Goal: Task Accomplishment & Management: Complete application form

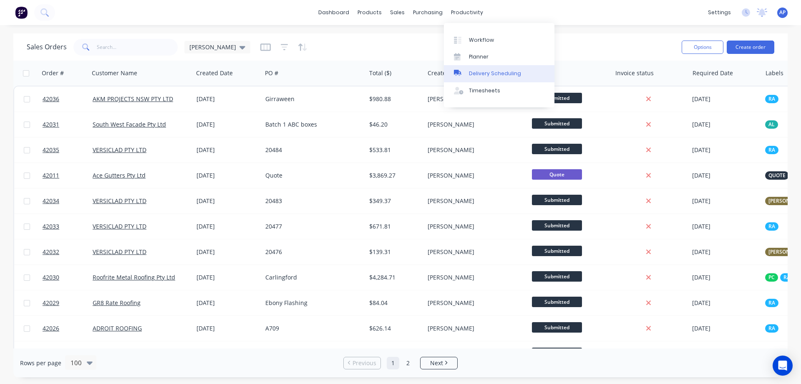
click at [499, 71] on div "Delivery Scheduling" at bounding box center [495, 74] width 52 height 8
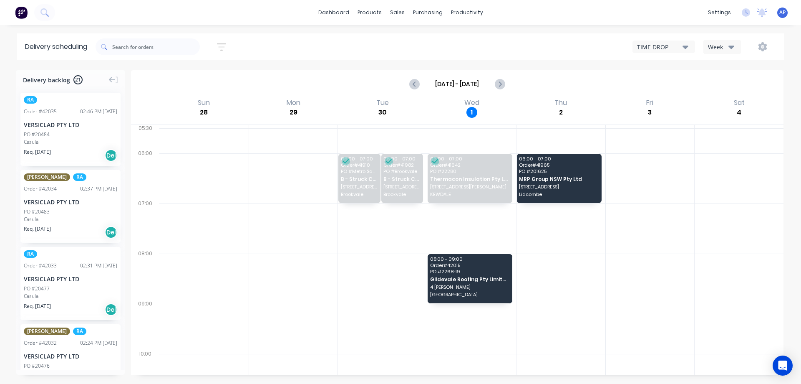
click at [730, 45] on icon "button" at bounding box center [732, 46] width 6 height 9
click at [731, 85] on div "Vehicle" at bounding box center [745, 85] width 83 height 17
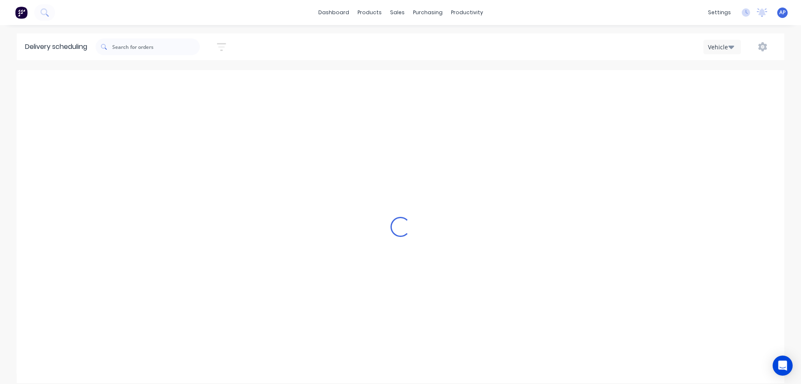
scroll to position [0, 0]
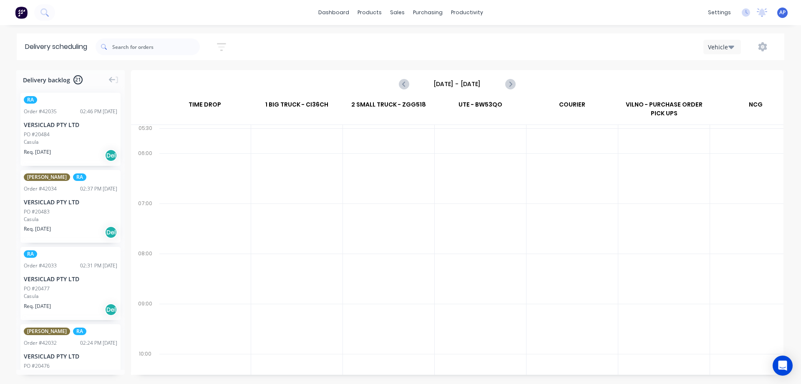
click at [455, 83] on input "[DATE] - [DATE]" at bounding box center [457, 84] width 83 height 13
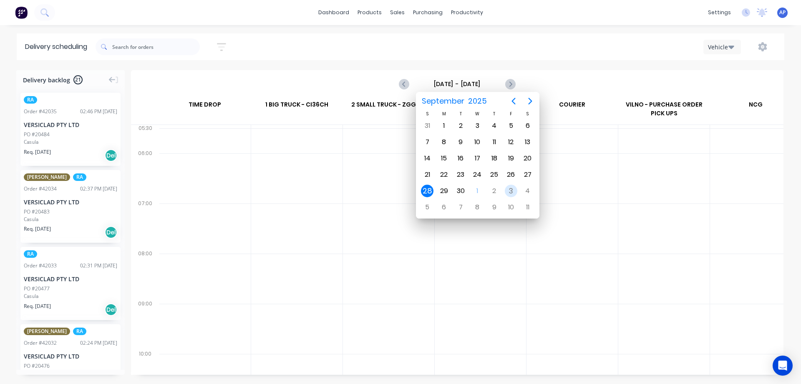
drag, startPoint x: 511, startPoint y: 189, endPoint x: 483, endPoint y: 186, distance: 27.8
click at [511, 189] on div "3" at bounding box center [511, 191] width 13 height 13
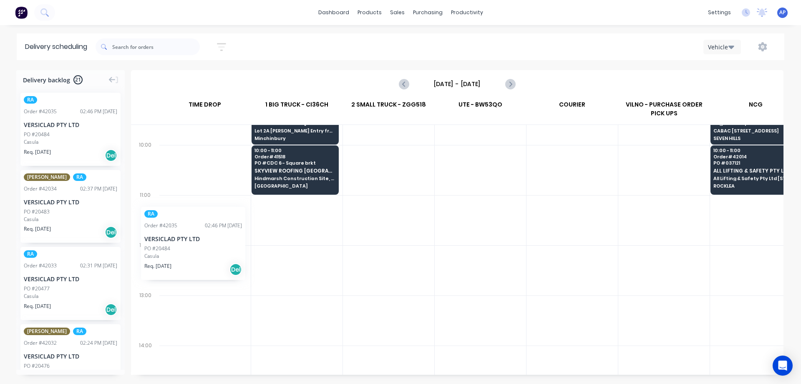
scroll to position [209, 0]
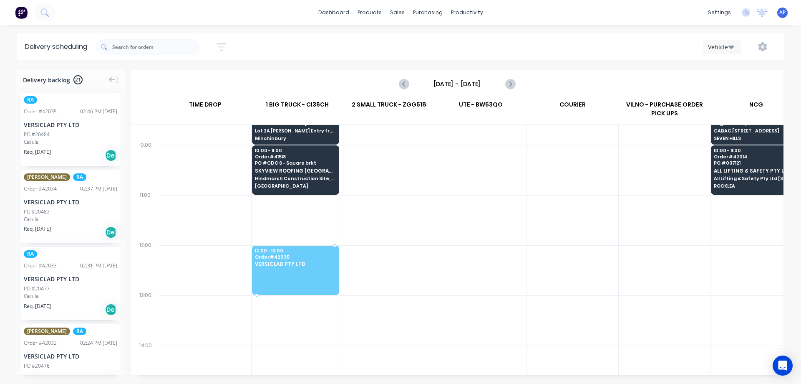
drag, startPoint x: 61, startPoint y: 144, endPoint x: 243, endPoint y: 250, distance: 210.4
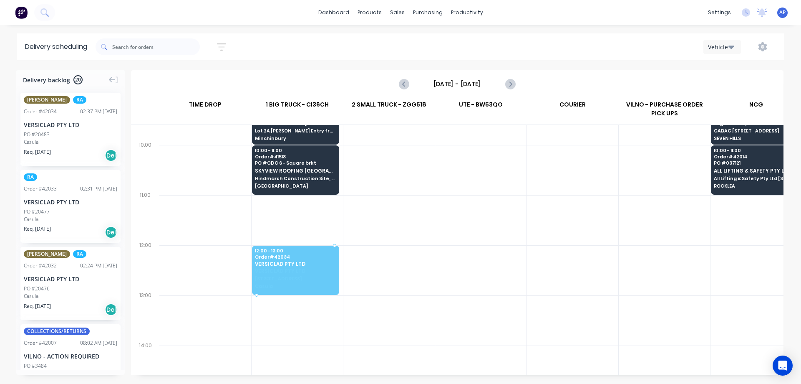
drag, startPoint x: 67, startPoint y: 137, endPoint x: 263, endPoint y: 255, distance: 229.2
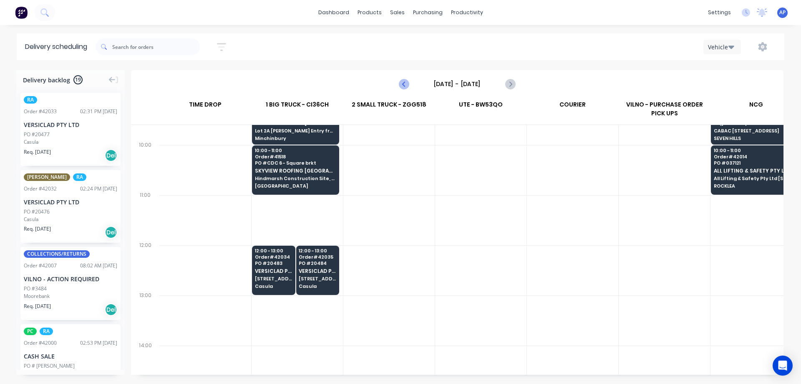
click at [402, 83] on icon "Previous page" at bounding box center [404, 84] width 10 height 10
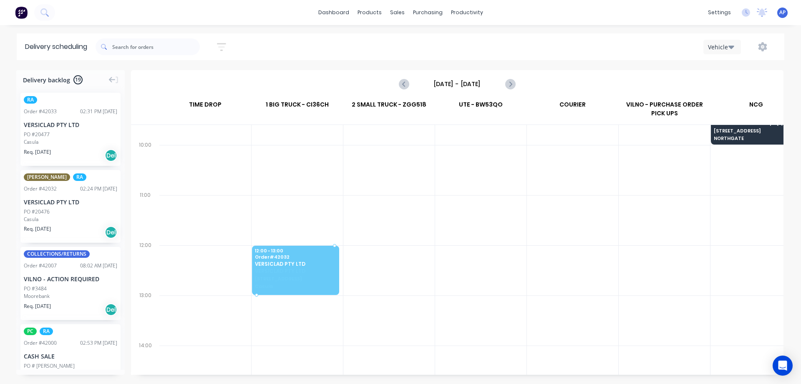
drag, startPoint x: 60, startPoint y: 209, endPoint x: 269, endPoint y: 262, distance: 215.7
drag, startPoint x: 66, startPoint y: 119, endPoint x: 245, endPoint y: 245, distance: 218.4
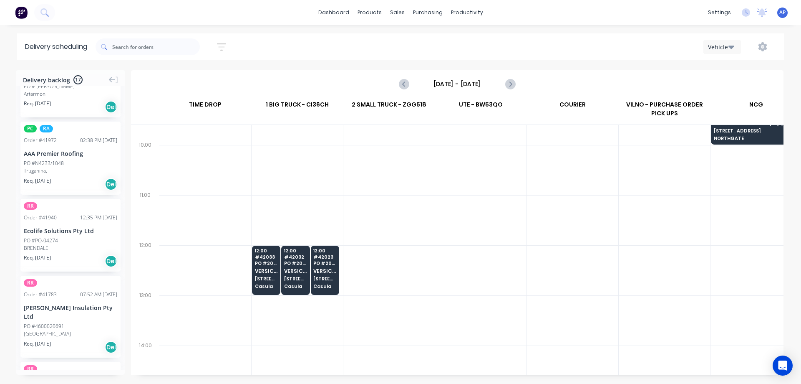
scroll to position [0, 0]
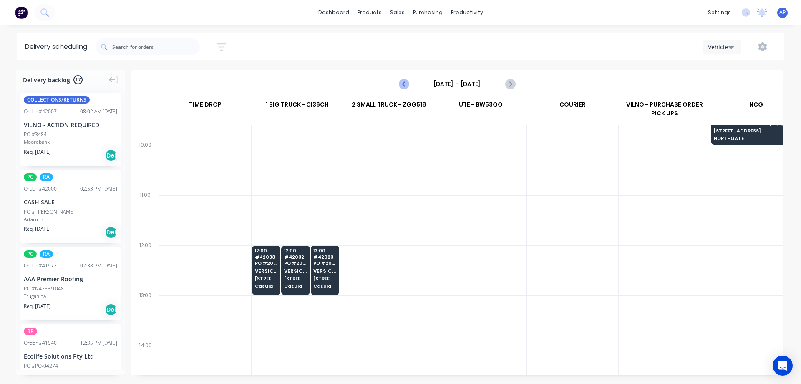
click at [404, 85] on icon "Previous page" at bounding box center [405, 84] width 4 height 7
type input "[DATE] - [DATE]"
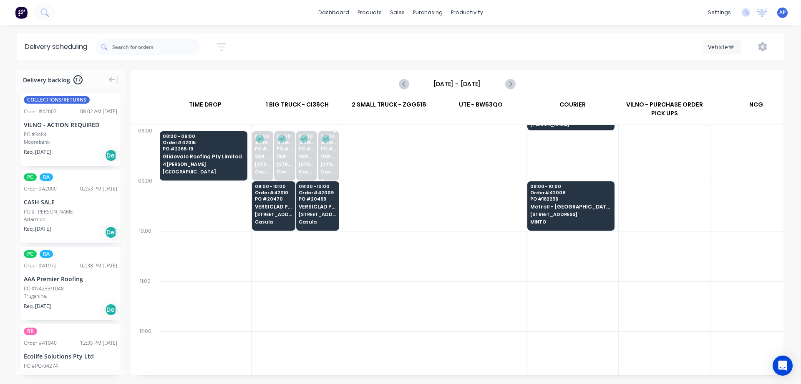
scroll to position [125, 0]
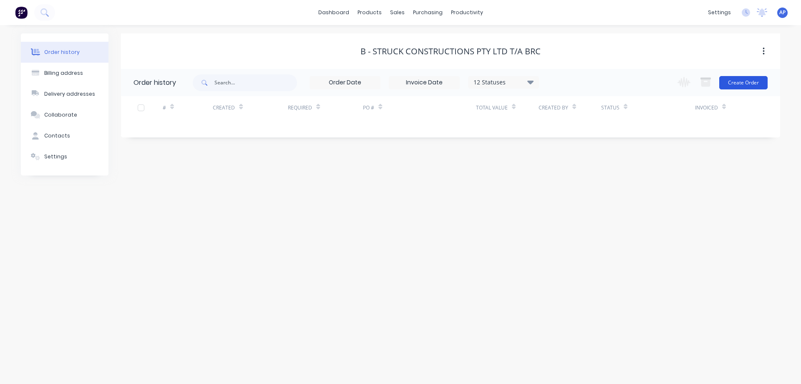
click at [750, 83] on button "Create Order" at bounding box center [744, 82] width 48 height 13
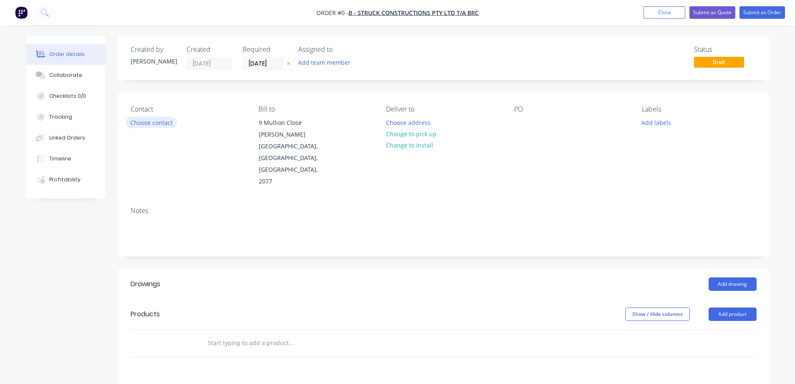
click at [160, 126] on button "Choose contact" at bounding box center [151, 121] width 51 height 11
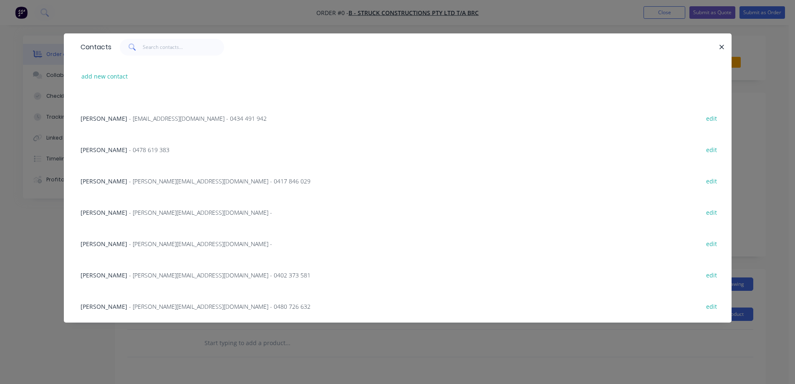
scroll to position [240, 0]
click at [146, 306] on span "- andro@brcaustralia.com.au - 0428 641 595" at bounding box center [198, 307] width 138 height 8
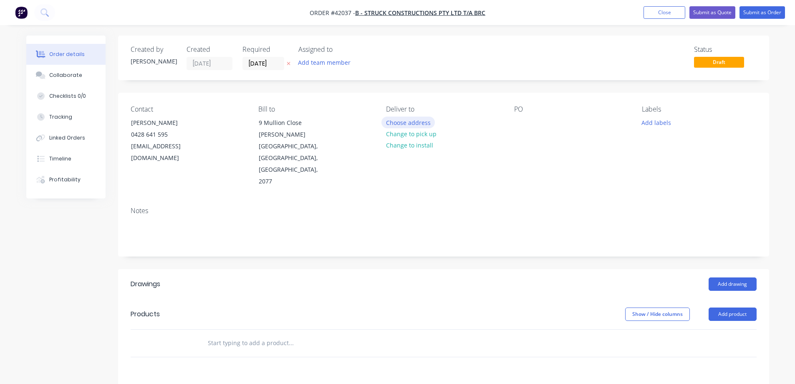
click at [417, 124] on button "Choose address" at bounding box center [408, 121] width 53 height 11
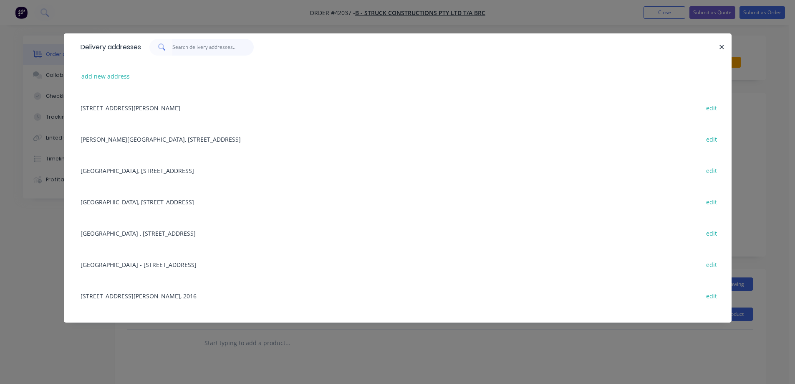
click at [237, 49] on input "text" at bounding box center [212, 47] width 81 height 17
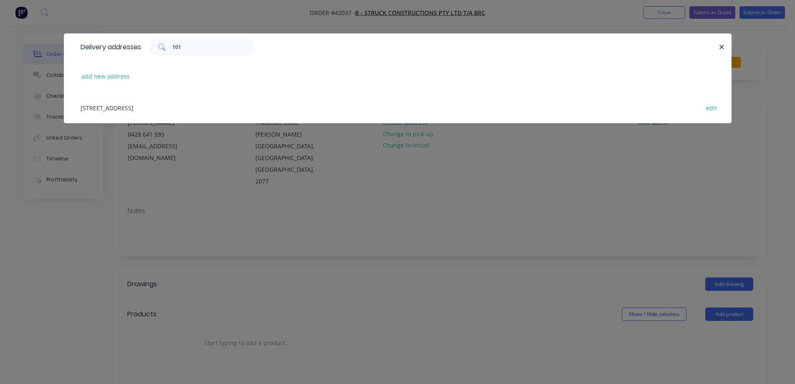
type input "101"
click at [238, 109] on div "101 - 105 Old Pittwater Rd, Brookvale, New South Wales, Australia, 2100 edit" at bounding box center [397, 107] width 643 height 31
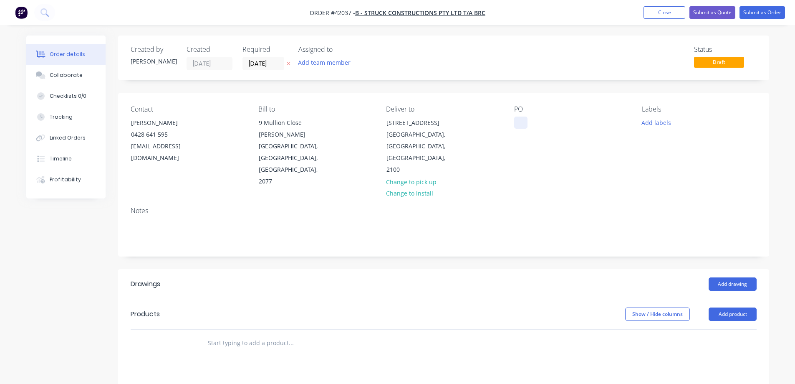
click at [520, 124] on div at bounding box center [520, 122] width 13 height 12
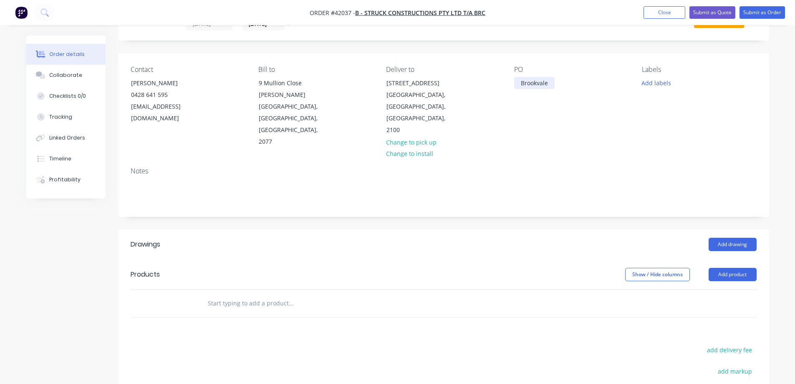
scroll to position [42, 0]
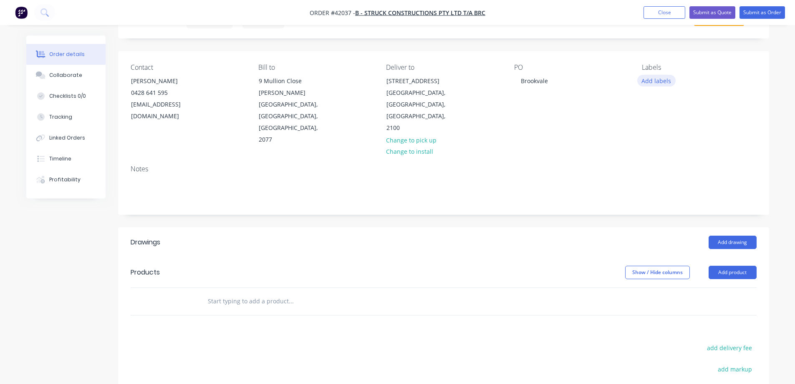
click at [649, 79] on button "Add labels" at bounding box center [656, 80] width 38 height 11
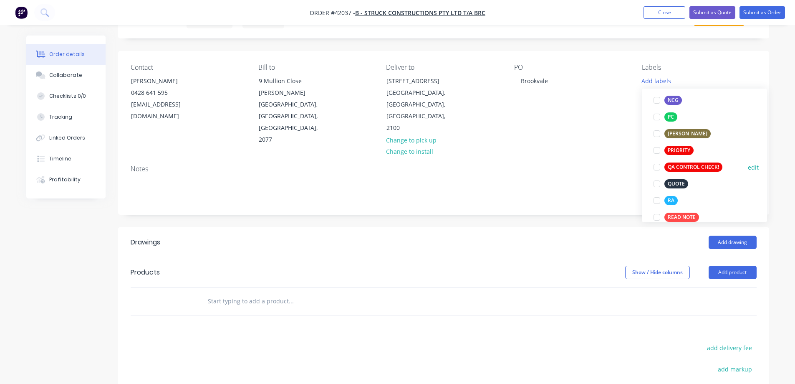
scroll to position [209, 0]
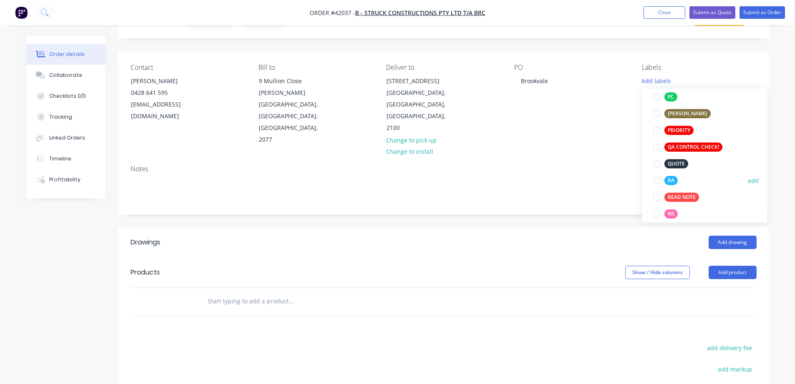
click at [657, 182] on div at bounding box center [657, 180] width 17 height 17
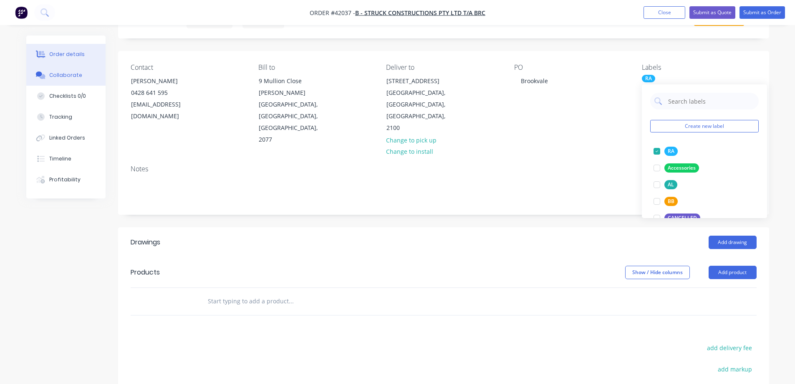
click at [79, 74] on button "Collaborate" at bounding box center [65, 75] width 79 height 21
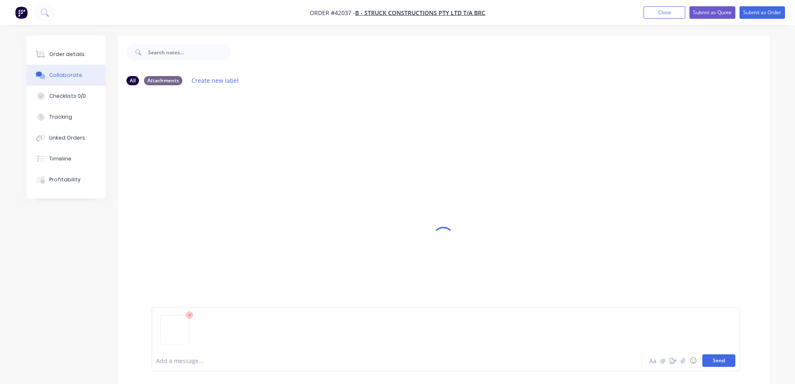
click at [713, 355] on button "Send" at bounding box center [719, 360] width 33 height 13
drag, startPoint x: 688, startPoint y: 355, endPoint x: 624, endPoint y: 306, distance: 81.0
click at [688, 355] on button "☺" at bounding box center [693, 360] width 10 height 10
click at [680, 351] on icon "button" at bounding box center [682, 354] width 5 height 6
click at [708, 362] on button "Send" at bounding box center [719, 360] width 33 height 13
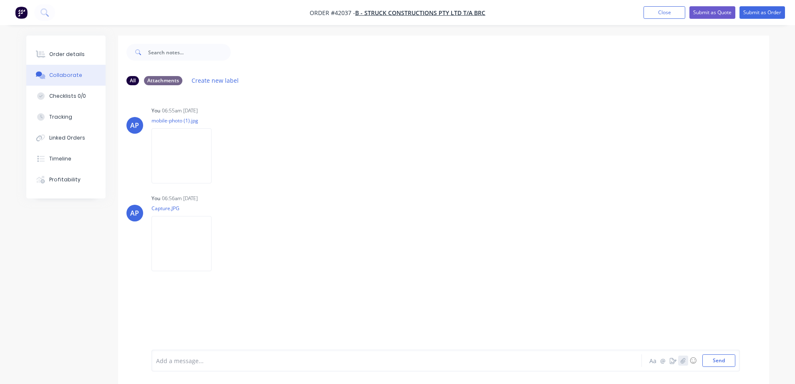
click at [684, 359] on icon "button" at bounding box center [682, 360] width 5 height 6
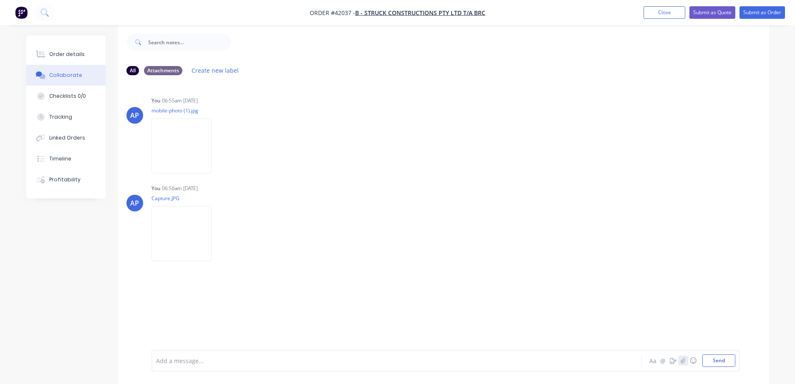
scroll to position [13, 0]
click at [709, 360] on button "Send" at bounding box center [719, 360] width 33 height 13
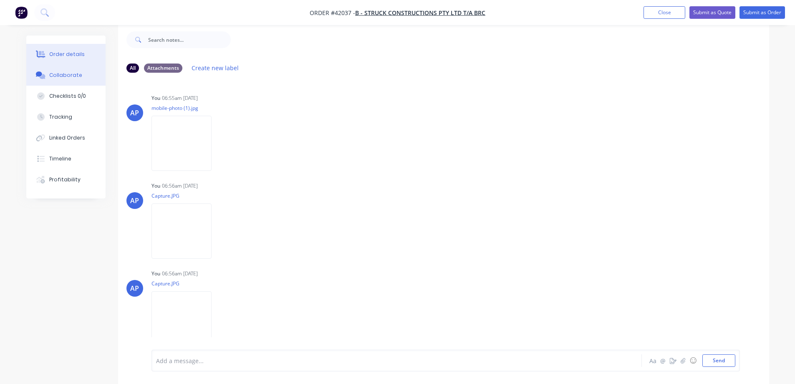
click at [79, 51] on div "Order details" at bounding box center [66, 55] width 35 height 8
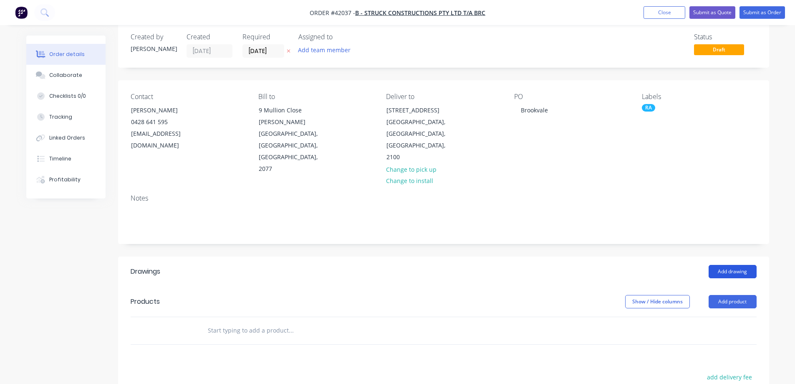
click at [735, 265] on button "Add drawing" at bounding box center [733, 271] width 48 height 13
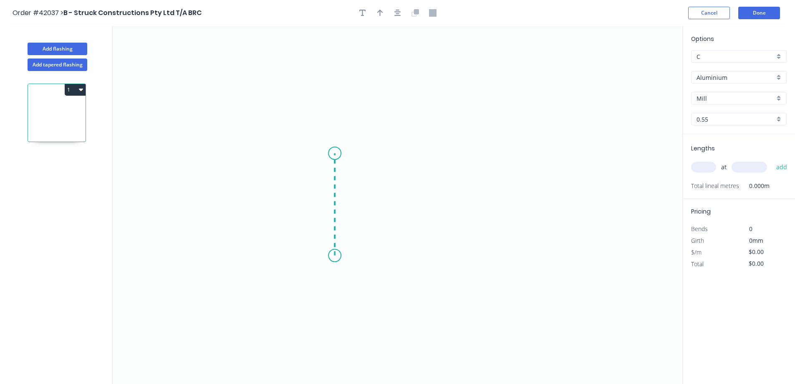
drag, startPoint x: 335, startPoint y: 255, endPoint x: 332, endPoint y: 153, distance: 102.3
click at [332, 153] on icon "0" at bounding box center [398, 205] width 570 height 358
drag, startPoint x: 364, startPoint y: 155, endPoint x: 458, endPoint y: 155, distance: 93.5
click at [458, 155] on icon "0 ?" at bounding box center [398, 205] width 570 height 358
click at [458, 155] on circle at bounding box center [458, 153] width 13 height 13
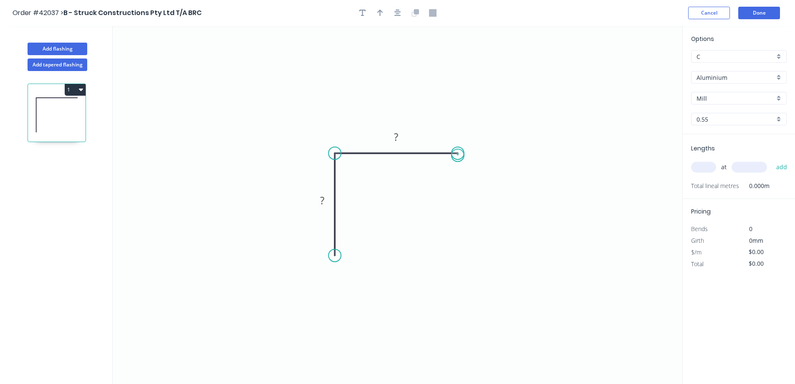
click at [458, 155] on circle at bounding box center [458, 153] width 13 height 13
click at [351, 316] on div "Feather" at bounding box center [376, 316] width 84 height 17
click at [325, 242] on tspan "15" at bounding box center [322, 240] width 12 height 14
type input "$9.78"
drag, startPoint x: 458, startPoint y: 154, endPoint x: 467, endPoint y: 117, distance: 37.7
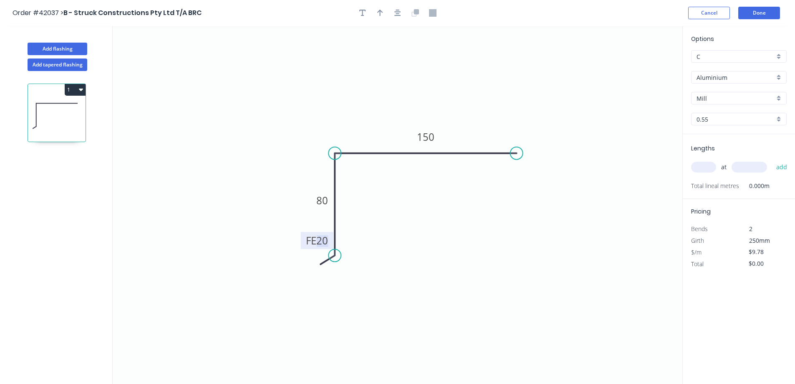
click at [520, 156] on circle at bounding box center [517, 153] width 13 height 13
click at [380, 15] on icon "button" at bounding box center [380, 13] width 6 height 7
drag, startPoint x: 639, startPoint y: 66, endPoint x: 392, endPoint y: 123, distance: 254.0
click at [390, 121] on icon at bounding box center [394, 108] width 8 height 27
click at [781, 77] on div "Aluminium" at bounding box center [739, 77] width 96 height 13
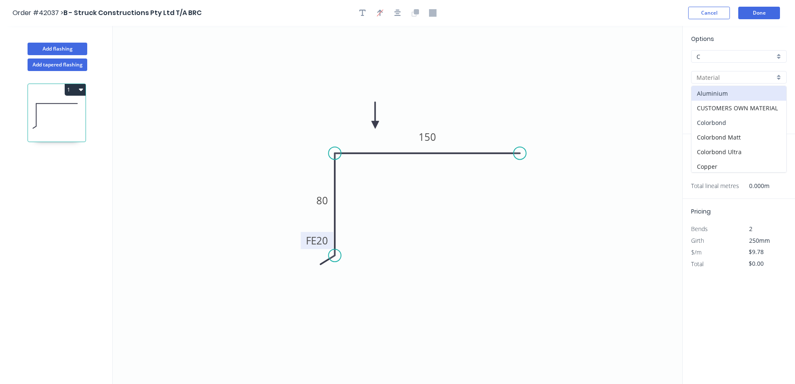
click at [744, 124] on div "Colorbond" at bounding box center [739, 122] width 95 height 15
type input "Colorbond"
type input "Basalt"
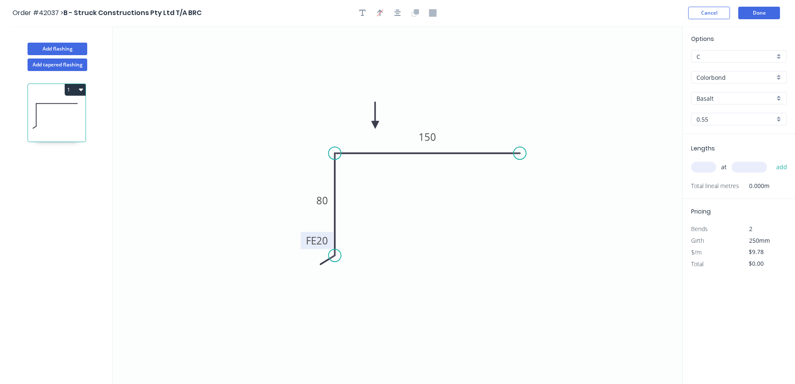
type input "$8.47"
click at [710, 166] on input "text" at bounding box center [703, 167] width 25 height 11
type input "2"
type input "5000"
click at [772, 160] on button "add" at bounding box center [782, 167] width 20 height 14
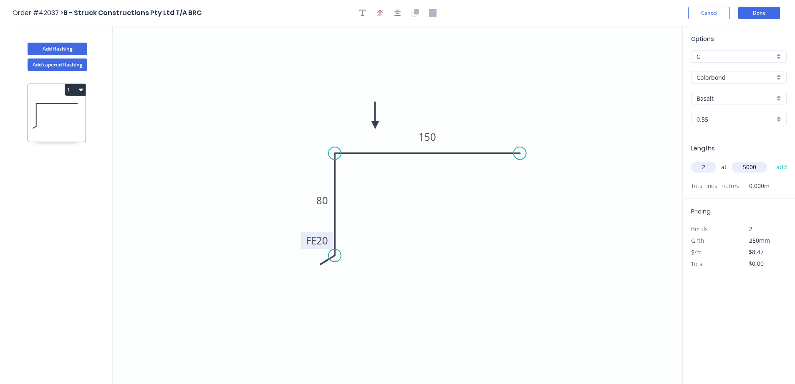
type input "$84.70"
type input "3"
type input "6000"
click at [772, 160] on button "add" at bounding box center [782, 167] width 20 height 14
type input "$237.16"
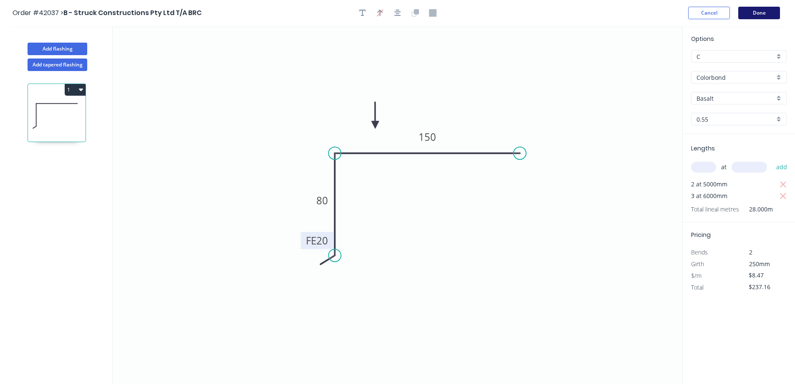
click at [772, 12] on button "Done" at bounding box center [759, 13] width 42 height 13
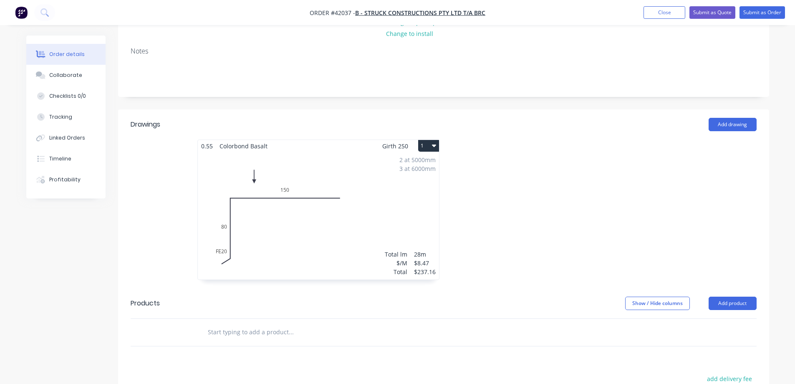
scroll to position [167, 0]
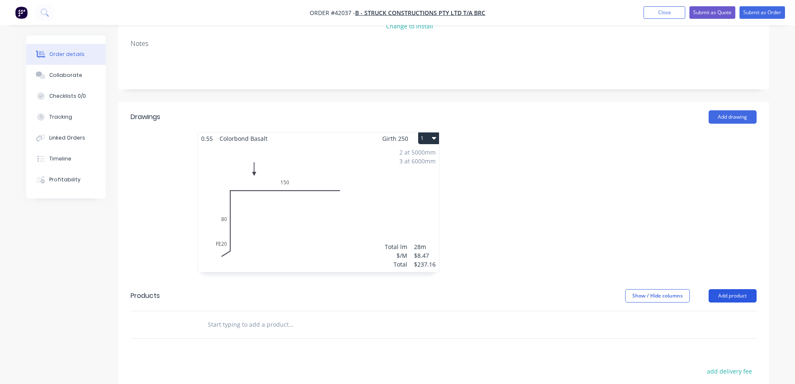
click at [733, 289] on button "Add product" at bounding box center [733, 295] width 48 height 13
drag, startPoint x: 724, startPoint y: 293, endPoint x: 715, endPoint y: 289, distance: 9.7
click at [715, 311] on div "Product catalogue" at bounding box center [717, 317] width 64 height 12
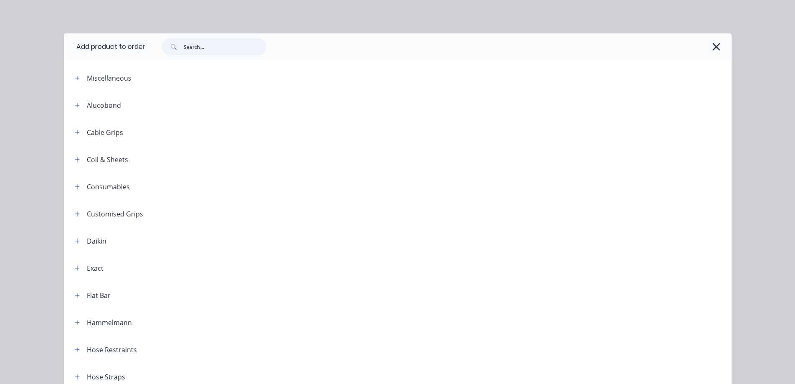
click at [191, 49] on input "text" at bounding box center [225, 46] width 83 height 17
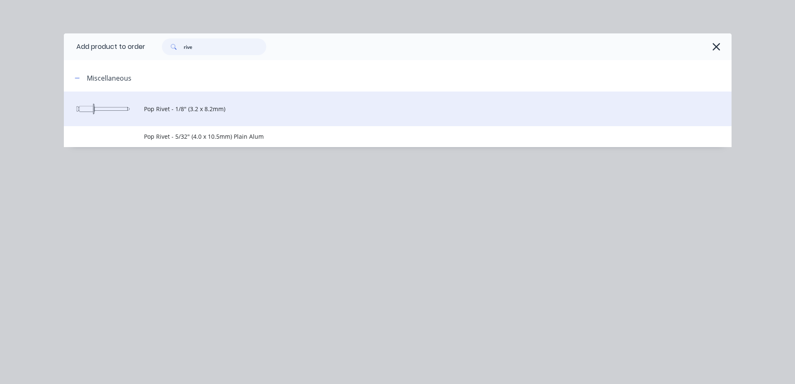
type input "rive"
click at [203, 113] on span "Pop Rivet - 1/8" (3.2 x 8.2mm)" at bounding box center [379, 108] width 470 height 9
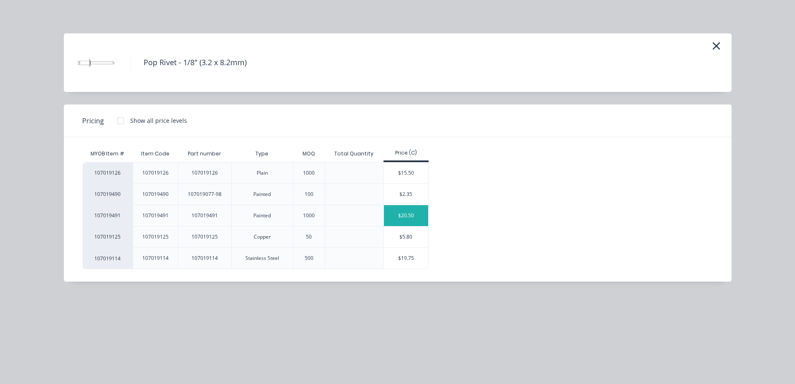
click at [395, 220] on div "$20.50" at bounding box center [406, 215] width 45 height 21
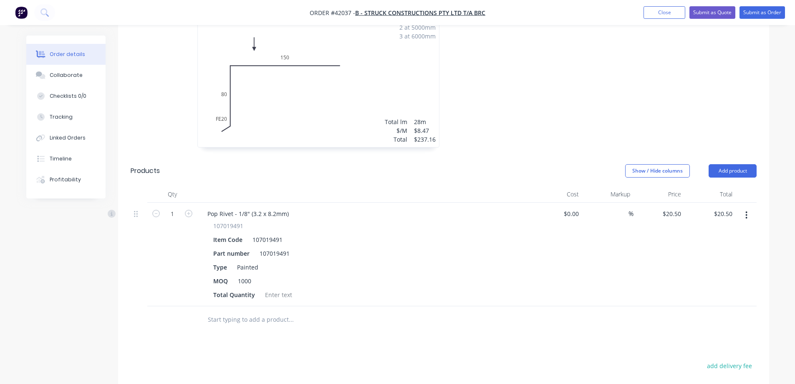
scroll to position [292, 0]
click at [270, 288] on div at bounding box center [279, 294] width 34 height 12
click at [263, 260] on div "Type Painted" at bounding box center [363, 266] width 306 height 12
click at [382, 274] on div "MOQ 1000" at bounding box center [363, 280] width 306 height 12
click at [735, 164] on button "Add product" at bounding box center [733, 170] width 48 height 13
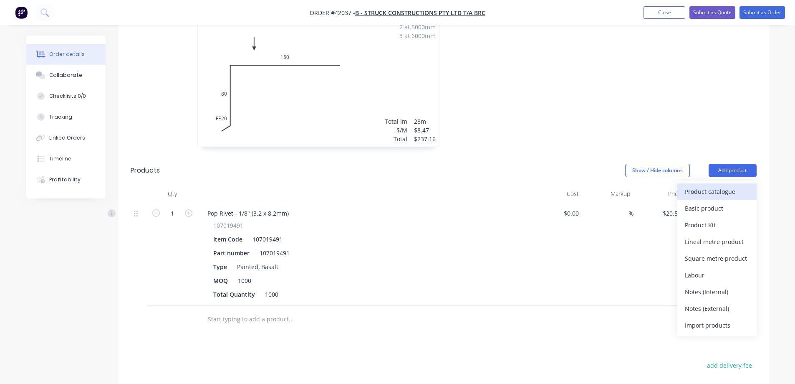
click at [728, 185] on div "Product catalogue" at bounding box center [717, 191] width 64 height 12
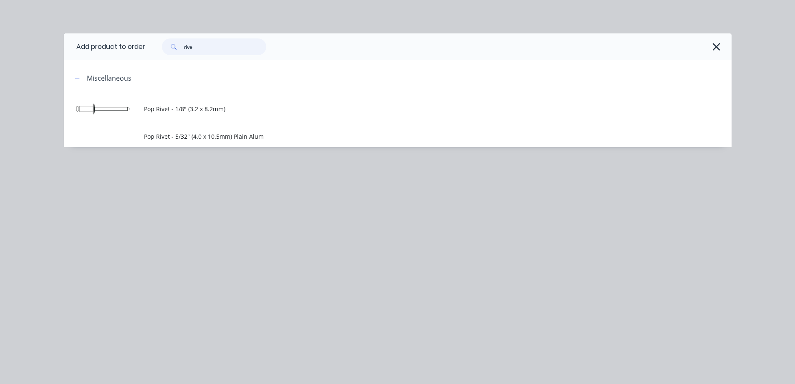
drag, startPoint x: 202, startPoint y: 44, endPoint x: 182, endPoint y: 48, distance: 20.4
click at [182, 48] on div "rive" at bounding box center [214, 46] width 104 height 17
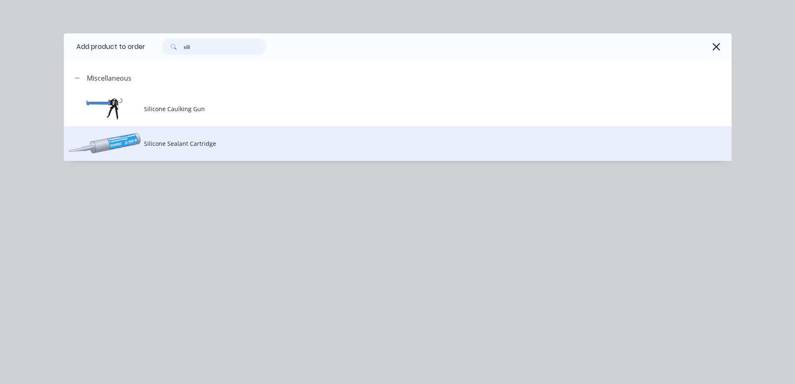
type input "sili"
click at [173, 146] on span "Silicone Sealant Cartridge" at bounding box center [379, 143] width 470 height 9
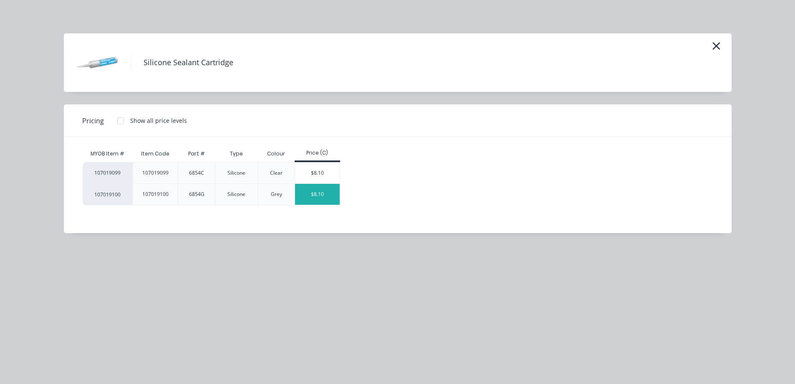
click at [311, 192] on div "$8.10" at bounding box center [317, 194] width 45 height 21
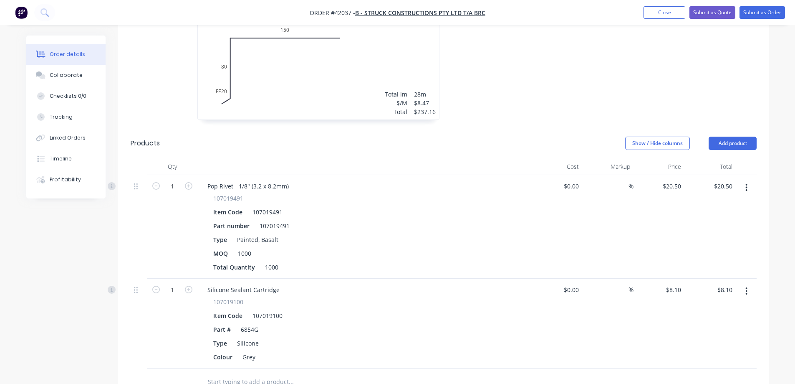
scroll to position [334, 0]
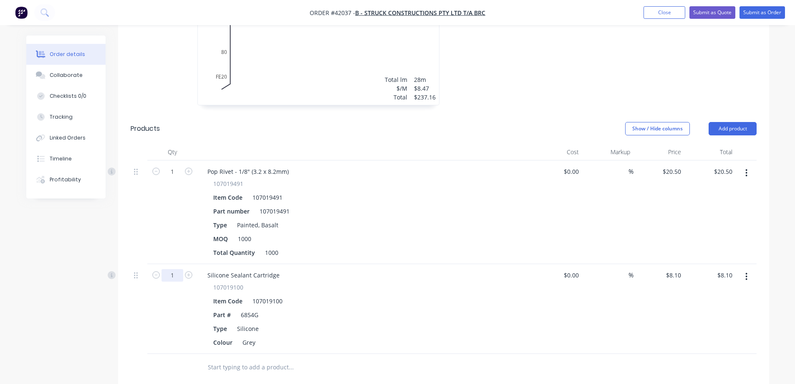
click at [174, 269] on input "1" at bounding box center [173, 275] width 22 height 13
type input "24"
type input "$194.40"
click at [333, 295] on div "Item Code 107019100" at bounding box center [363, 301] width 306 height 12
click at [280, 269] on div "Silicone Sealant Cartridge" at bounding box center [244, 275] width 86 height 12
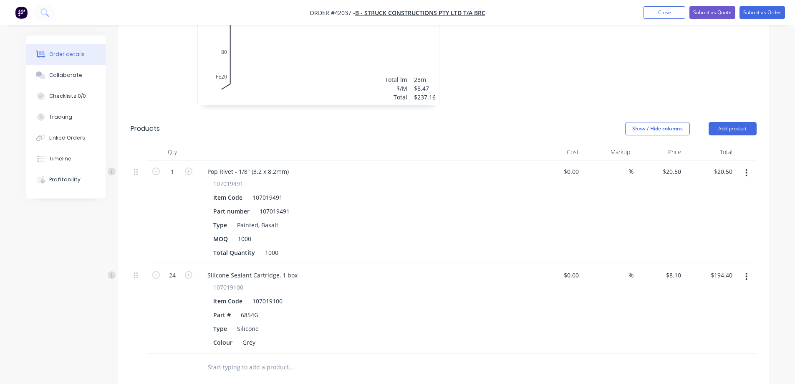
click at [361, 269] on div "Silicone Sealant Cartridge, 1 box" at bounding box center [364, 275] width 327 height 12
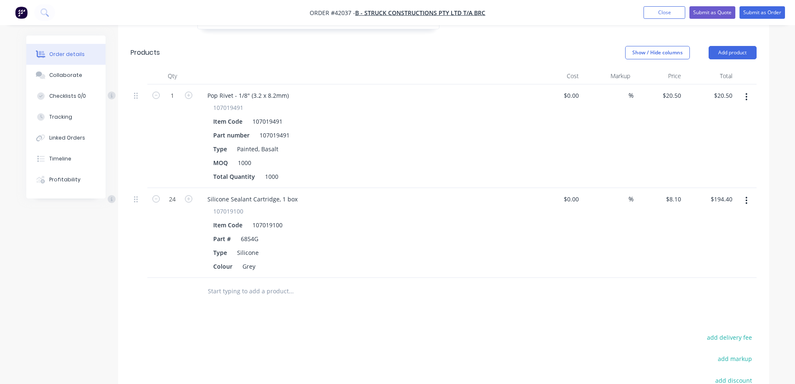
scroll to position [501, 0]
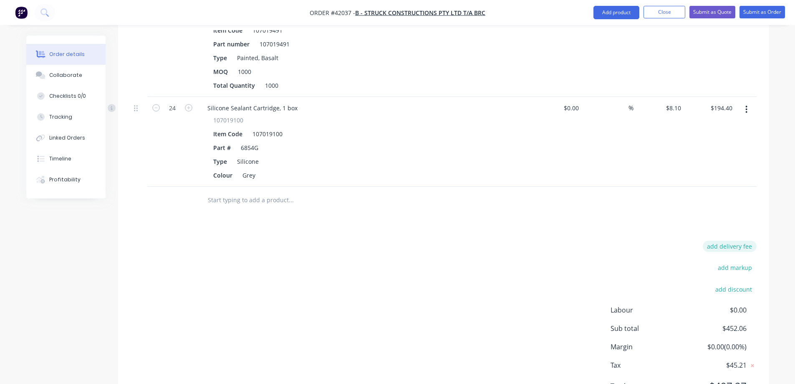
click at [727, 240] on button "add delivery fee" at bounding box center [730, 245] width 54 height 11
type input "140"
click input "submit" at bounding box center [0, 0] width 0 height 0
click at [588, 240] on div "Delivery fee $140.00 add markup add discount Labour $0.00 Sub total $592.06 Mar…" at bounding box center [444, 318] width 626 height 157
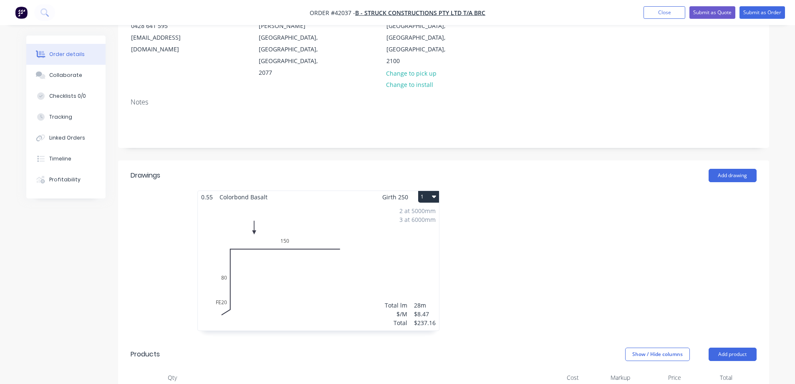
scroll to position [83, 0]
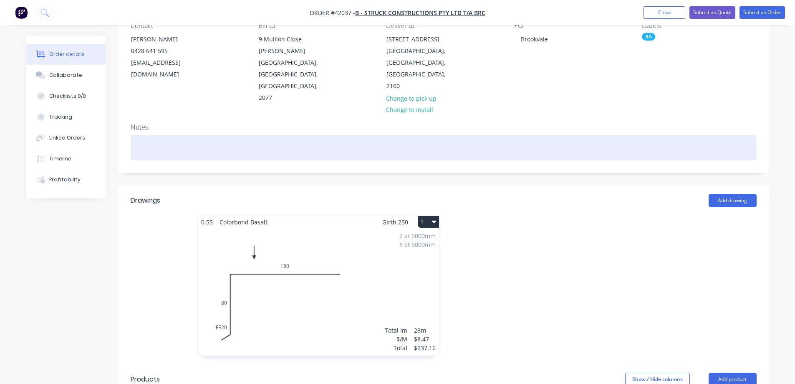
click at [160, 135] on div at bounding box center [444, 147] width 626 height 25
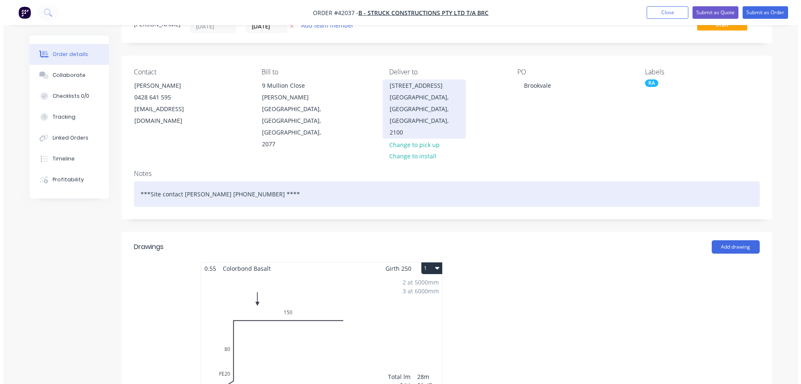
scroll to position [0, 0]
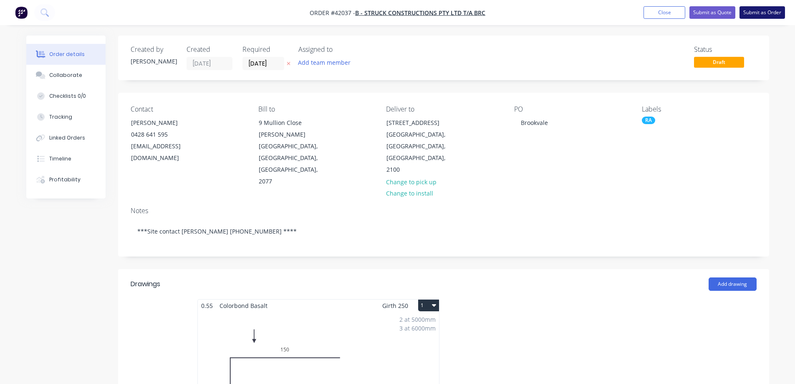
click at [750, 13] on button "Submit as Order" at bounding box center [762, 12] width 45 height 13
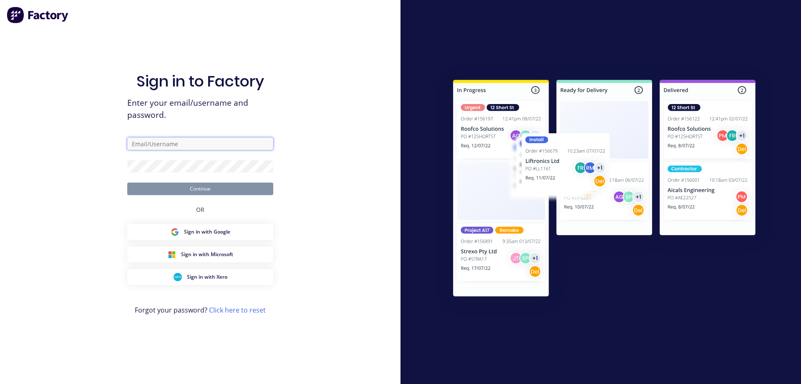
type input "angela@vilno.com.au"
type input "[PERSON_NAME][EMAIL_ADDRESS][DOMAIN_NAME]"
click at [240, 188] on button "Continue" at bounding box center [200, 188] width 146 height 13
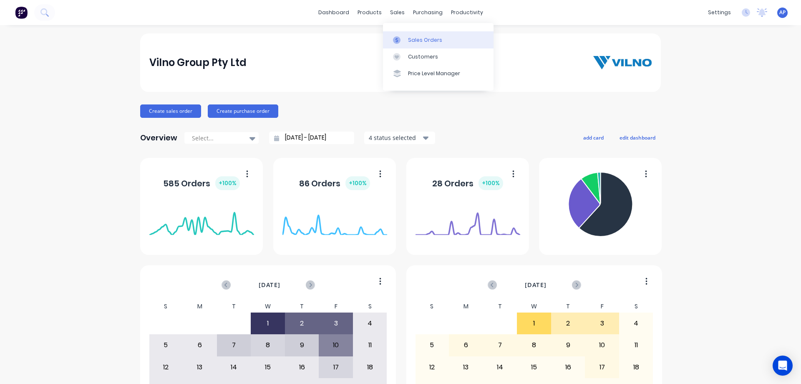
click at [419, 38] on div "Sales Orders" at bounding box center [425, 40] width 34 height 8
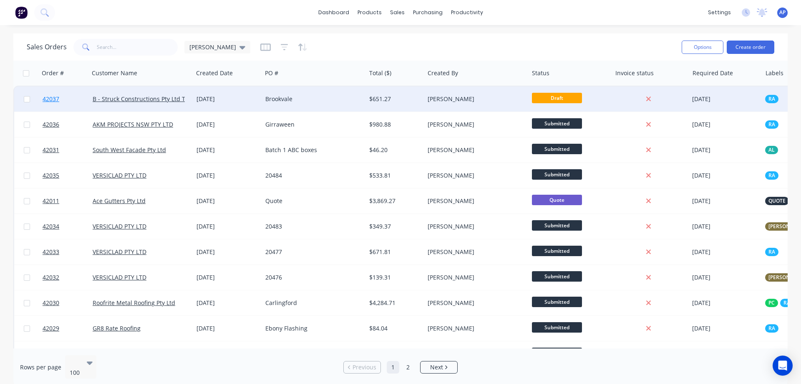
click at [52, 98] on span "42037" at bounding box center [51, 99] width 17 height 8
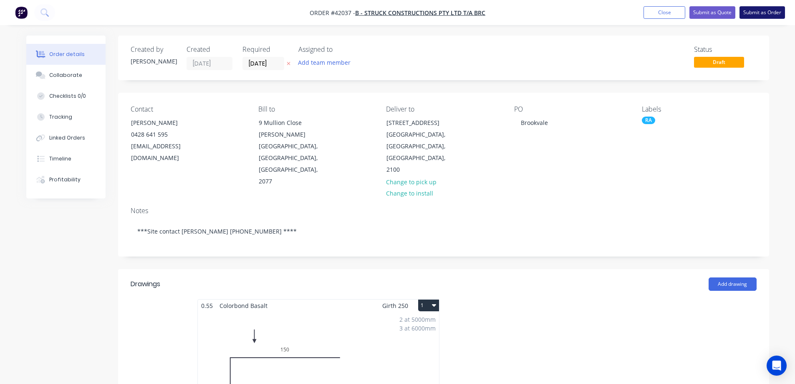
click at [749, 13] on button "Submit as Order" at bounding box center [762, 12] width 45 height 13
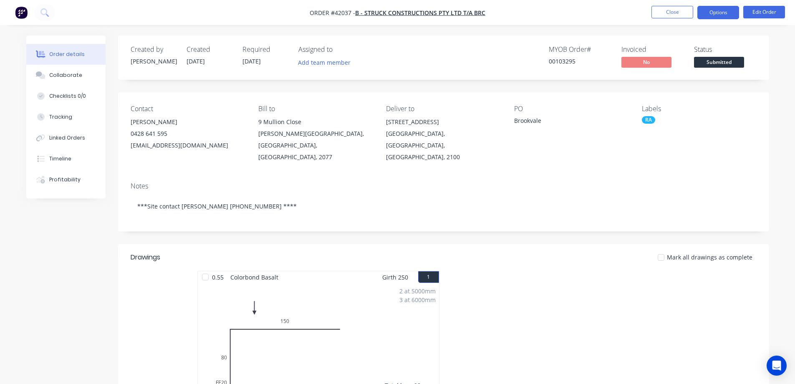
click at [710, 10] on button "Options" at bounding box center [719, 12] width 42 height 13
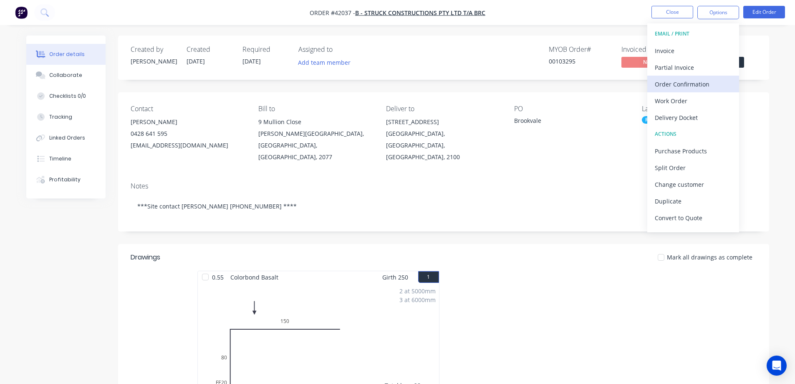
click at [697, 81] on div "Order Confirmation" at bounding box center [693, 84] width 77 height 12
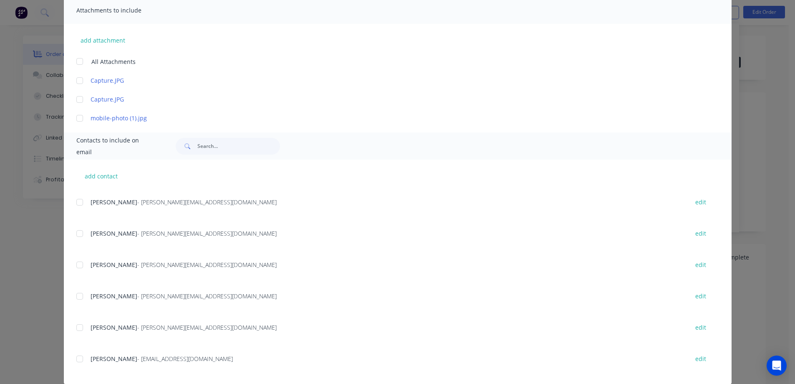
scroll to position [202, 0]
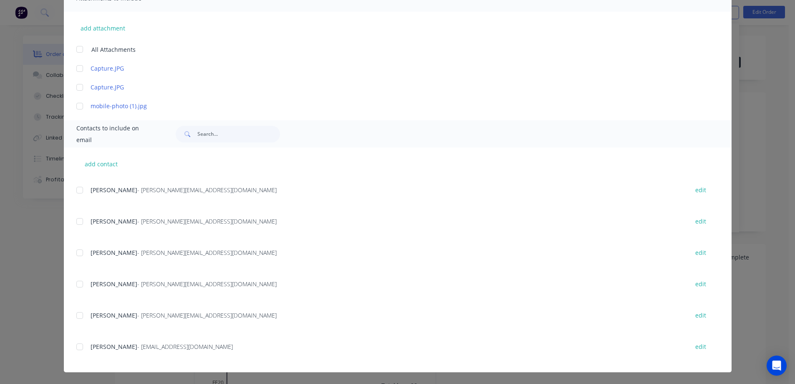
drag, startPoint x: 76, startPoint y: 347, endPoint x: 249, endPoint y: 314, distance: 175.9
click at [77, 346] on div at bounding box center [79, 346] width 17 height 17
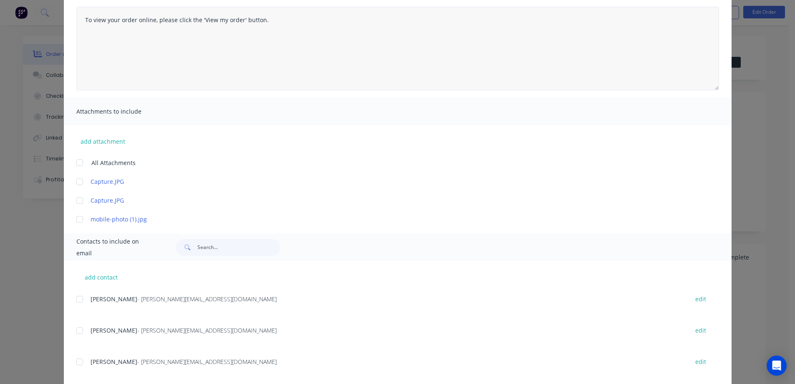
scroll to position [35, 0]
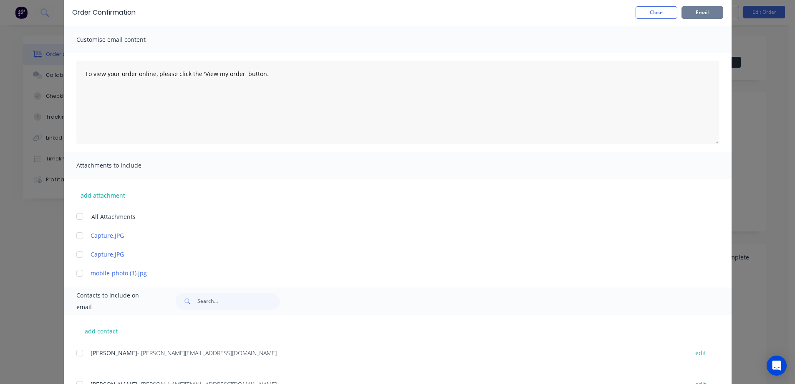
click at [697, 13] on button "Email" at bounding box center [703, 12] width 42 height 13
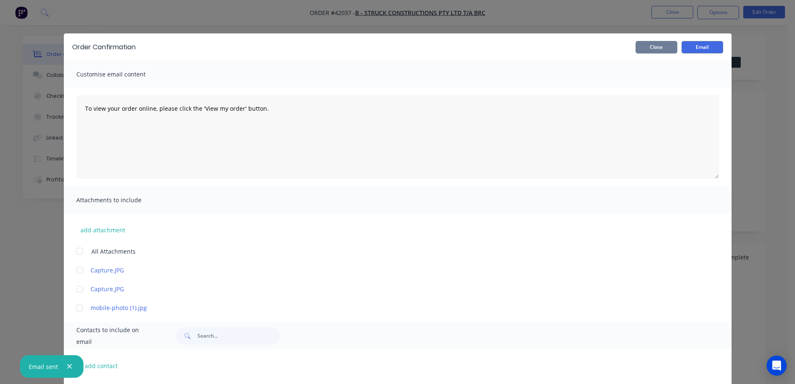
click at [662, 46] on button "Close" at bounding box center [657, 47] width 42 height 13
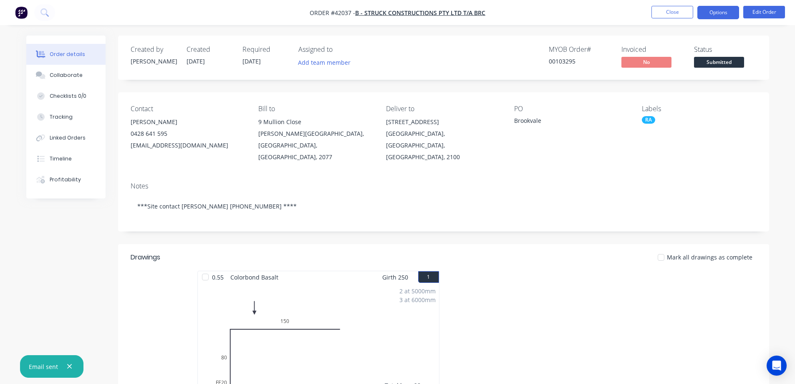
click at [712, 13] on button "Options" at bounding box center [719, 12] width 42 height 13
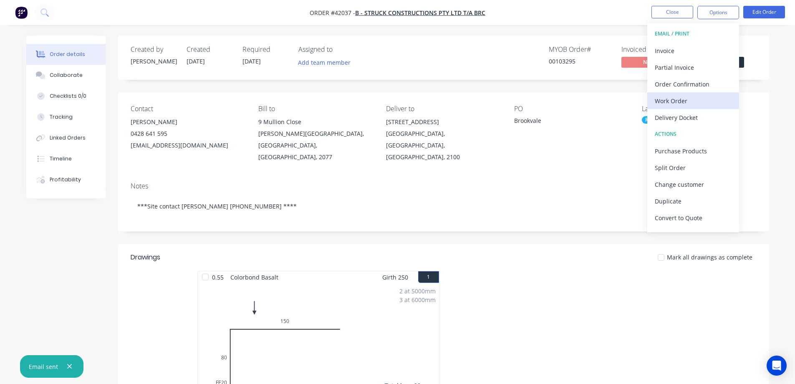
click at [681, 101] on div "Work Order" at bounding box center [693, 101] width 77 height 12
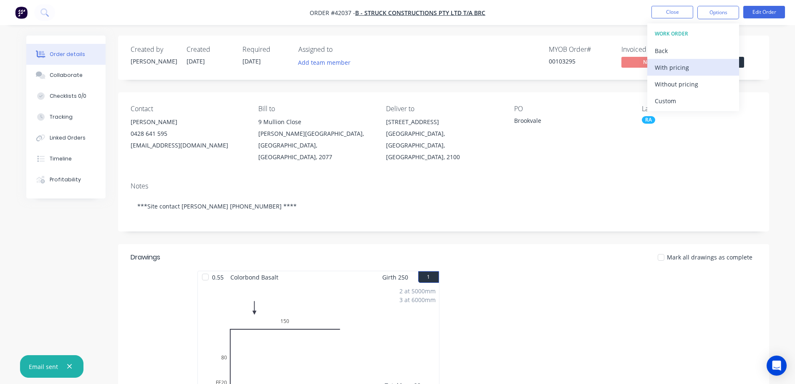
click at [693, 68] on div "With pricing" at bounding box center [693, 67] width 77 height 12
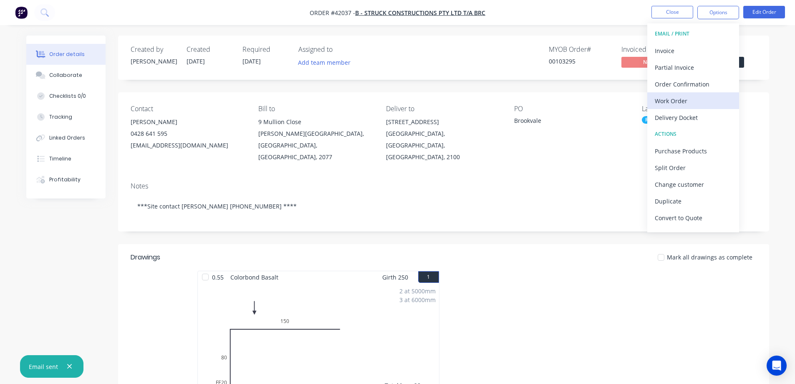
click at [672, 100] on div "Work Order" at bounding box center [693, 101] width 77 height 12
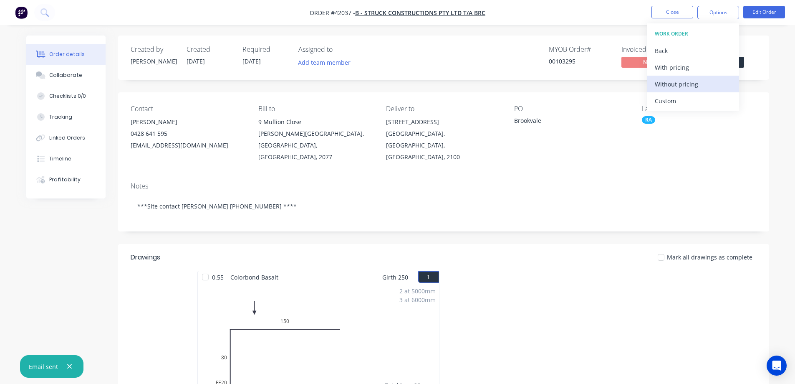
click at [685, 84] on div "Without pricing" at bounding box center [693, 84] width 77 height 12
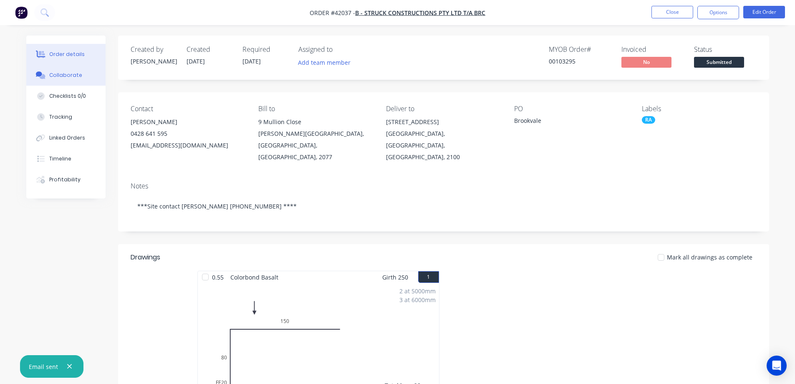
click at [71, 71] on button "Collaborate" at bounding box center [65, 75] width 79 height 21
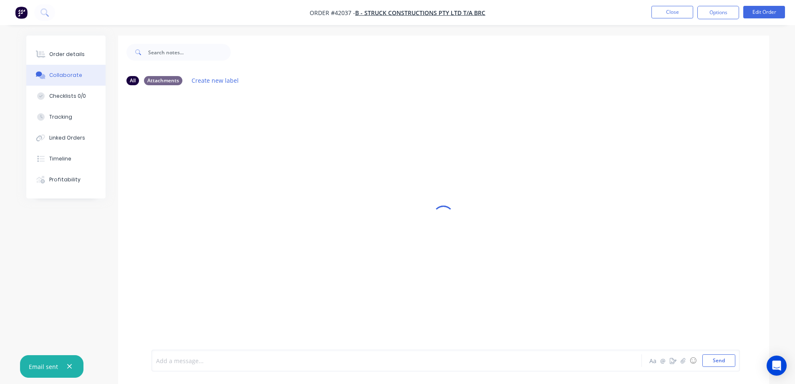
click at [215, 361] on div at bounding box center [374, 360] width 434 height 9
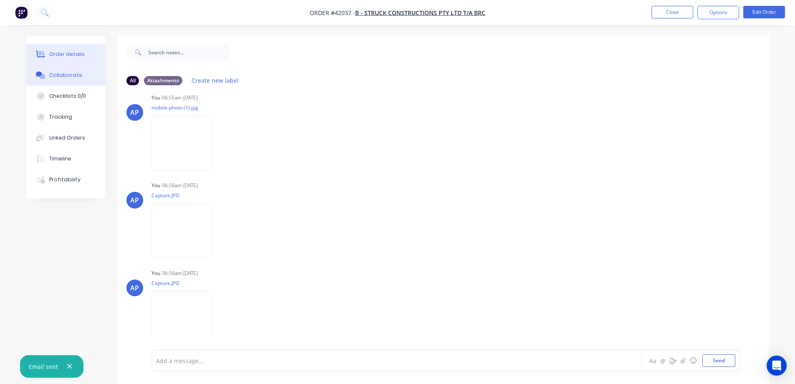
click at [69, 45] on button "Order details" at bounding box center [65, 54] width 79 height 21
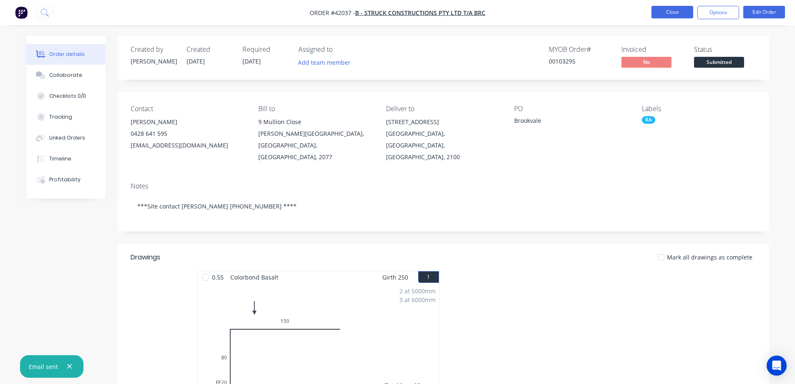
click at [660, 12] on button "Close" at bounding box center [673, 12] width 42 height 13
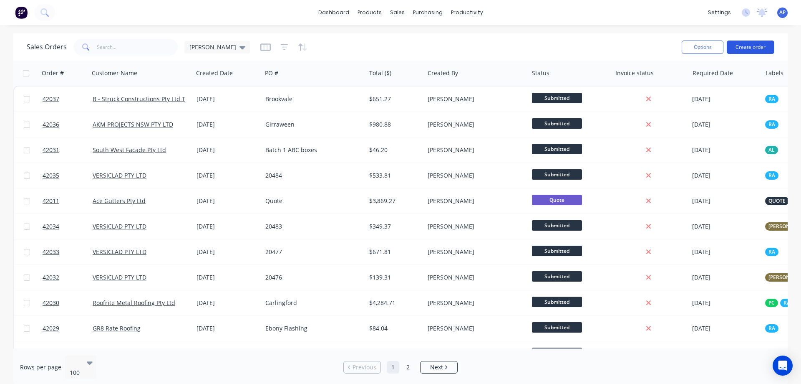
click at [746, 49] on button "Create order" at bounding box center [751, 46] width 48 height 13
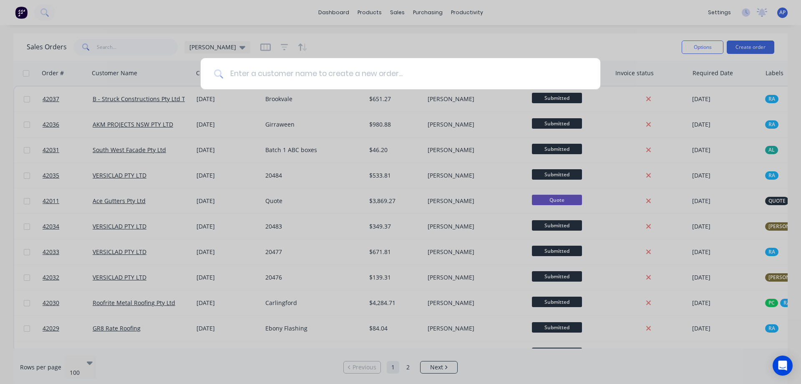
click at [360, 69] on input at bounding box center [405, 73] width 364 height 31
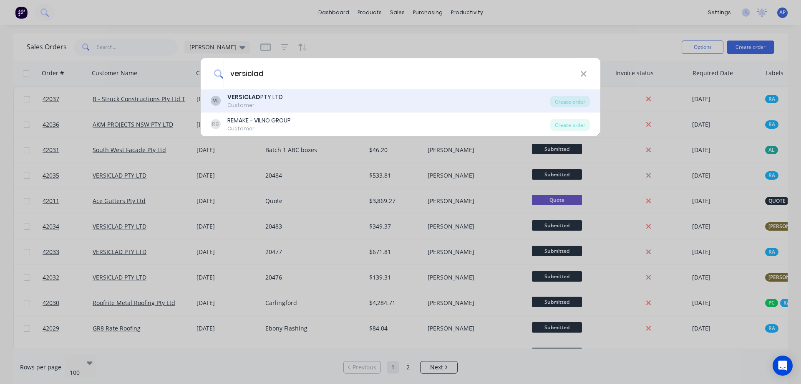
type input "versiclad"
click at [268, 101] on div "VERSICLAD PTY LTD" at bounding box center [255, 97] width 56 height 9
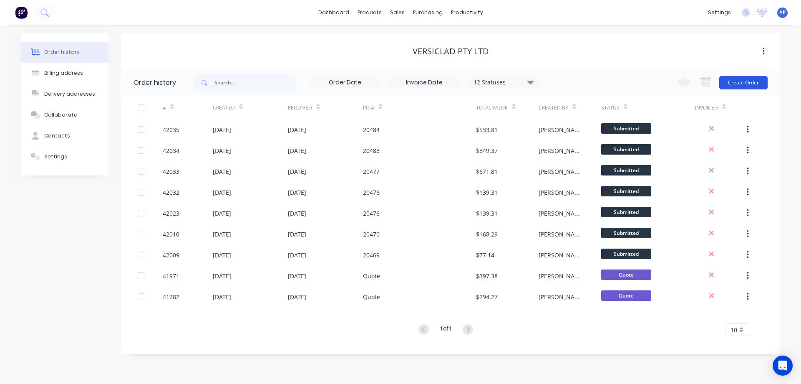
click at [741, 83] on button "Create Order" at bounding box center [744, 82] width 48 height 13
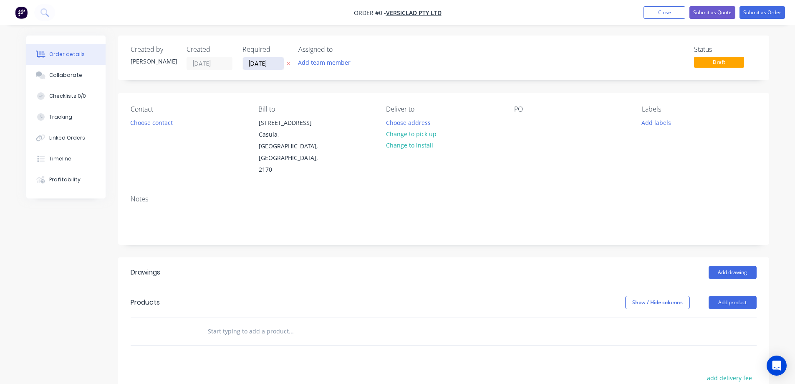
click at [261, 62] on input "[DATE]" at bounding box center [263, 63] width 41 height 13
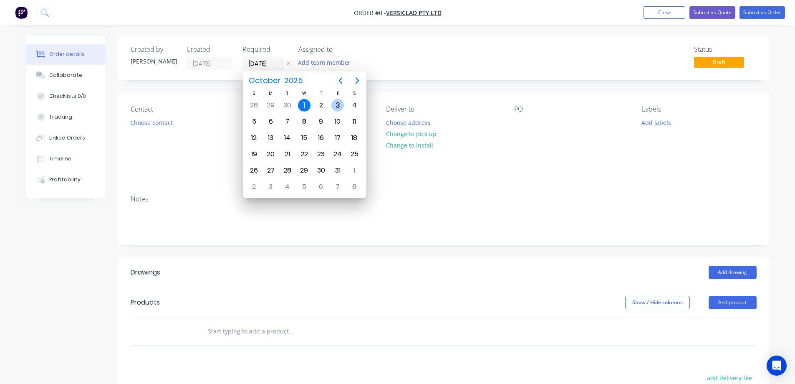
click at [339, 108] on div "3" at bounding box center [337, 105] width 13 height 13
type input "03/10/25"
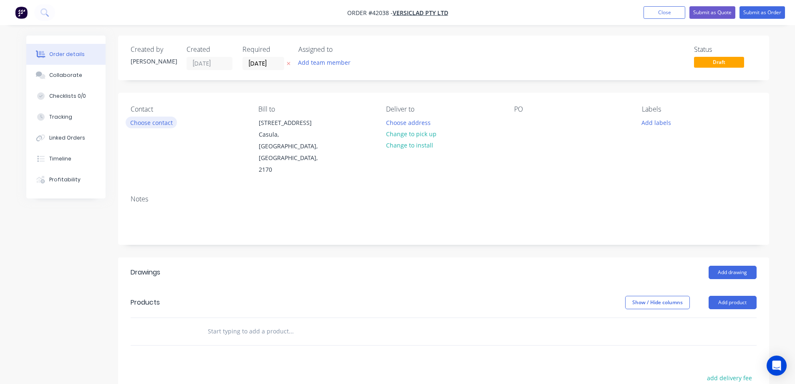
click at [163, 124] on button "Choose contact" at bounding box center [151, 121] width 51 height 11
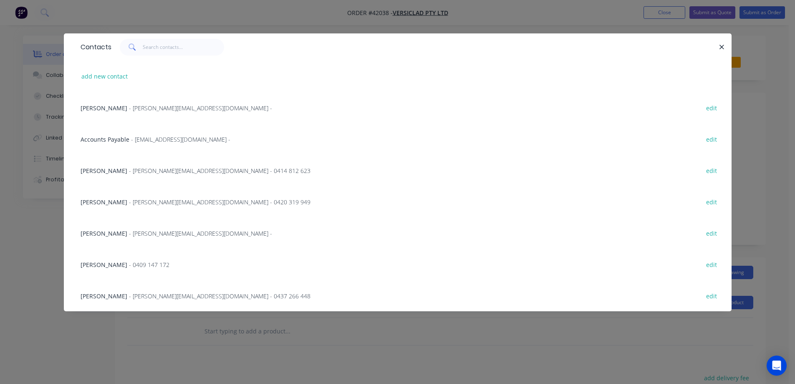
click at [136, 109] on span "- michele@versiclad.com.au -" at bounding box center [200, 108] width 143 height 8
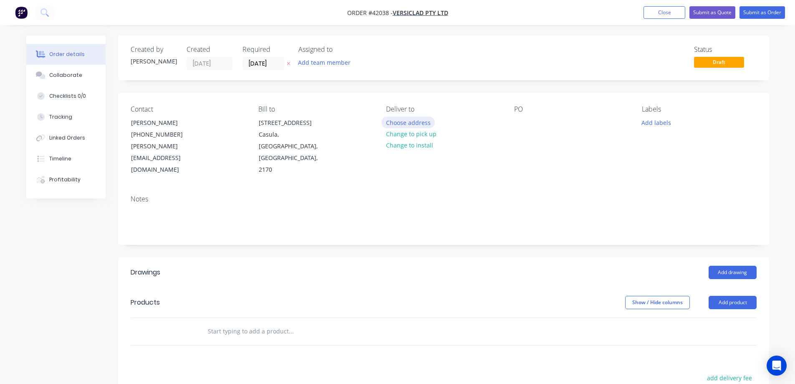
click at [394, 121] on button "Choose address" at bounding box center [408, 121] width 53 height 11
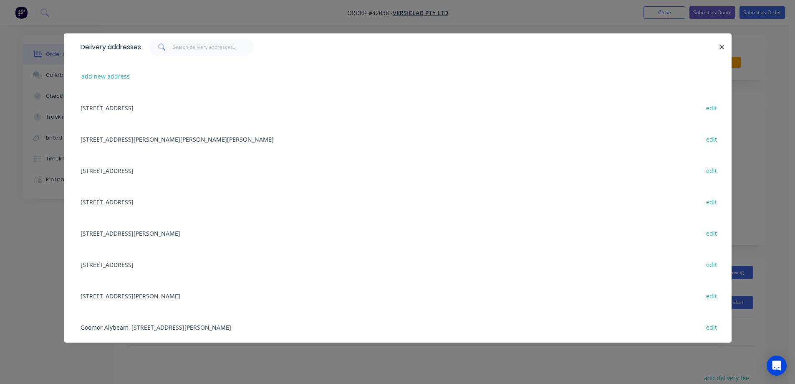
click at [178, 106] on div "3 Berriwerri Place, Casula, New South Wales, Australia, 2170 edit" at bounding box center [397, 107] width 643 height 31
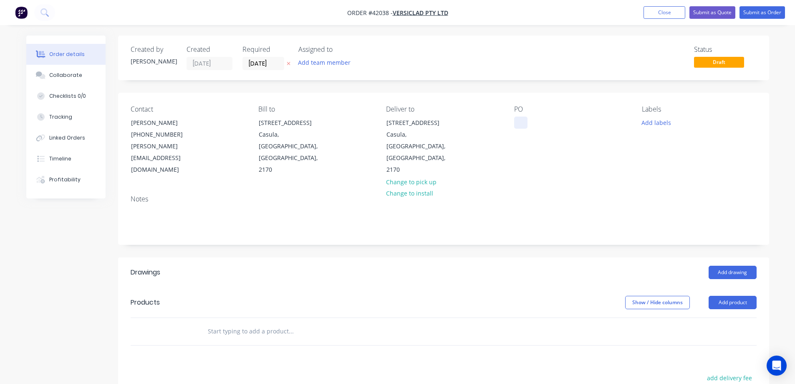
click at [518, 121] on div at bounding box center [520, 122] width 13 height 12
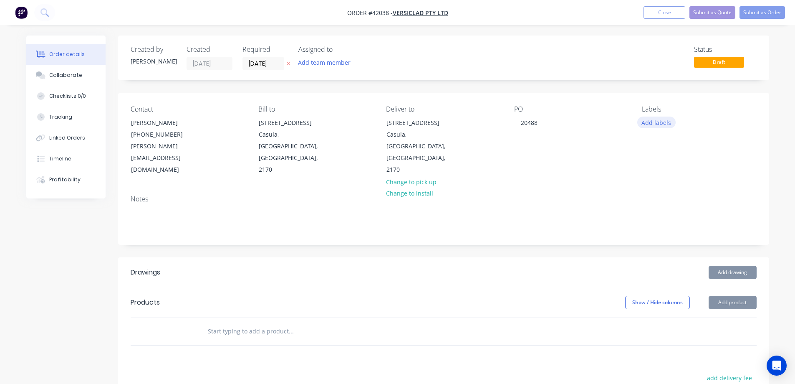
click at [650, 122] on button "Add labels" at bounding box center [656, 121] width 38 height 11
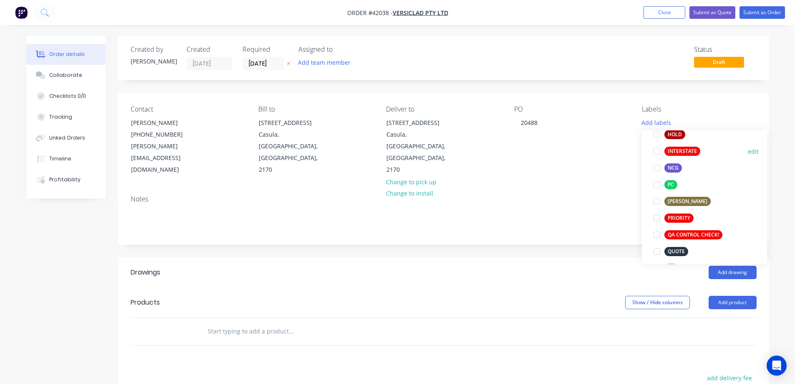
scroll to position [209, 0]
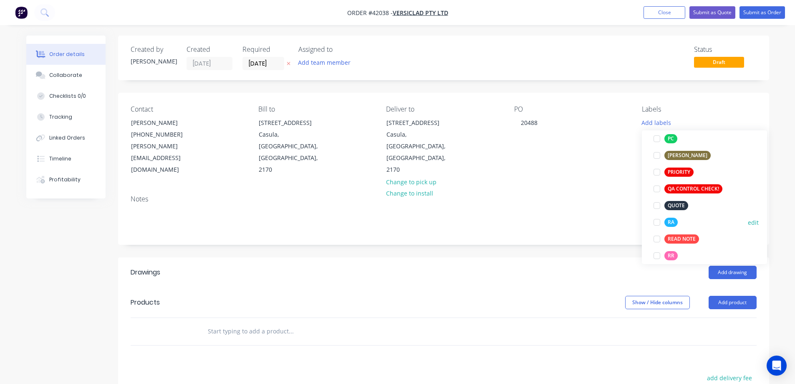
click at [657, 220] on div at bounding box center [657, 222] width 17 height 17
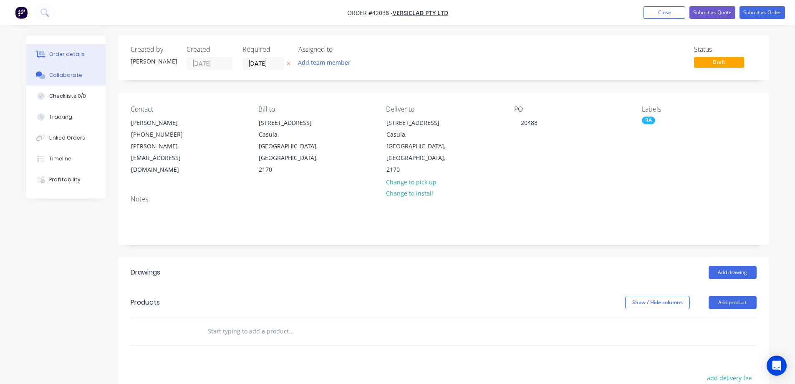
click at [66, 69] on button "Collaborate" at bounding box center [65, 75] width 79 height 21
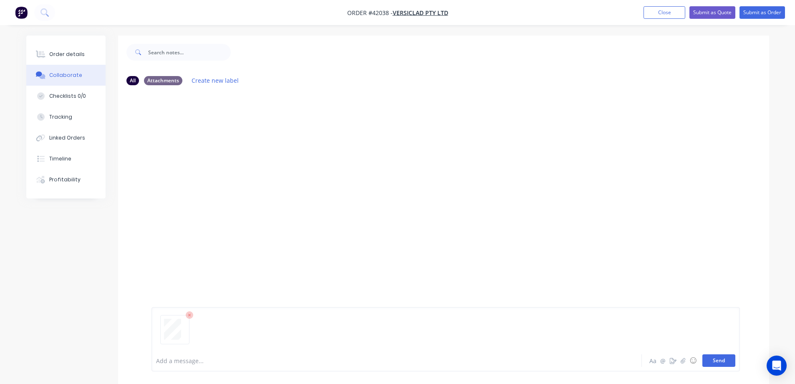
click at [715, 356] on button "Send" at bounding box center [719, 360] width 33 height 13
click at [77, 51] on div "Order details" at bounding box center [66, 55] width 35 height 8
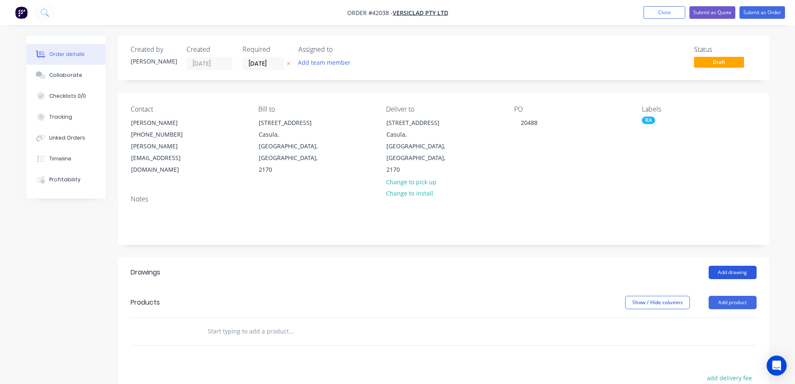
click at [718, 265] on button "Add drawing" at bounding box center [733, 271] width 48 height 13
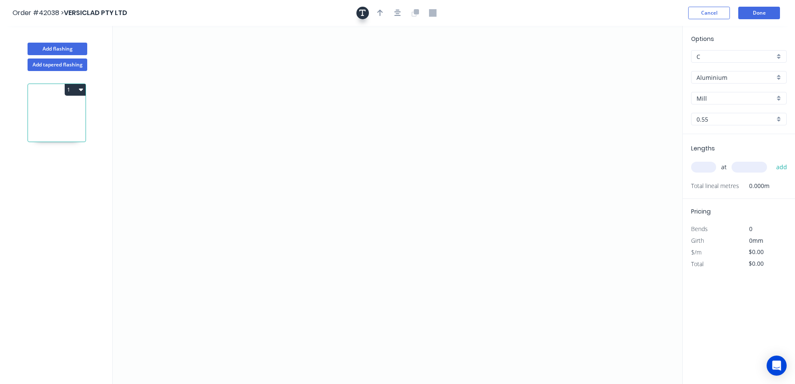
drag, startPoint x: 364, startPoint y: 12, endPoint x: 327, endPoint y: 22, distance: 38.5
click at [364, 12] on icon "button" at bounding box center [362, 13] width 7 height 8
click at [164, 56] on textarea at bounding box center [167, 58] width 68 height 31
type textarea "b"
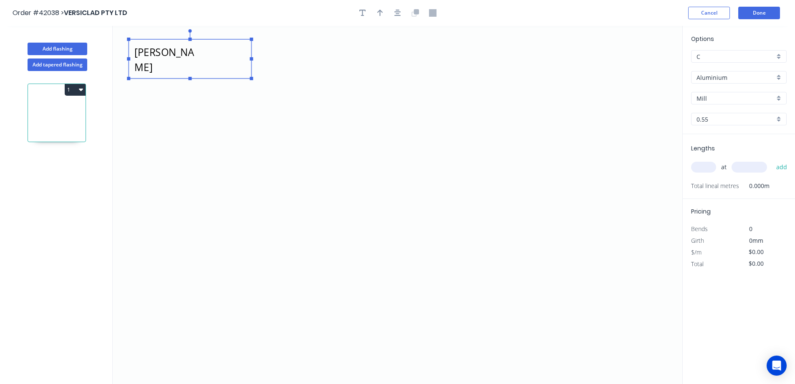
drag, startPoint x: 205, startPoint y: 58, endPoint x: 341, endPoint y: 76, distance: 138.0
click at [253, 66] on g at bounding box center [190, 54] width 126 height 51
type textarea "BCVS75B, 1 DEG PW SADDINGTON"
click at [779, 77] on div "Aluminium" at bounding box center [739, 77] width 96 height 13
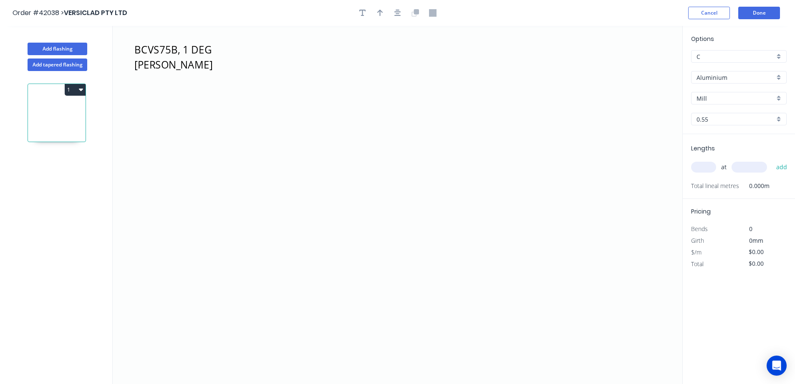
click at [779, 77] on div "Aluminium" at bounding box center [739, 77] width 96 height 13
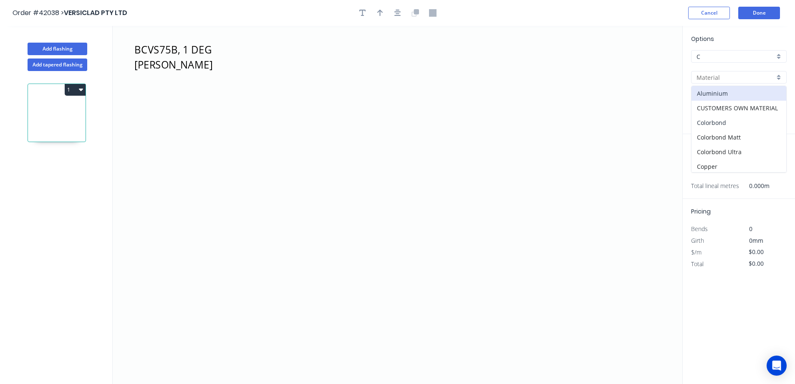
click at [744, 120] on div "Colorbond" at bounding box center [739, 122] width 95 height 15
type input "Colorbond"
type input "Basalt"
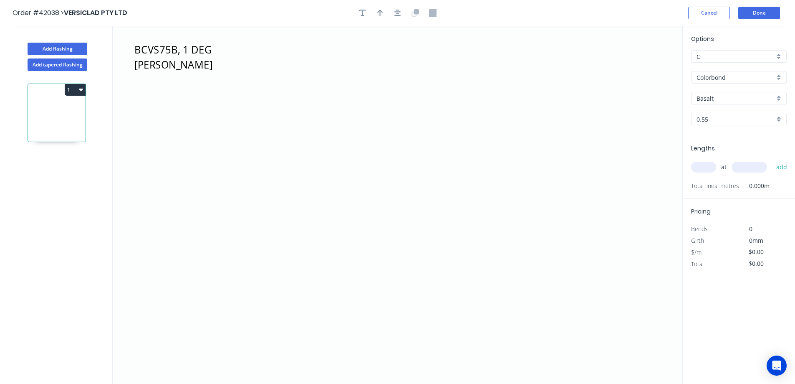
click at [777, 76] on div "Colorbond" at bounding box center [739, 77] width 96 height 13
click at [736, 147] on div "Unicote G300" at bounding box center [739, 150] width 95 height 15
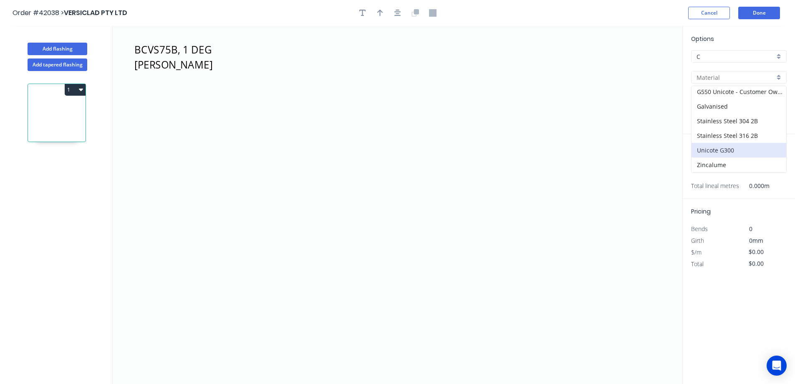
type input "Unicote G300"
type input "Pearl White"
type input "1.0"
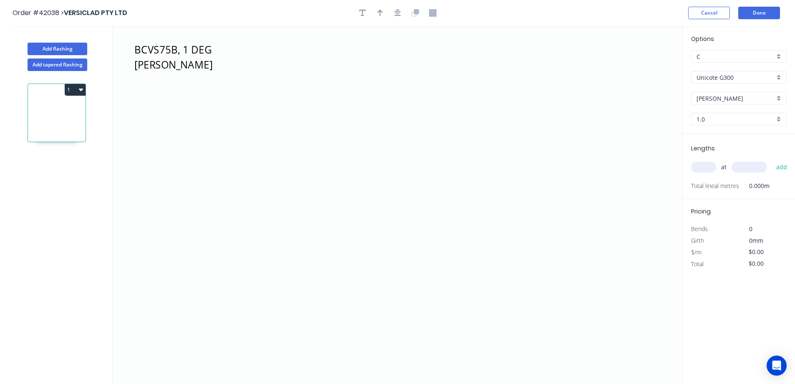
click at [776, 116] on div "1.0" at bounding box center [739, 119] width 96 height 13
click at [722, 148] on div "1.2" at bounding box center [739, 149] width 95 height 15
type input "1.2"
click at [707, 166] on input "text" at bounding box center [703, 167] width 25 height 11
type input "1"
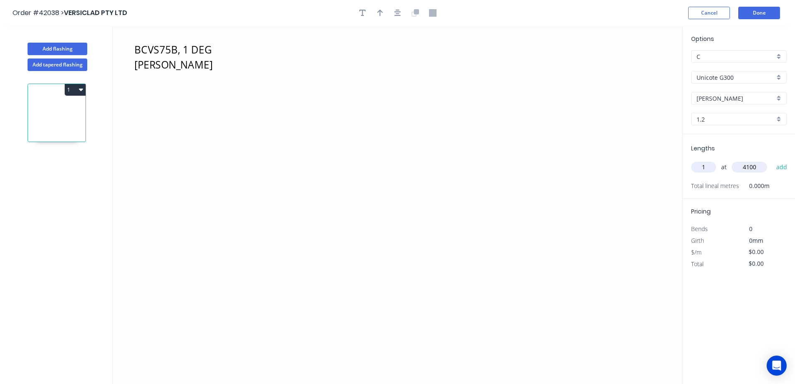
type input "4100"
click at [772, 160] on button "add" at bounding box center [782, 167] width 20 height 14
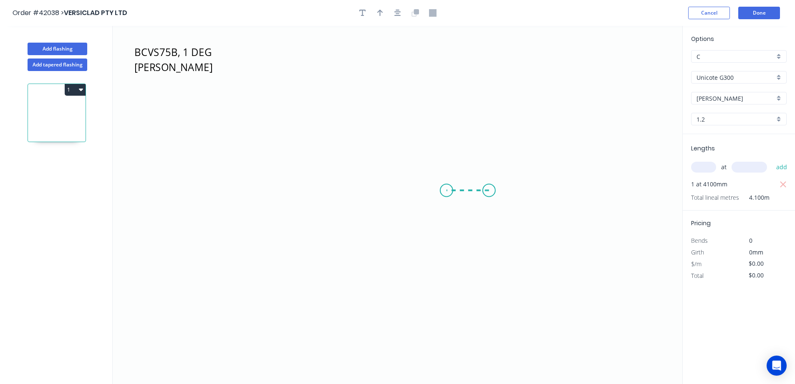
drag, startPoint x: 489, startPoint y: 190, endPoint x: 444, endPoint y: 191, distance: 45.5
click at [444, 191] on icon "BCVS75B, 1 DEG PW SADDINGTON" at bounding box center [398, 205] width 570 height 358
drag, startPoint x: 443, startPoint y: 208, endPoint x: 447, endPoint y: 237, distance: 28.6
click at [447, 237] on icon "BCVS75B, 1 DEG PW SADDINGTON ?" at bounding box center [398, 205] width 570 height 358
drag, startPoint x: 447, startPoint y: 237, endPoint x: 332, endPoint y: 237, distance: 114.4
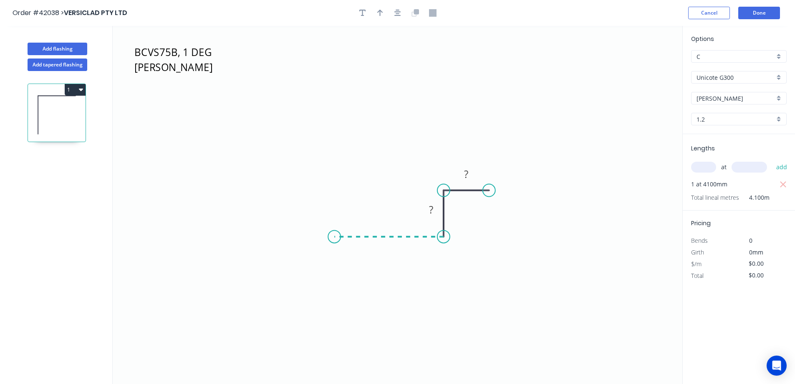
click at [332, 237] on icon "BCVS75B, 1 DEG PW SADDINGTON ? ?" at bounding box center [398, 205] width 570 height 358
drag, startPoint x: 326, startPoint y: 227, endPoint x: 298, endPoint y: 79, distance: 150.0
click at [298, 79] on icon "BCVS75B, 1 DEG PW SADDINGTON ? ? ?" at bounding box center [398, 205] width 570 height 358
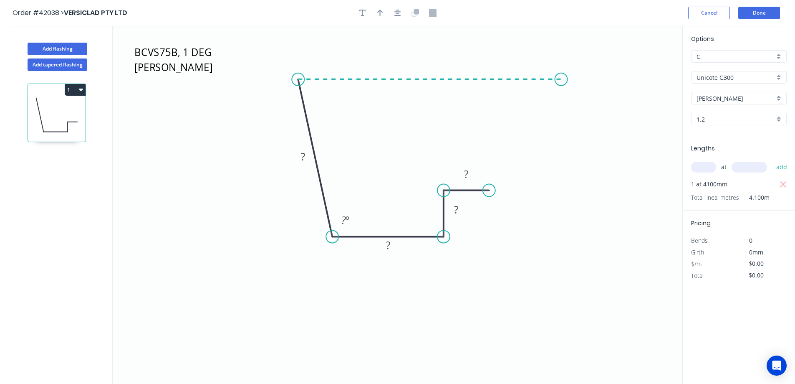
click at [561, 82] on icon "BCVS75B, 1 DEG PW SADDINGTON ? ? ? ? ? º" at bounding box center [398, 205] width 570 height 358
click at [561, 82] on circle at bounding box center [561, 79] width 13 height 13
click at [562, 78] on circle at bounding box center [561, 79] width 13 height 13
drag, startPoint x: 399, startPoint y: 13, endPoint x: 410, endPoint y: 25, distance: 17.2
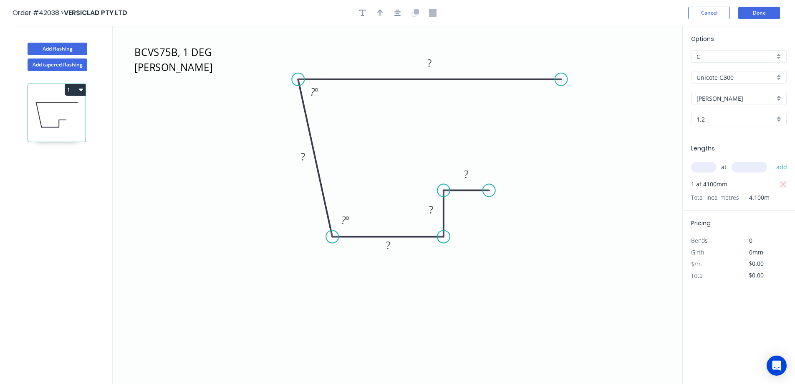
click at [399, 13] on icon "button" at bounding box center [397, 13] width 7 height 8
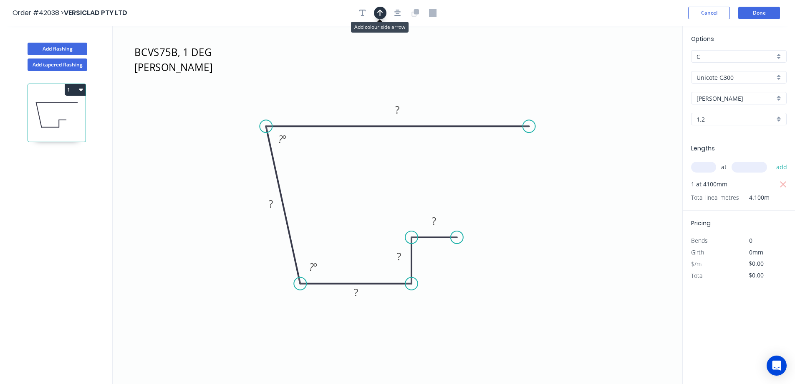
click at [380, 13] on icon "button" at bounding box center [380, 13] width 6 height 7
drag, startPoint x: 637, startPoint y: 66, endPoint x: 292, endPoint y: 107, distance: 348.1
click at [292, 107] on icon at bounding box center [292, 97] width 8 height 27
click at [432, 221] on tspan "?" at bounding box center [434, 221] width 4 height 14
click at [81, 92] on icon "button" at bounding box center [81, 89] width 4 height 7
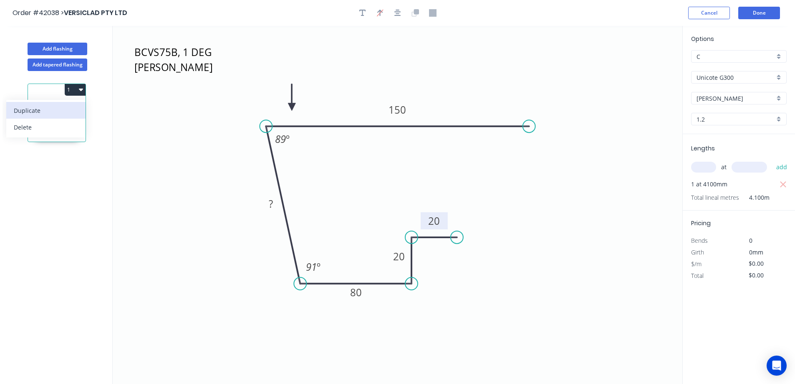
click at [74, 108] on div "Duplicate" at bounding box center [46, 110] width 64 height 12
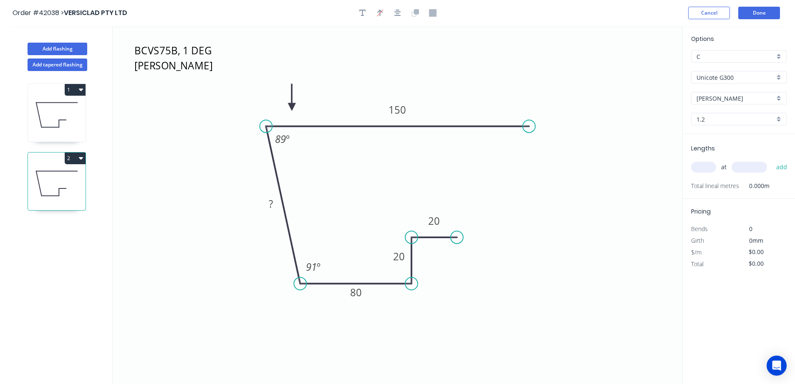
click at [698, 168] on input "text" at bounding box center [703, 167] width 25 height 11
type input "1"
type input "3900"
click at [772, 160] on button "add" at bounding box center [782, 167] width 20 height 14
click at [271, 201] on tspan "?" at bounding box center [271, 204] width 4 height 14
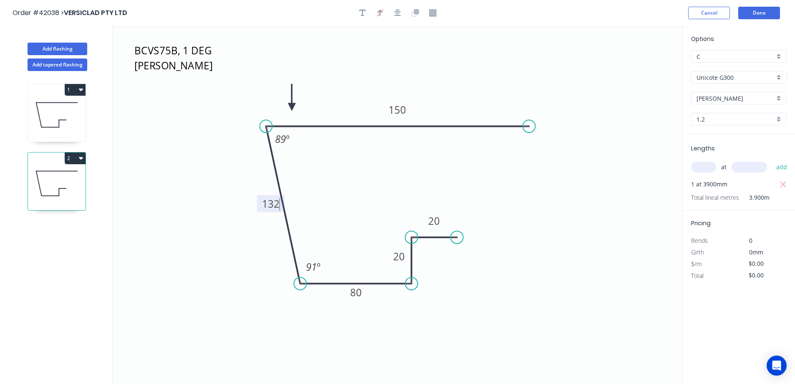
click at [61, 112] on icon at bounding box center [57, 114] width 58 height 53
type input "$0.00"
click at [272, 201] on tspan "?" at bounding box center [271, 204] width 4 height 14
click at [355, 207] on icon "BCVS75B, 1 DEG PW SADDINGTON 20 20 80 132 150 91 º 89 º" at bounding box center [398, 205] width 570 height 358
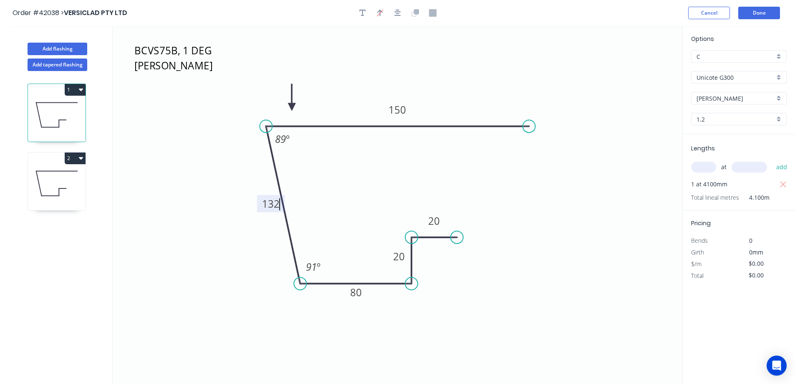
type input "$25.26"
type input "$103.57"
click at [775, 10] on button "Done" at bounding box center [759, 13] width 42 height 13
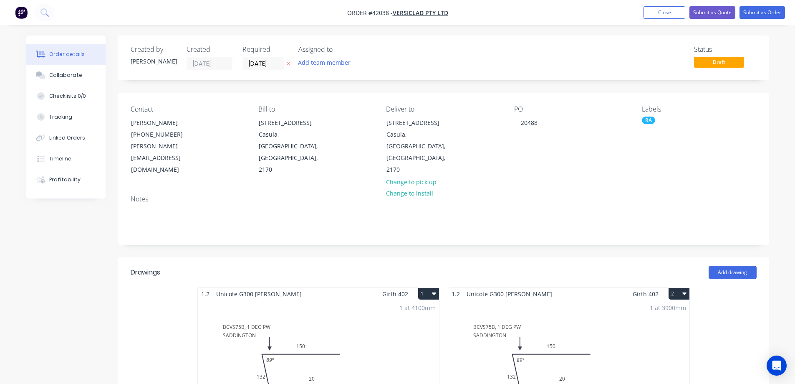
click at [647, 120] on div "RA" at bounding box center [648, 120] width 13 height 8
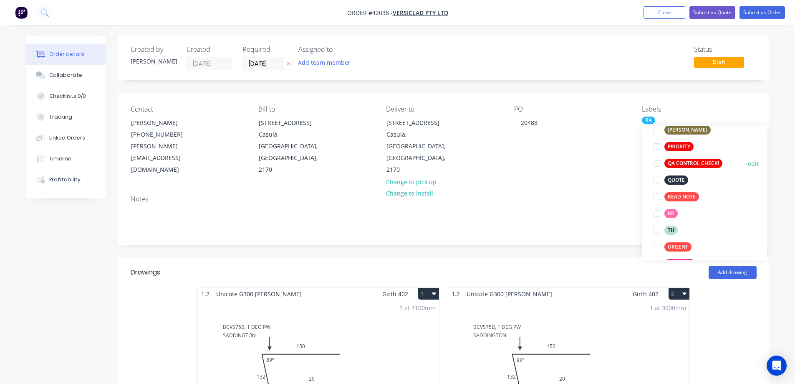
scroll to position [250, 0]
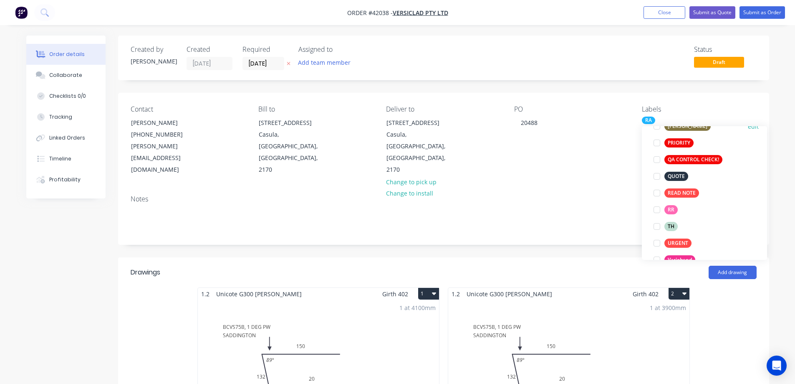
click at [660, 128] on div at bounding box center [657, 126] width 17 height 17
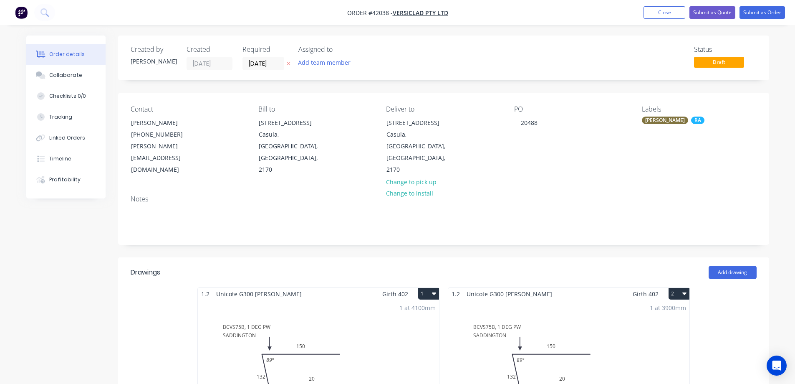
click at [624, 154] on div "Contact Michele Allen (02) 9821 2199 michele@versiclad.com.au Bill to 3 Berriwe…" at bounding box center [443, 141] width 651 height 96
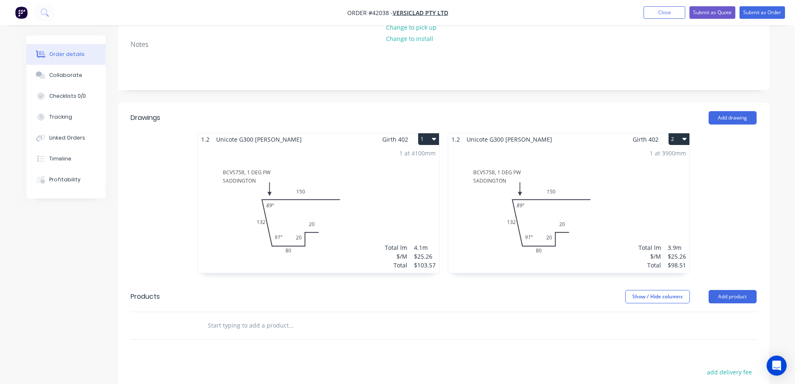
scroll to position [167, 0]
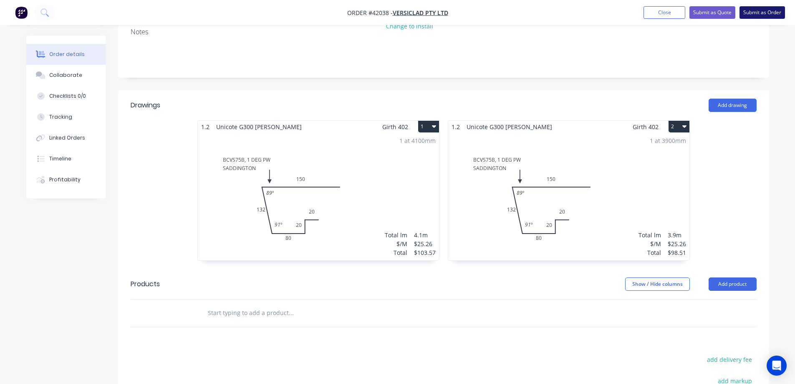
click at [752, 12] on button "Submit as Order" at bounding box center [762, 12] width 45 height 13
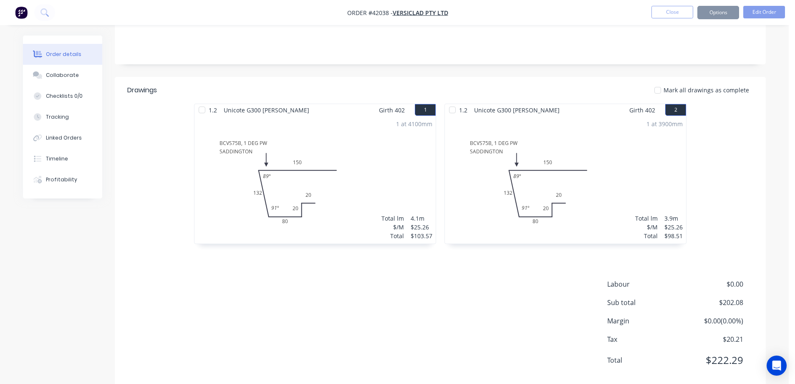
scroll to position [0, 0]
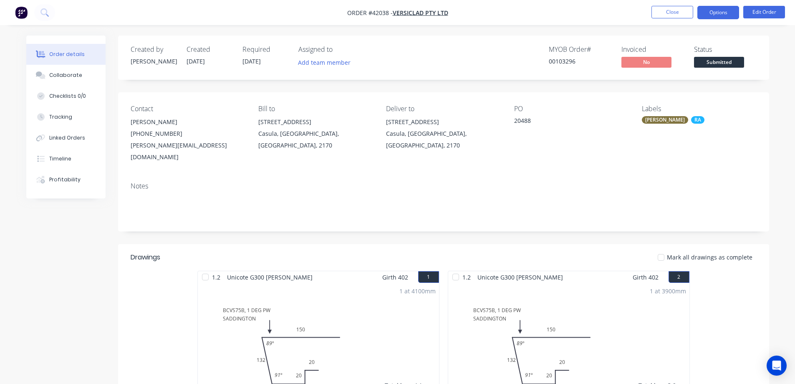
click at [725, 13] on button "Options" at bounding box center [719, 12] width 42 height 13
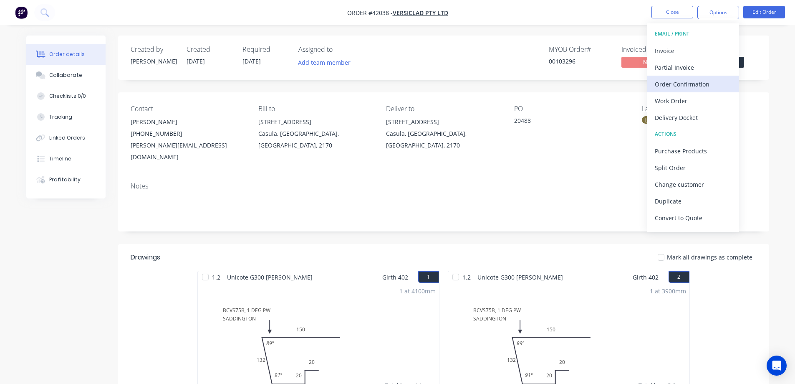
click at [695, 81] on div "Order Confirmation" at bounding box center [693, 84] width 77 height 12
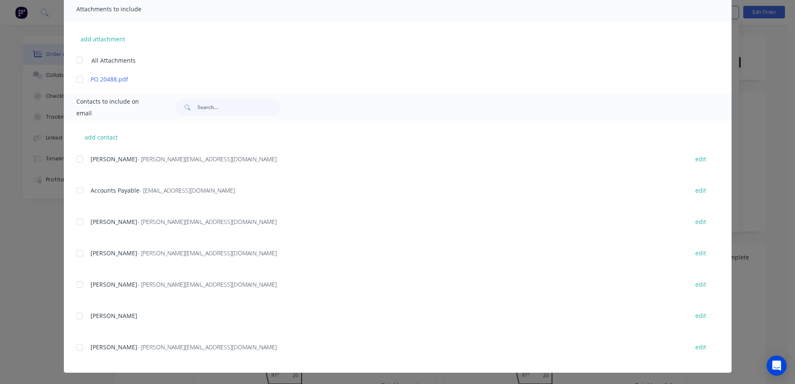
scroll to position [191, 0]
drag, startPoint x: 76, startPoint y: 159, endPoint x: 87, endPoint y: 161, distance: 10.7
click at [76, 158] on div at bounding box center [79, 158] width 17 height 17
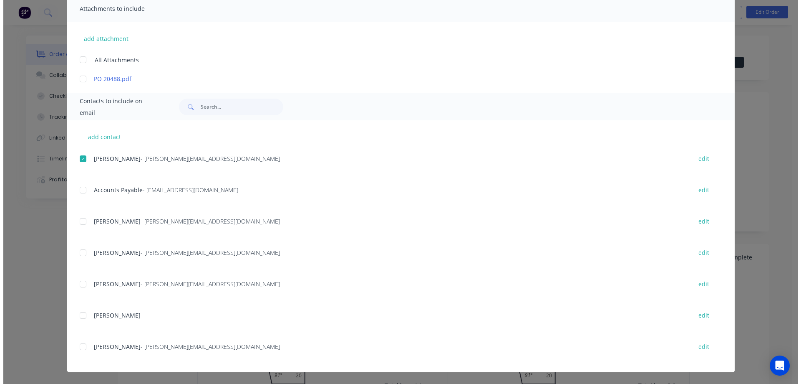
scroll to position [0, 0]
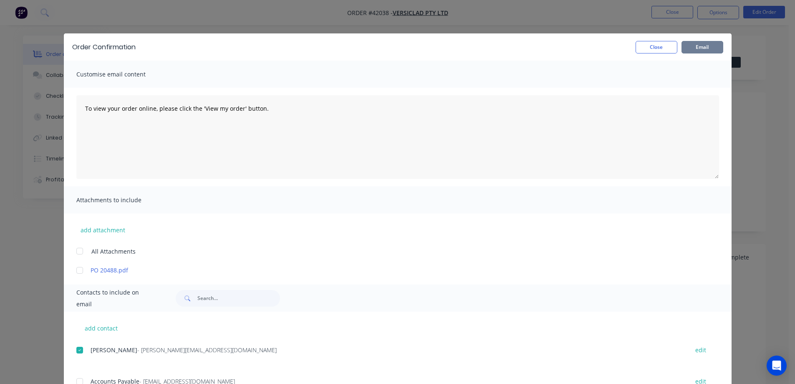
click at [695, 46] on button "Email" at bounding box center [703, 47] width 42 height 13
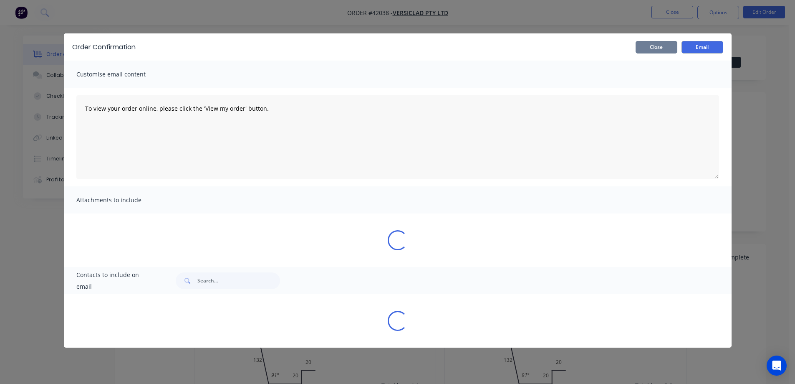
click at [662, 48] on button "Close" at bounding box center [657, 47] width 42 height 13
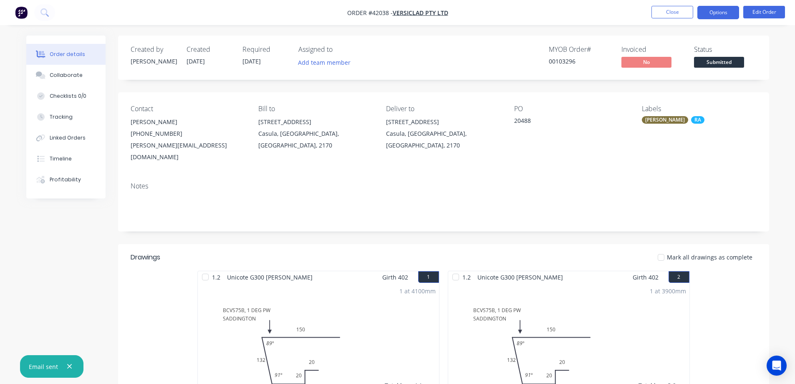
drag, startPoint x: 712, startPoint y: 13, endPoint x: 716, endPoint y: 11, distance: 4.9
click at [713, 12] on button "Options" at bounding box center [719, 12] width 42 height 13
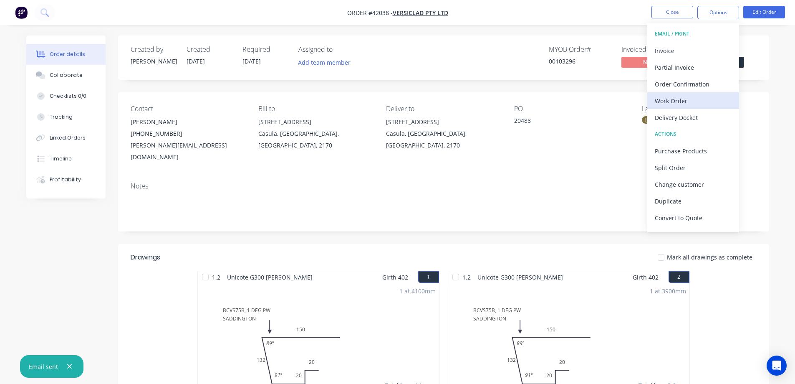
click at [672, 99] on div "Work Order" at bounding box center [693, 101] width 77 height 12
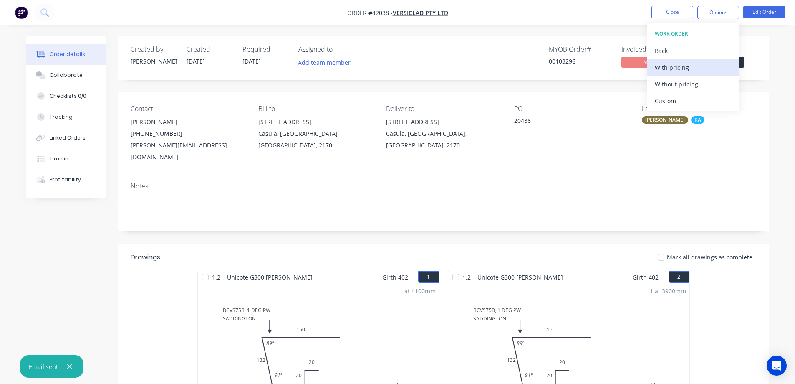
click at [686, 64] on div "With pricing" at bounding box center [693, 67] width 77 height 12
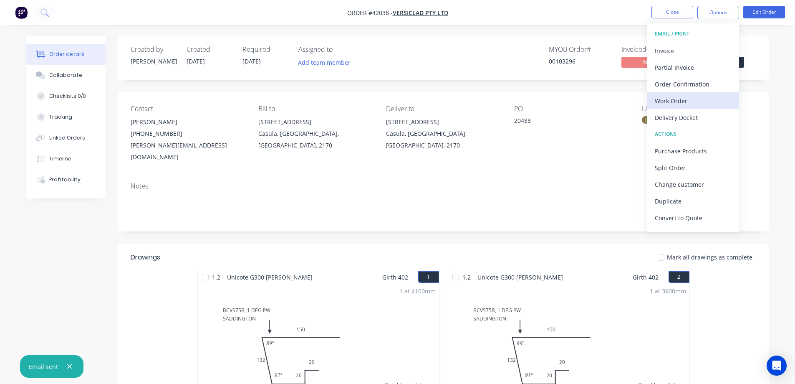
click at [660, 99] on div "Work Order" at bounding box center [693, 101] width 77 height 12
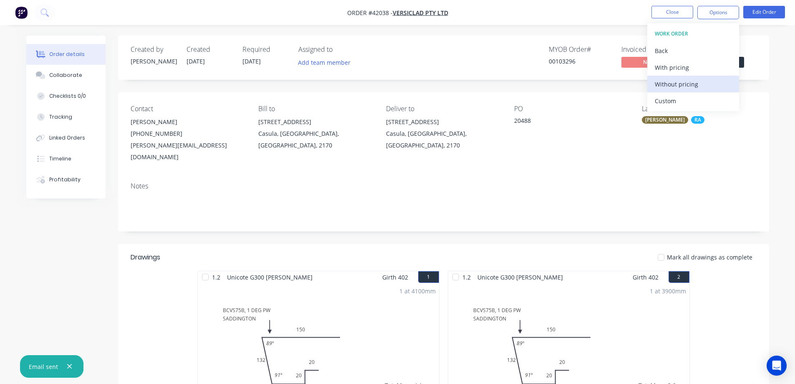
click at [675, 84] on div "Without pricing" at bounding box center [693, 84] width 77 height 12
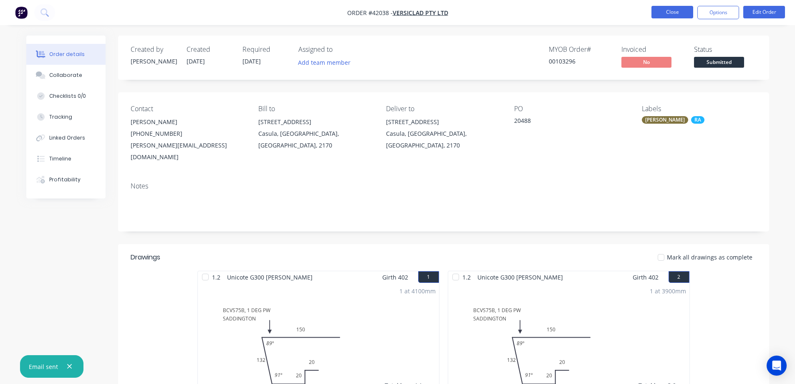
click at [661, 10] on button "Close" at bounding box center [673, 12] width 42 height 13
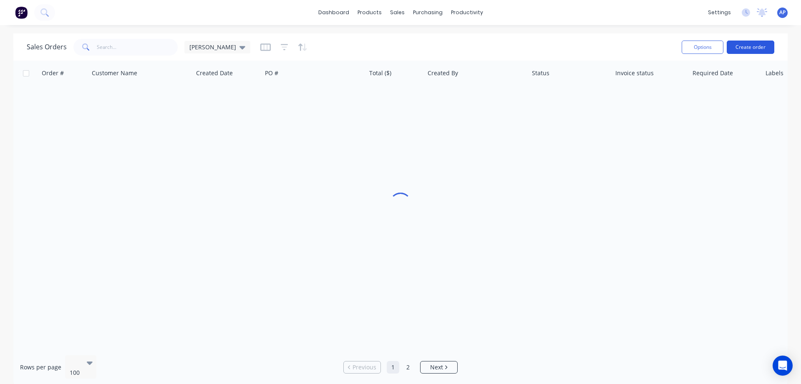
click at [743, 48] on button "Create order" at bounding box center [751, 46] width 48 height 13
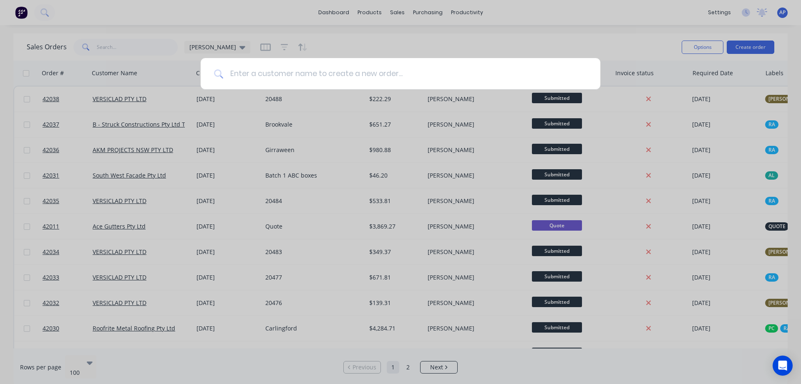
click at [332, 76] on input at bounding box center [405, 73] width 364 height 31
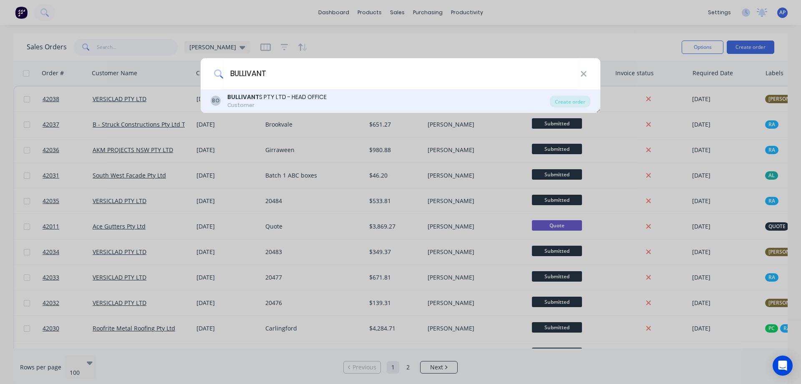
type input "BULLIVANT"
click at [287, 95] on div "BULLIVANT S PTY LTD - HEAD OFFICE" at bounding box center [276, 97] width 99 height 9
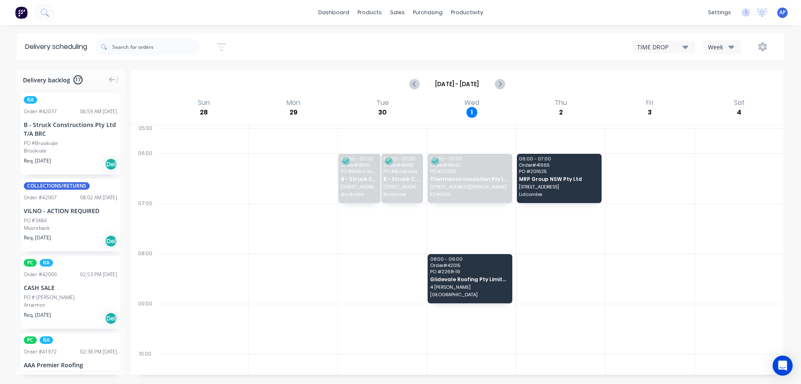
click at [730, 45] on icon "button" at bounding box center [732, 46] width 6 height 9
click at [730, 46] on icon "button" at bounding box center [732, 46] width 6 height 3
click at [733, 47] on icon "button" at bounding box center [732, 46] width 6 height 3
click at [736, 86] on div "Vehicle" at bounding box center [745, 85] width 83 height 17
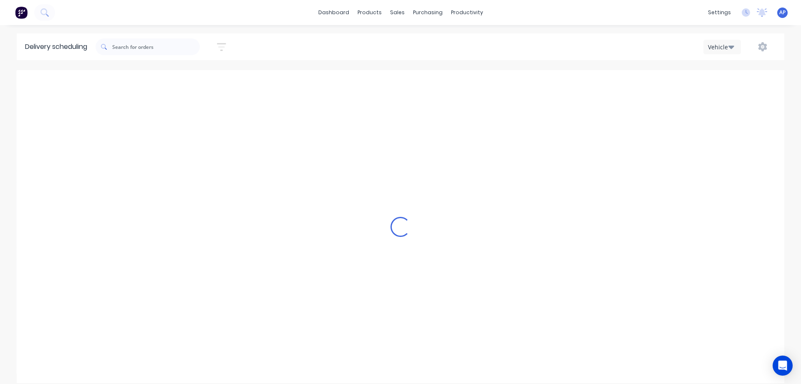
scroll to position [0, 0]
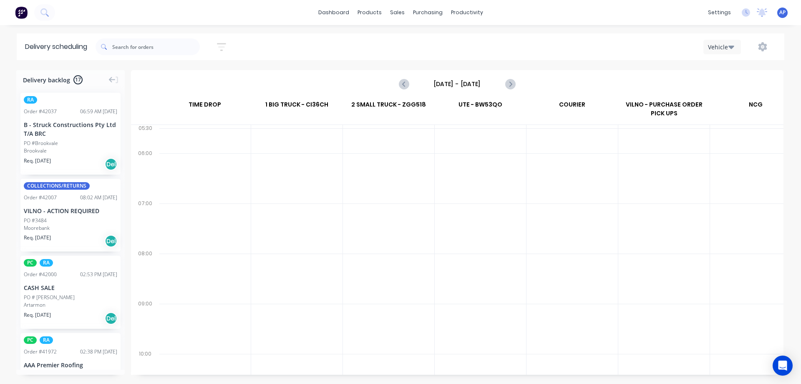
click at [475, 85] on input "[DATE] - [DATE]" at bounding box center [457, 84] width 83 height 13
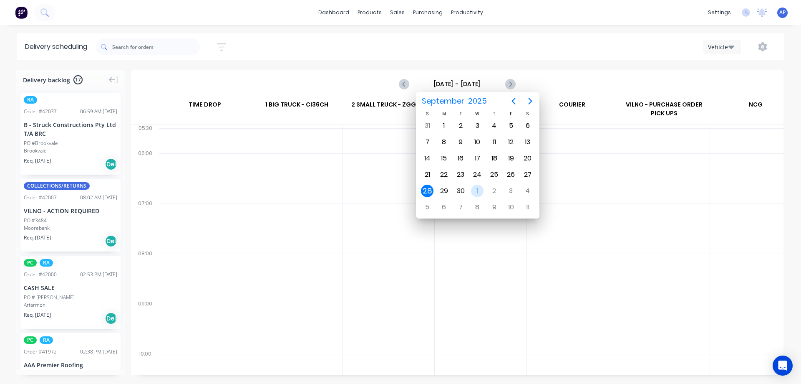
click at [478, 193] on div "1" at bounding box center [477, 191] width 13 height 13
type input "[DATE] - [DATE]"
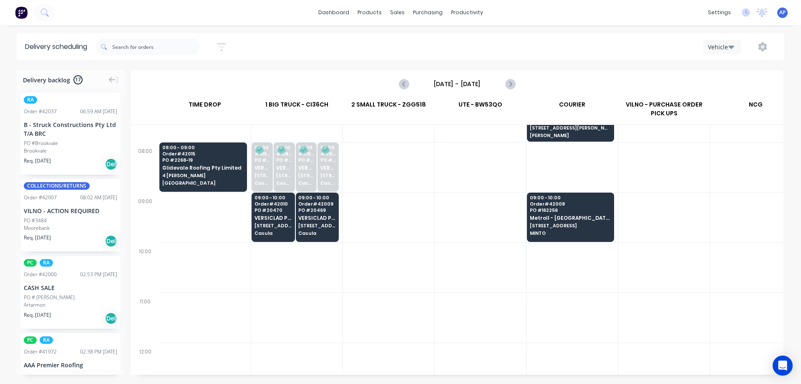
scroll to position [125, 0]
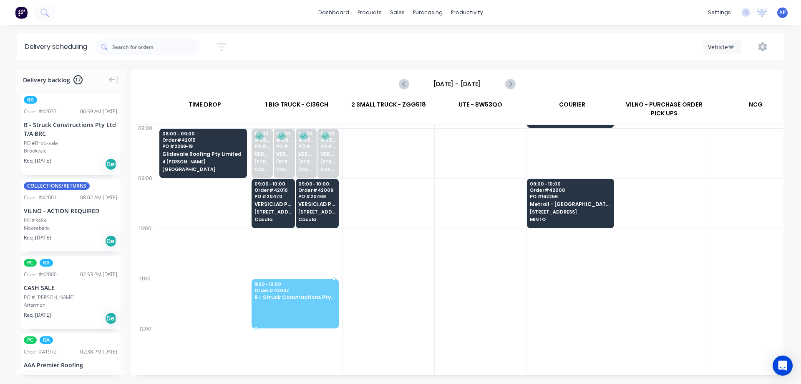
drag, startPoint x: 45, startPoint y: 138, endPoint x: 282, endPoint y: 288, distance: 280.4
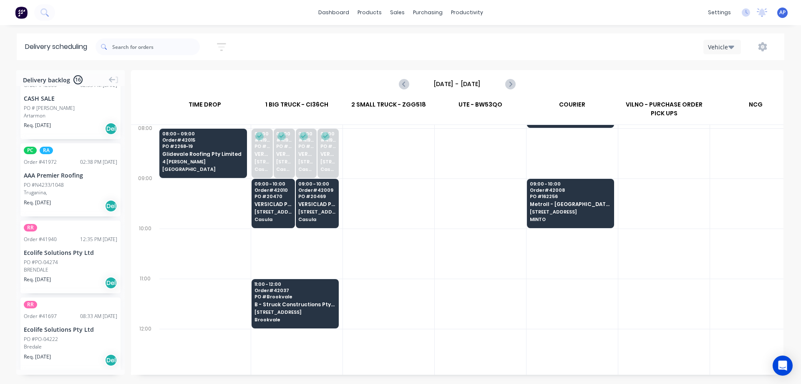
scroll to position [0, 0]
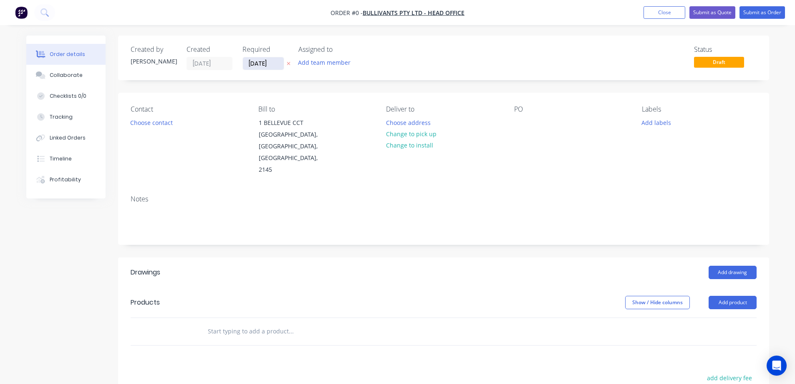
click at [254, 61] on input "[DATE]" at bounding box center [263, 63] width 41 height 13
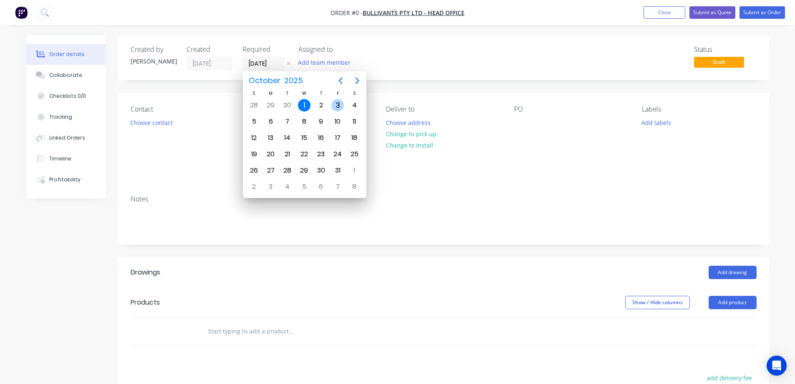
drag, startPoint x: 338, startPoint y: 106, endPoint x: 313, endPoint y: 105, distance: 24.6
click at [337, 104] on div "3" at bounding box center [337, 105] width 13 height 13
type input "[DATE]"
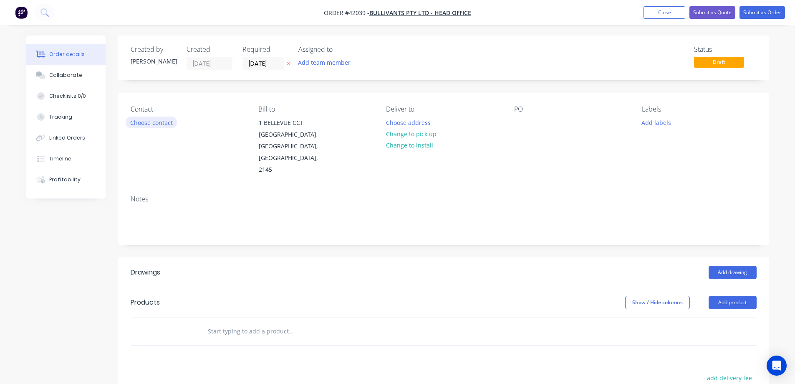
click at [164, 123] on button "Choose contact" at bounding box center [151, 121] width 51 height 11
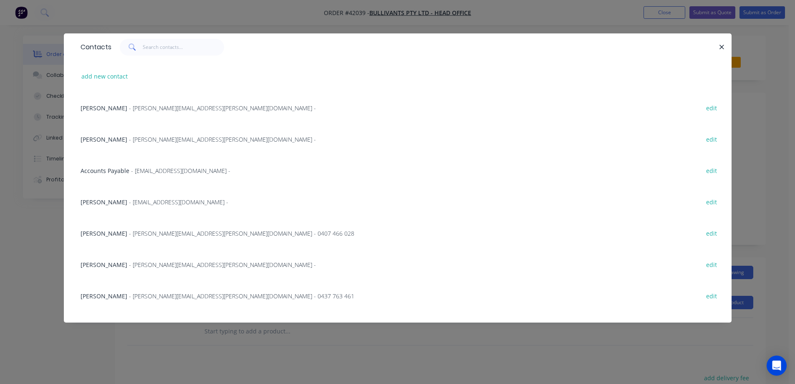
click at [158, 138] on span "- [PERSON_NAME][EMAIL_ADDRESS][PERSON_NAME][DOMAIN_NAME] -" at bounding box center [222, 139] width 187 height 8
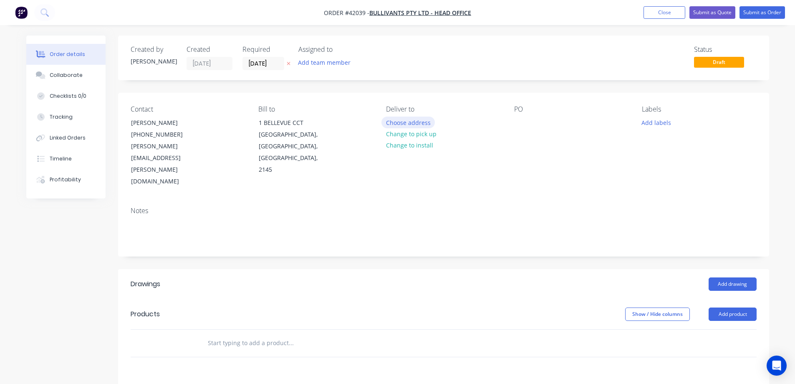
click at [399, 119] on button "Choose address" at bounding box center [408, 121] width 53 height 11
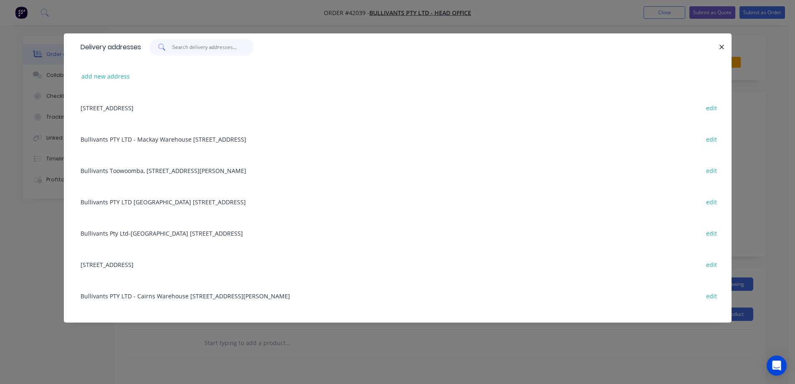
click at [204, 51] on input "text" at bounding box center [212, 47] width 81 height 17
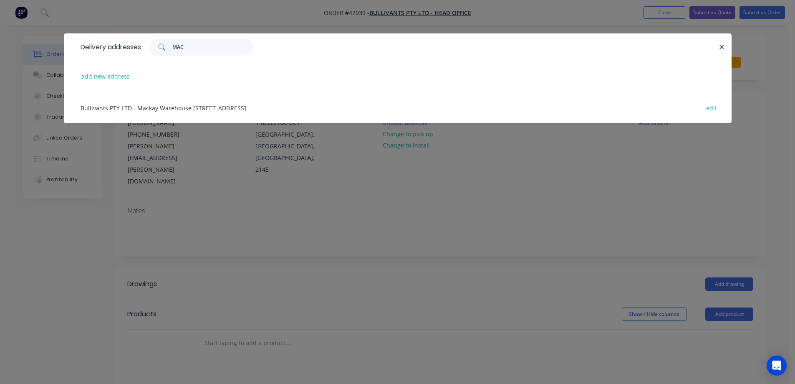
type input "MAC"
click at [246, 109] on div "Bullivants PTY LTD - Mackay Warehouse [STREET_ADDRESS]" at bounding box center [397, 107] width 643 height 31
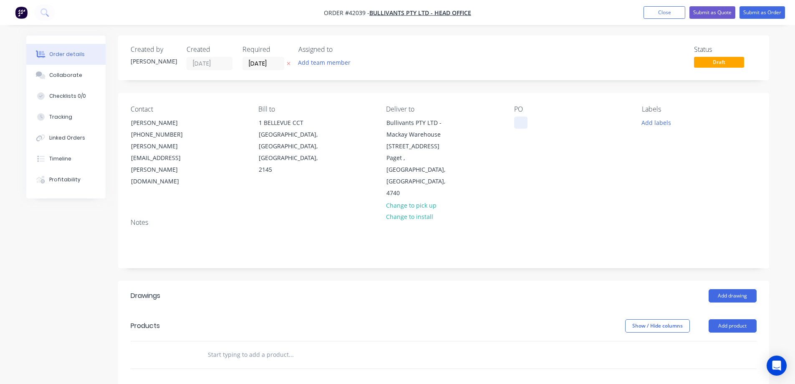
click at [516, 119] on div at bounding box center [520, 122] width 13 height 12
click at [651, 121] on button "Add labels" at bounding box center [656, 121] width 38 height 11
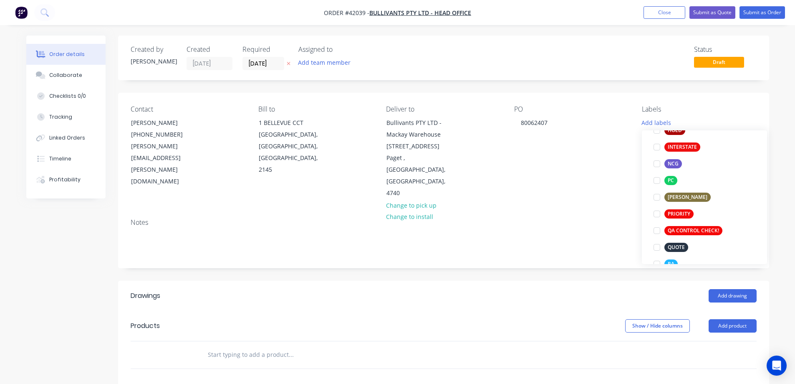
drag, startPoint x: 658, startPoint y: 164, endPoint x: 625, endPoint y: 161, distance: 32.8
click at [657, 164] on div at bounding box center [657, 163] width 17 height 17
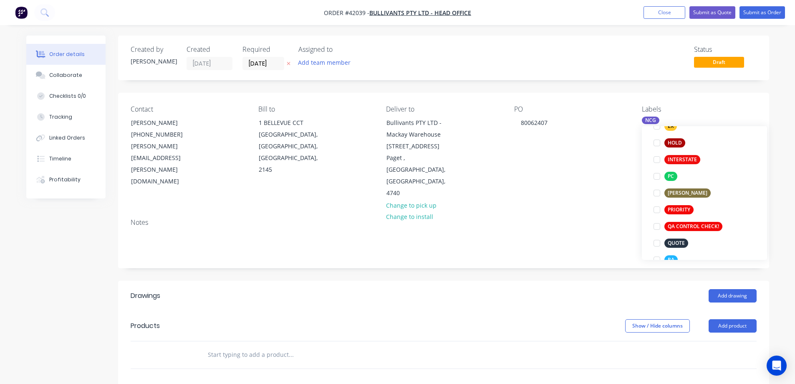
scroll to position [33, 0]
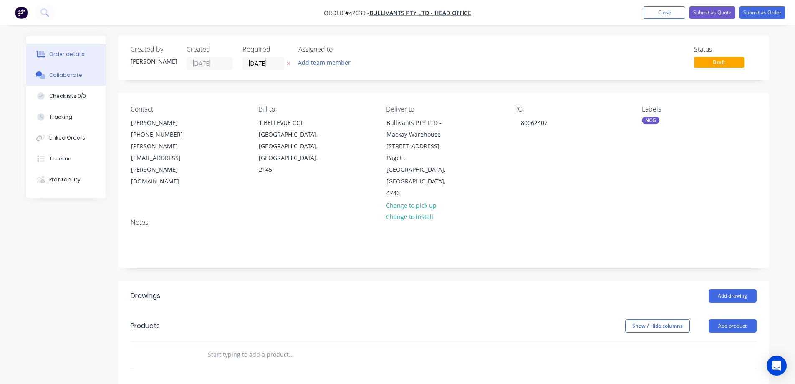
drag, startPoint x: 59, startPoint y: 76, endPoint x: 106, endPoint y: 70, distance: 47.1
click at [60, 75] on div "Collaborate" at bounding box center [65, 75] width 33 height 8
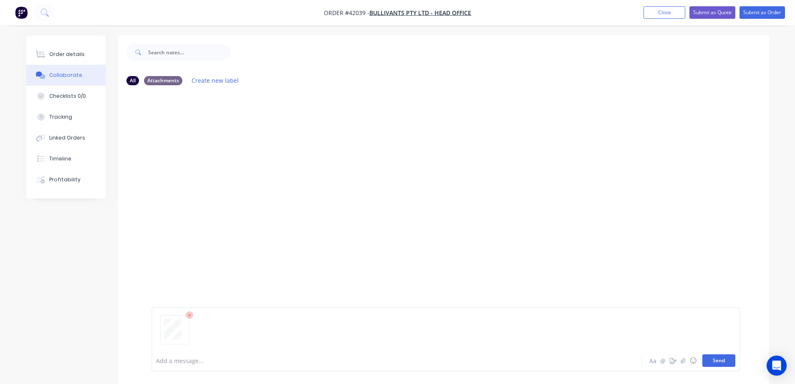
click at [712, 360] on button "Send" at bounding box center [719, 360] width 33 height 13
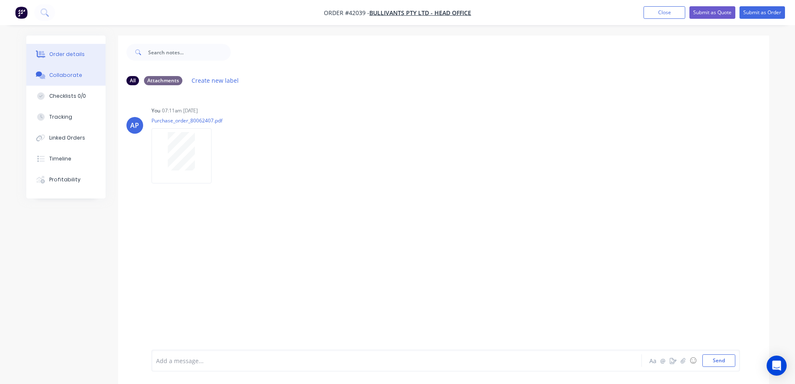
click at [83, 54] on button "Order details" at bounding box center [65, 54] width 79 height 21
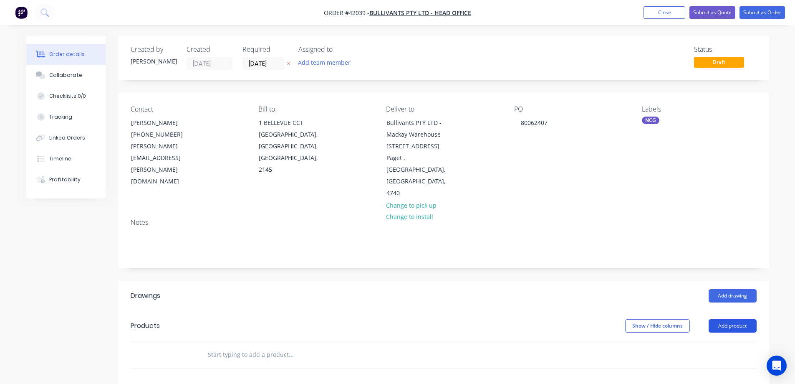
click at [720, 319] on button "Add product" at bounding box center [733, 325] width 48 height 13
click at [718, 341] on div "Product catalogue" at bounding box center [717, 347] width 64 height 12
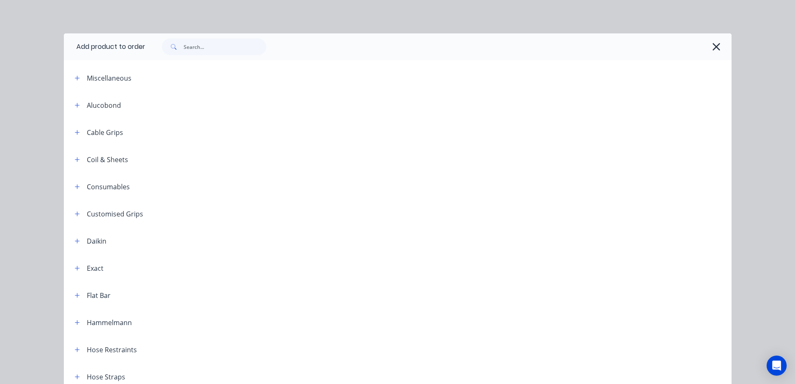
click at [226, 55] on div at bounding box center [438, 46] width 586 height 27
click at [225, 45] on input "text" at bounding box center [225, 46] width 83 height 17
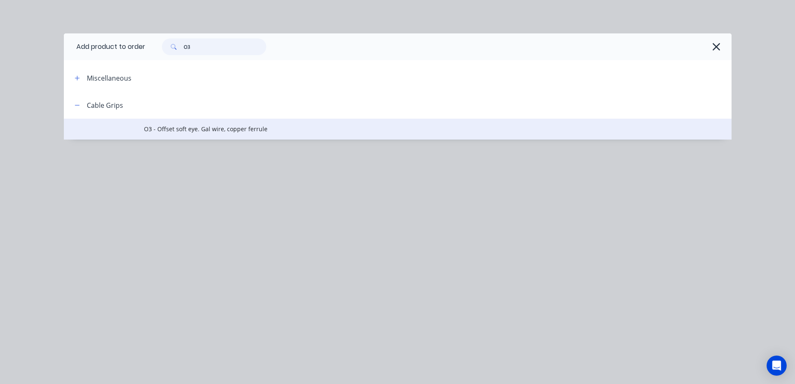
type input "O3"
click at [216, 132] on span "O3 - Offset soft eye. Gal wire, copper ferrule" at bounding box center [379, 128] width 470 height 9
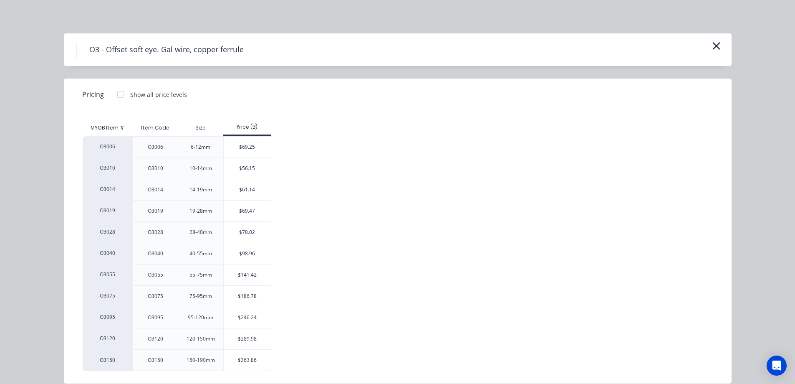
click at [243, 272] on div "$141.42" at bounding box center [247, 274] width 47 height 21
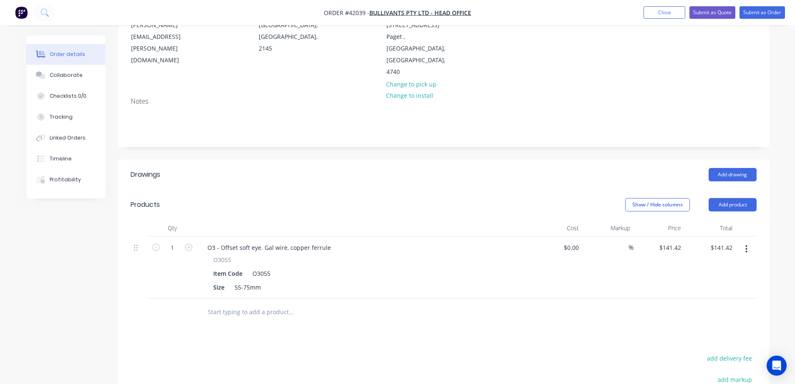
scroll to position [125, 0]
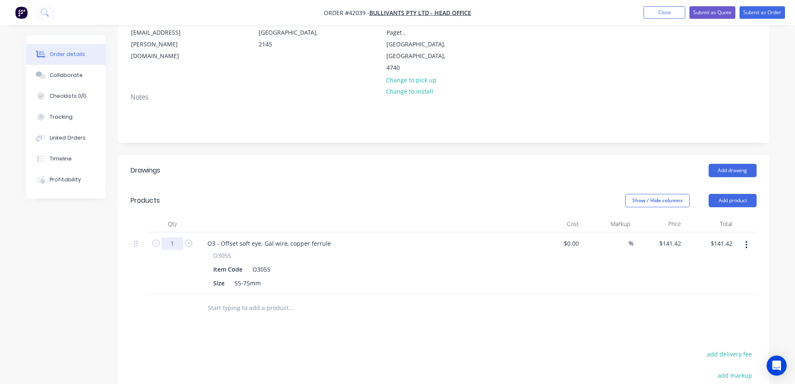
click at [171, 237] on input "1" at bounding box center [173, 243] width 22 height 13
type input "9"
type input "$1,272.78"
click at [231, 187] on header "Products Show / Hide columns Add product" at bounding box center [443, 200] width 651 height 30
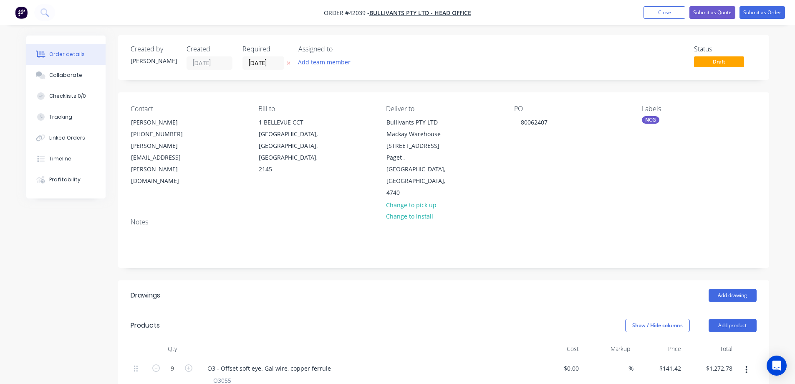
scroll to position [0, 0]
click at [650, 12] on button "Close" at bounding box center [665, 12] width 42 height 13
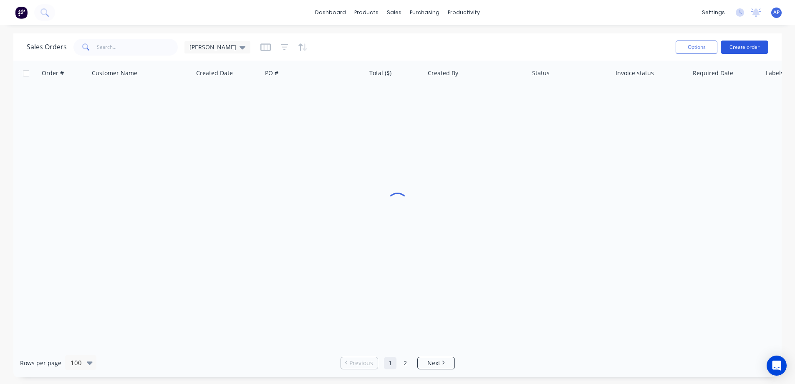
click at [760, 45] on button "Create order" at bounding box center [745, 46] width 48 height 13
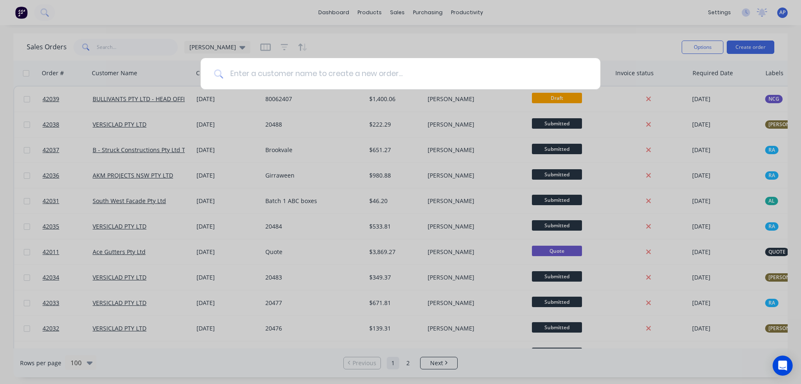
click at [395, 64] on input at bounding box center [405, 73] width 364 height 31
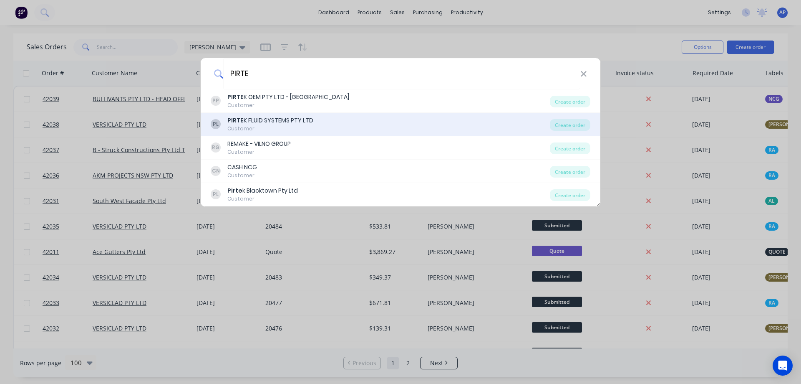
type input "PIRTE"
click at [281, 121] on div "PIRTE K FLUID SYSTEMS PTY LTD" at bounding box center [270, 120] width 86 height 9
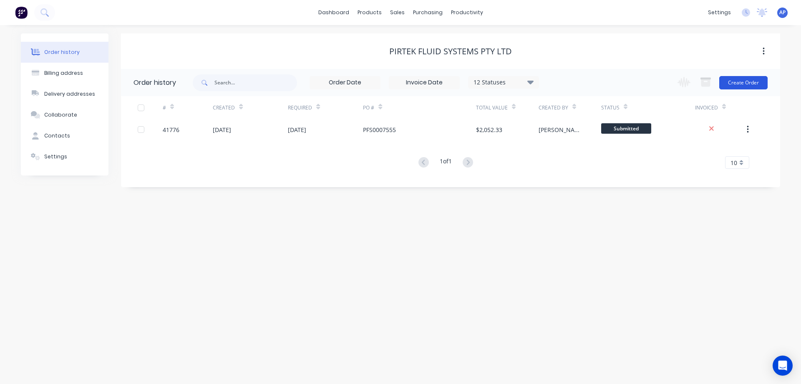
click at [743, 79] on button "Create Order" at bounding box center [744, 82] width 48 height 13
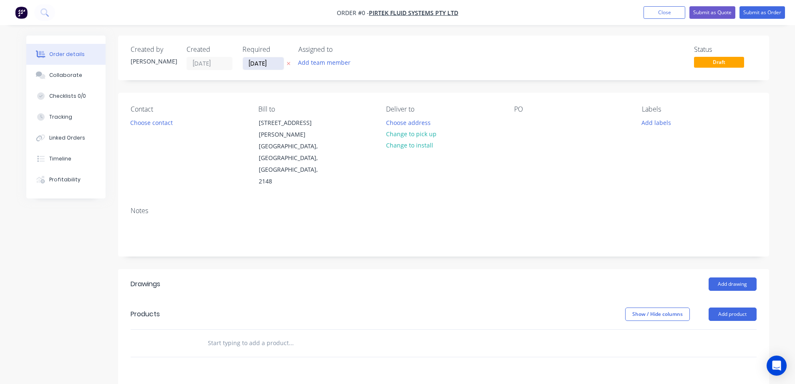
click at [257, 64] on input "[DATE]" at bounding box center [263, 63] width 41 height 13
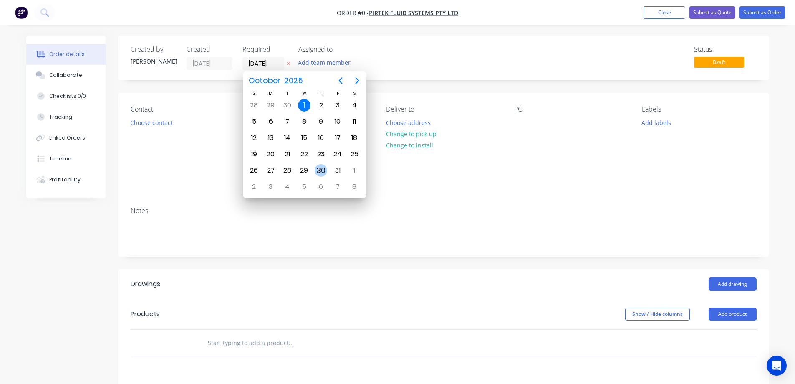
drag, startPoint x: 325, startPoint y: 169, endPoint x: 314, endPoint y: 166, distance: 11.1
click at [324, 168] on div "30" at bounding box center [321, 170] width 13 height 13
type input "[DATE]"
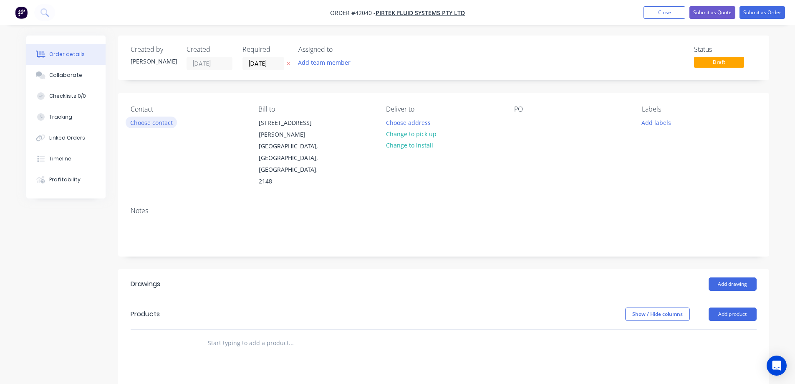
click at [162, 122] on button "Choose contact" at bounding box center [151, 121] width 51 height 11
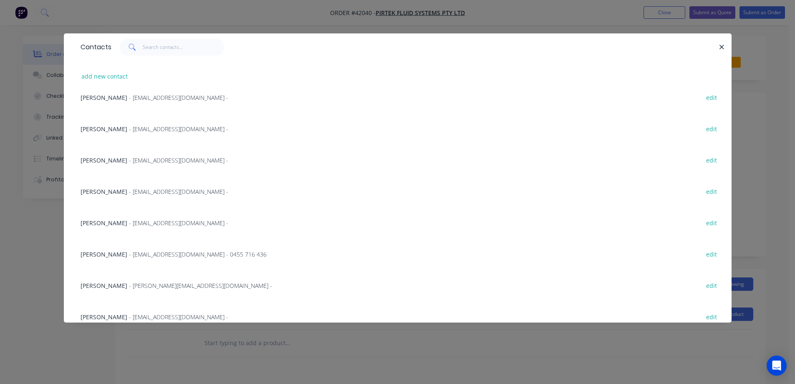
scroll to position [208, 0]
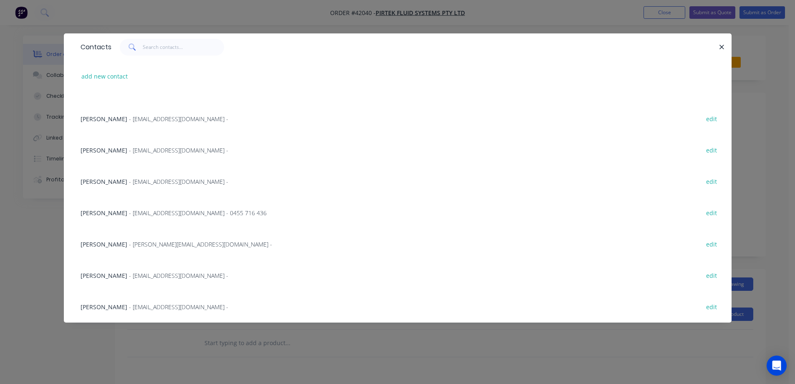
click at [149, 306] on span "- [EMAIL_ADDRESS][DOMAIN_NAME] -" at bounding box center [178, 307] width 99 height 8
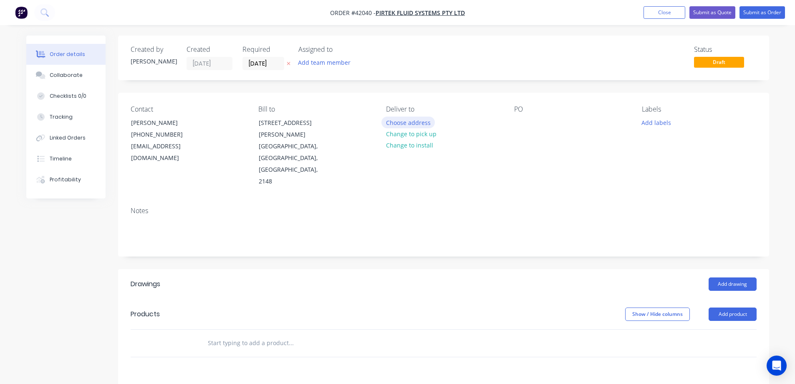
click at [390, 122] on button "Choose address" at bounding box center [408, 121] width 53 height 11
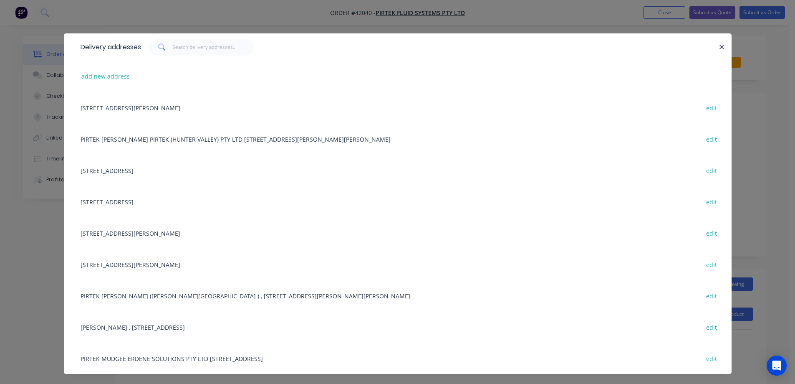
click at [221, 114] on div "[STREET_ADDRESS][PERSON_NAME] edit" at bounding box center [397, 107] width 643 height 31
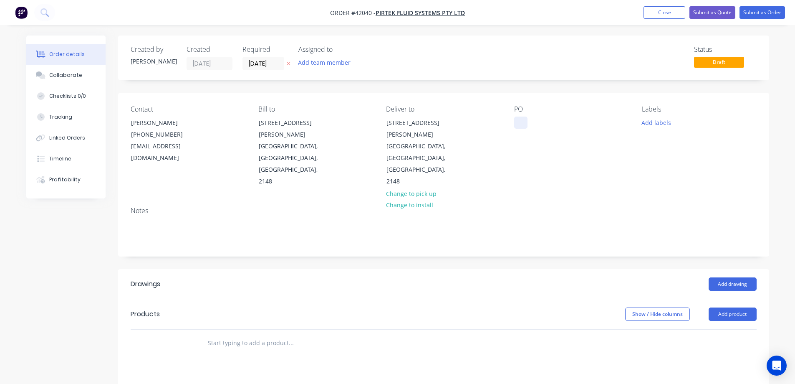
click at [521, 118] on div at bounding box center [520, 122] width 13 height 12
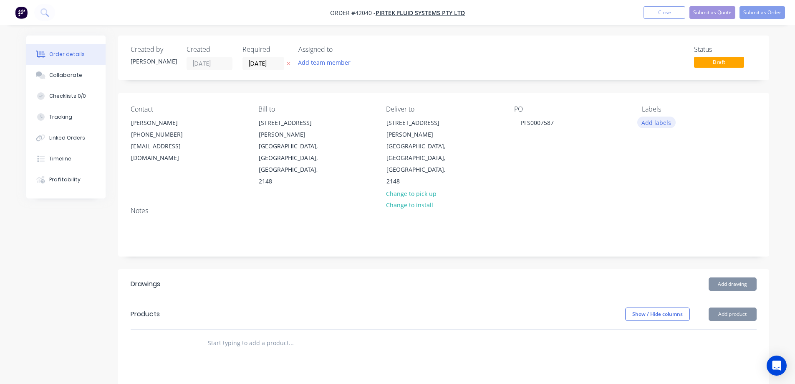
click at [662, 121] on button "Add labels" at bounding box center [656, 121] width 38 height 11
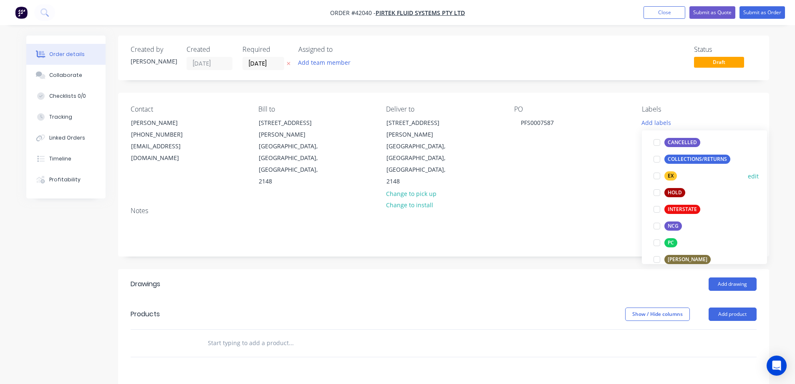
scroll to position [125, 0]
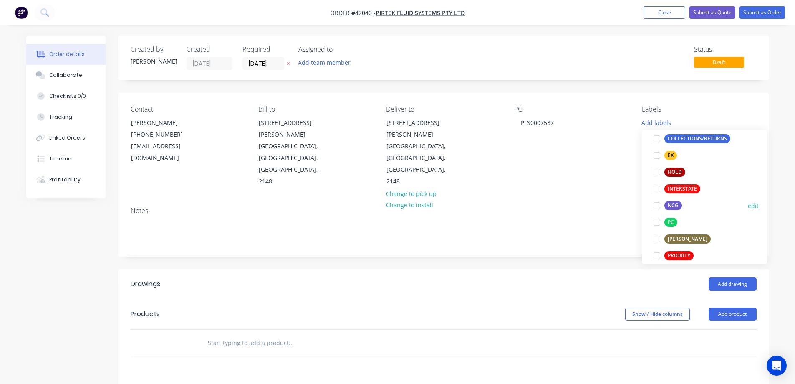
click at [658, 203] on div at bounding box center [657, 205] width 17 height 17
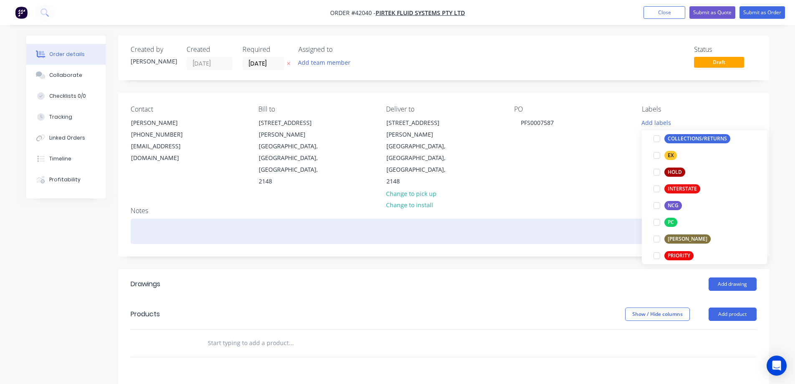
scroll to position [0, 0]
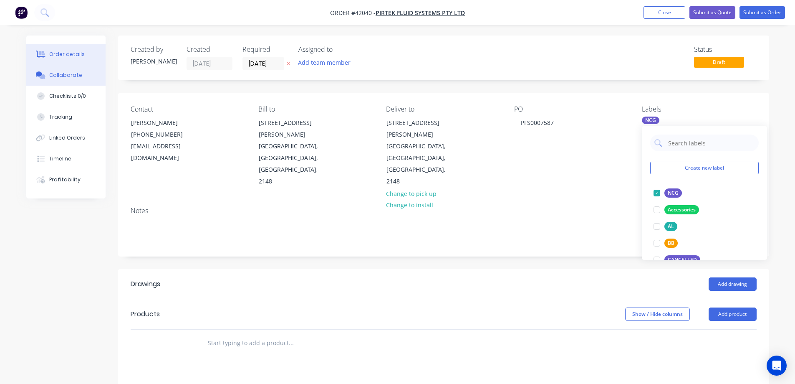
click at [61, 76] on div "Collaborate" at bounding box center [65, 75] width 33 height 8
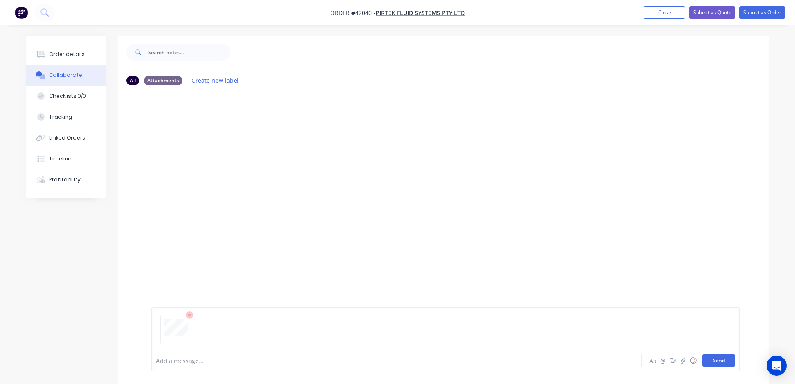
drag, startPoint x: 712, startPoint y: 361, endPoint x: 705, endPoint y: 351, distance: 11.9
click at [711, 361] on button "Send" at bounding box center [719, 360] width 33 height 13
click at [88, 57] on button "Order details" at bounding box center [65, 54] width 79 height 21
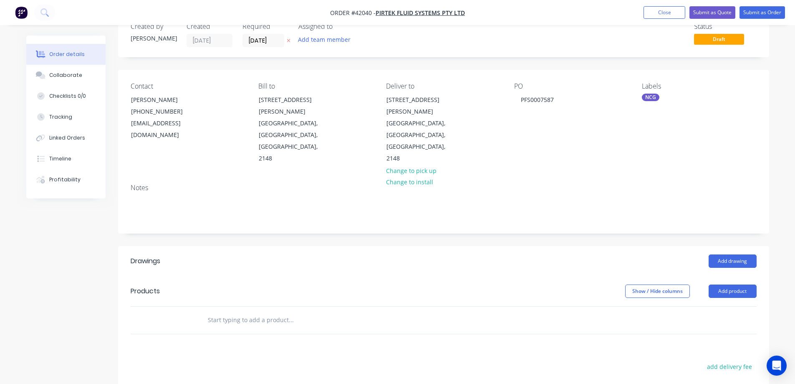
scroll to position [42, 0]
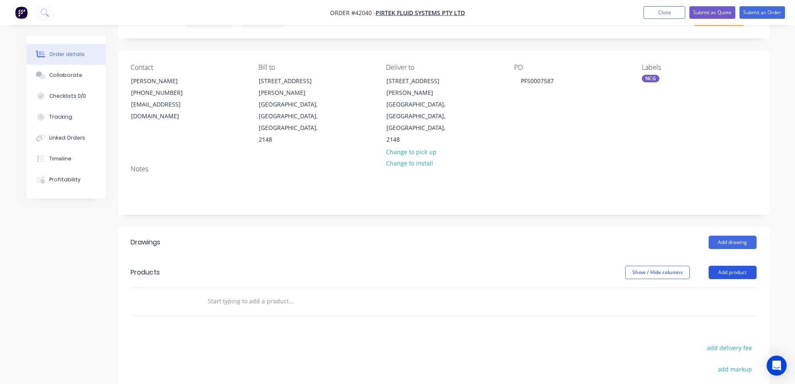
click at [718, 265] on button "Add product" at bounding box center [733, 271] width 48 height 13
drag, startPoint x: 703, startPoint y: 258, endPoint x: 700, endPoint y: 252, distance: 6.7
click at [700, 287] on div "Product catalogue" at bounding box center [717, 293] width 64 height 12
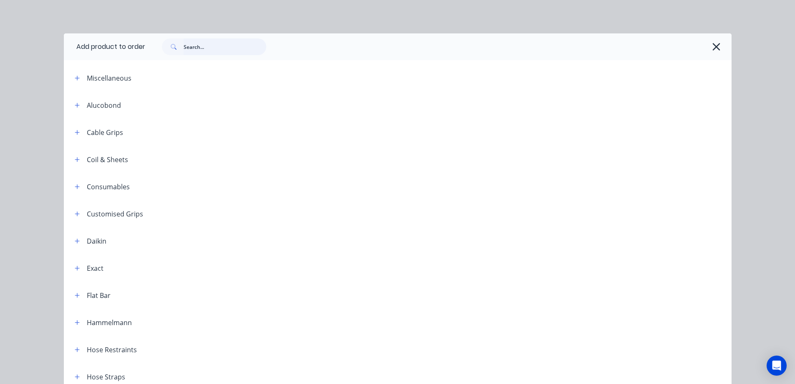
click at [240, 52] on input "text" at bounding box center [225, 46] width 83 height 17
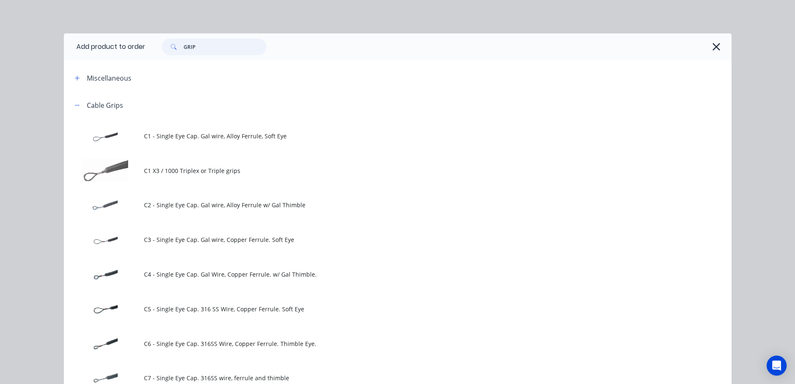
drag, startPoint x: 196, startPoint y: 48, endPoint x: 172, endPoint y: 51, distance: 24.3
click at [172, 51] on div "GRIP" at bounding box center [214, 46] width 104 height 17
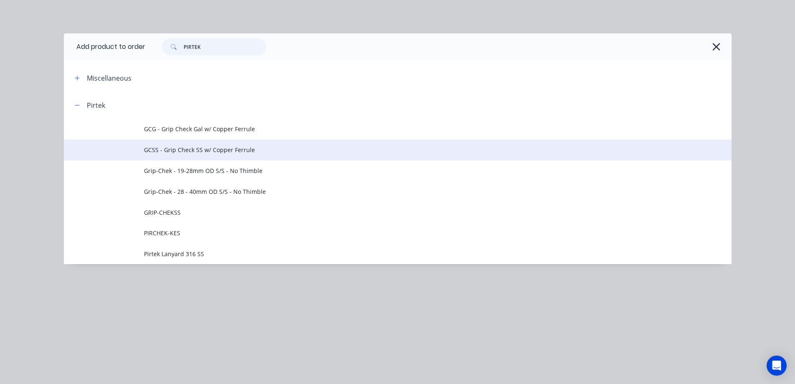
type input "PIRTEK"
click at [182, 148] on span "GCSS - Grip Check SS w/ Copper Ferrule" at bounding box center [379, 149] width 470 height 9
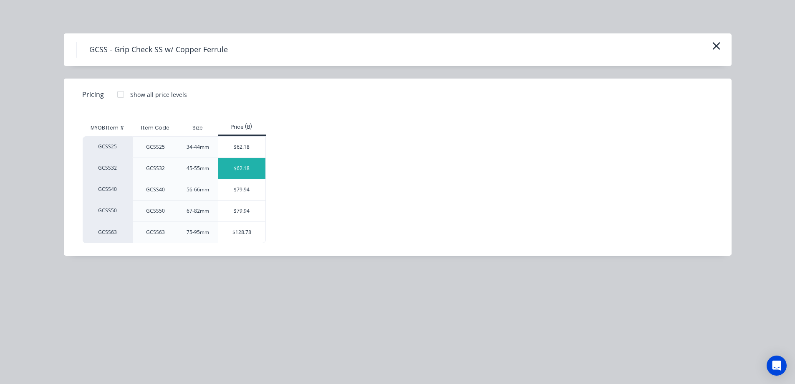
click at [232, 168] on div "$62.18" at bounding box center [241, 168] width 47 height 21
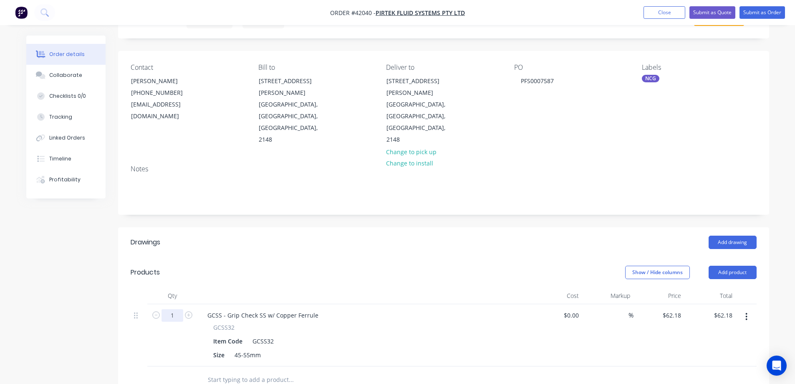
click at [179, 309] on input "1" at bounding box center [173, 315] width 22 height 13
type input "15"
type input "$932.70"
click at [419, 309] on div "GCSS - Grip Check SS w/ Copper Ferrule" at bounding box center [364, 315] width 327 height 12
click at [276, 335] on div "GCSS32" at bounding box center [263, 341] width 28 height 12
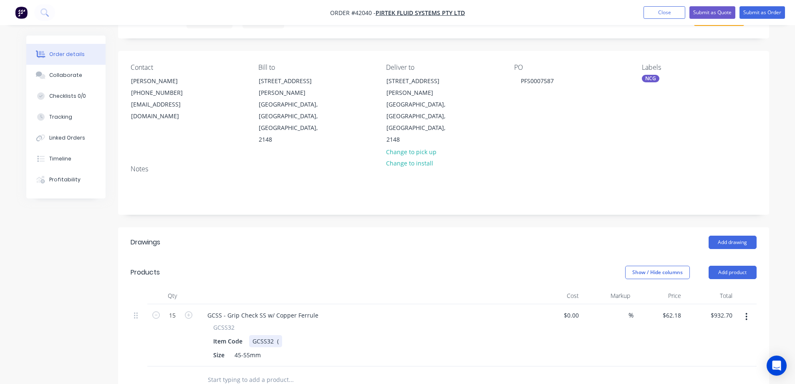
click at [282, 335] on div "GCSS32 (" at bounding box center [265, 341] width 33 height 12
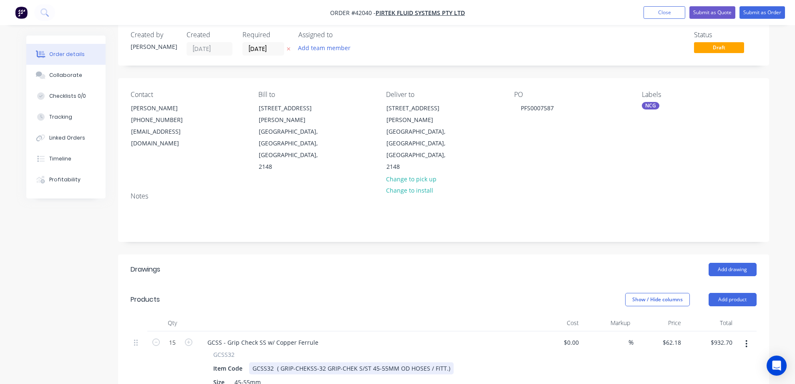
scroll to position [0, 0]
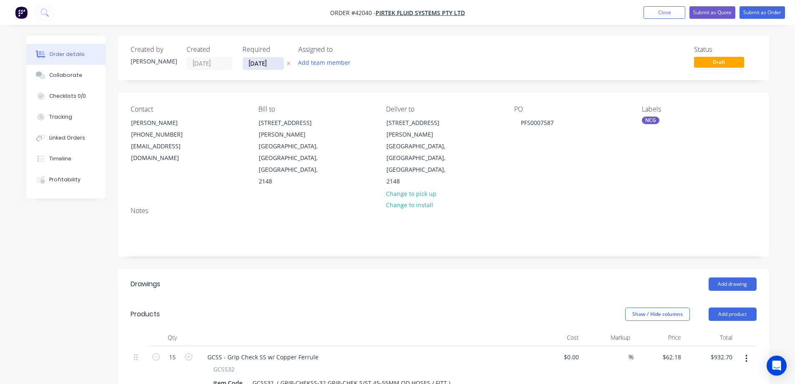
click at [263, 63] on input "[DATE]" at bounding box center [263, 63] width 41 height 13
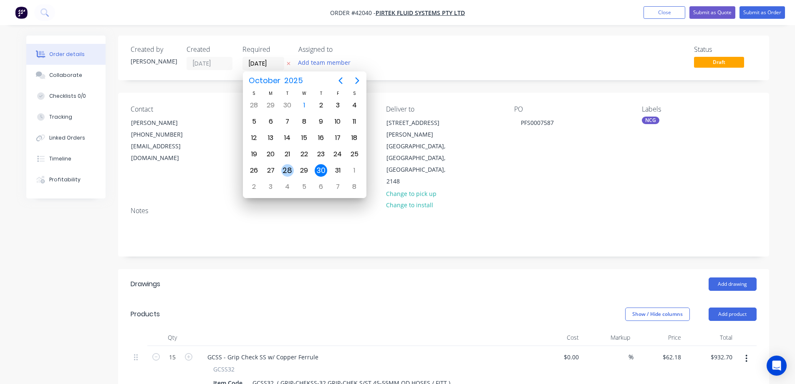
click at [291, 171] on div "28" at bounding box center [287, 170] width 13 height 13
type input "[DATE]"
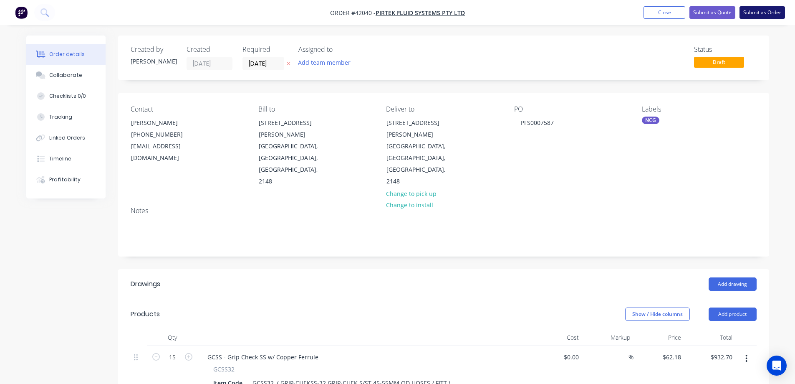
click at [761, 10] on button "Submit as Order" at bounding box center [762, 12] width 45 height 13
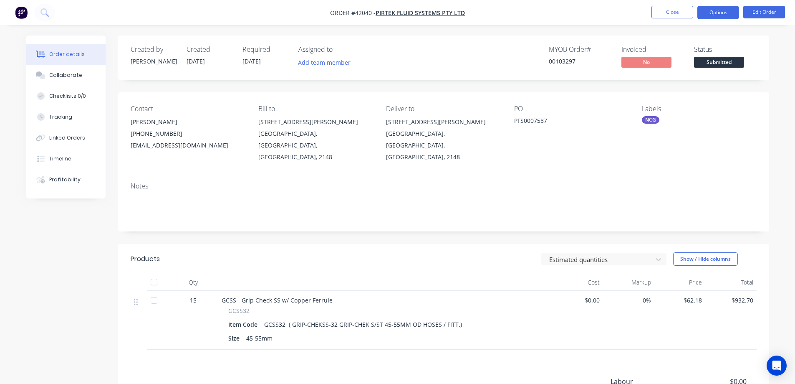
click at [708, 13] on button "Options" at bounding box center [719, 12] width 42 height 13
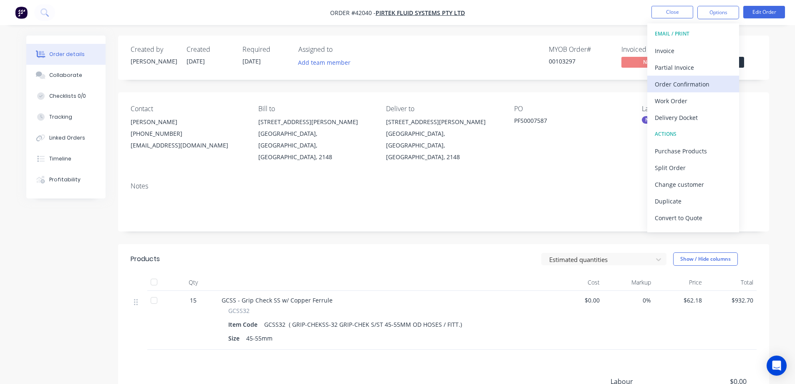
click at [688, 80] on div "Order Confirmation" at bounding box center [693, 84] width 77 height 12
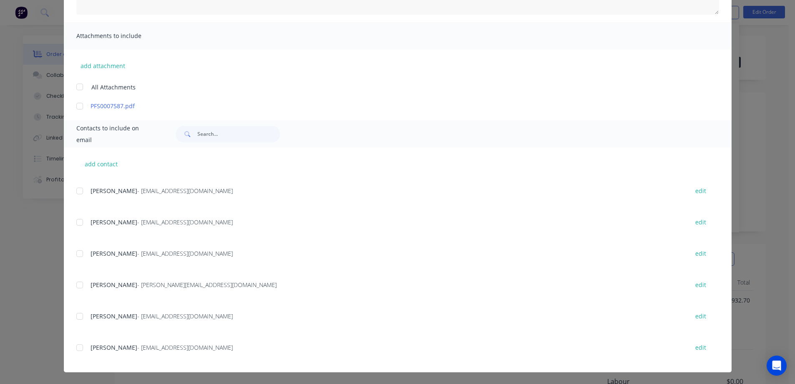
scroll to position [246, 0]
click at [76, 346] on div at bounding box center [79, 346] width 17 height 17
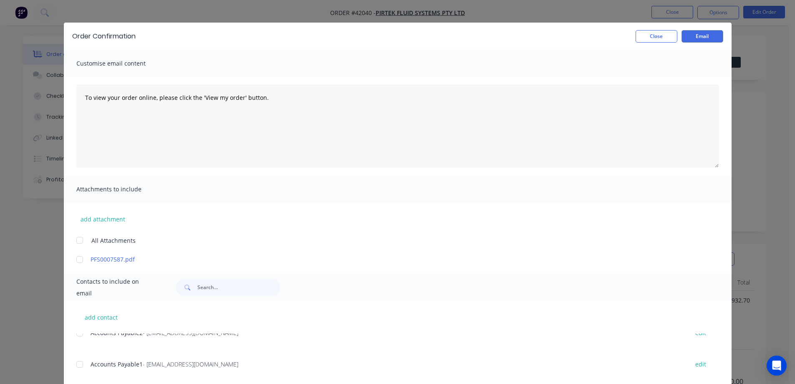
scroll to position [0, 0]
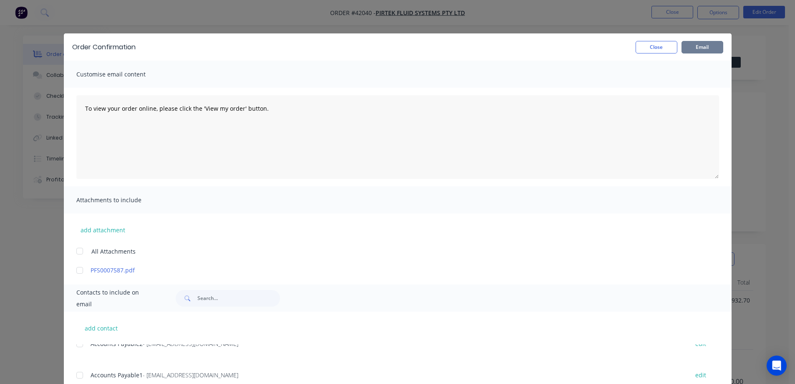
click at [713, 46] on button "Email" at bounding box center [703, 47] width 42 height 13
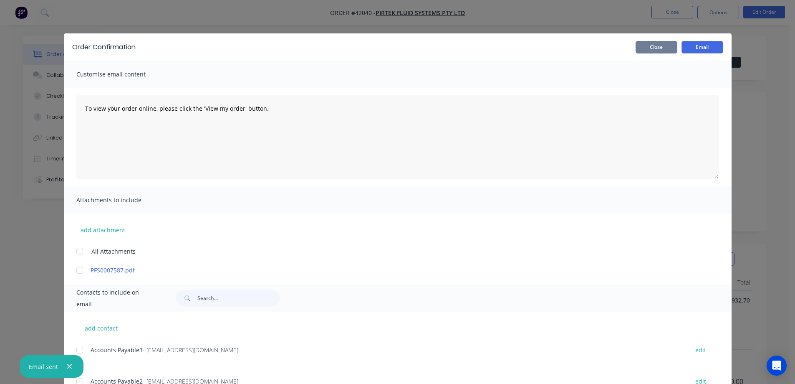
click at [668, 49] on button "Close" at bounding box center [657, 47] width 42 height 13
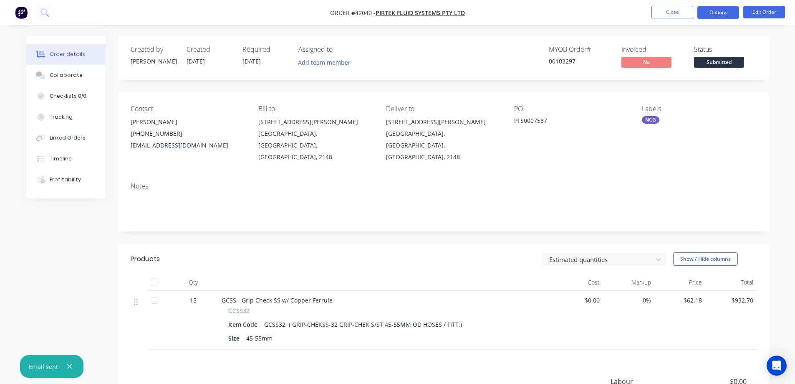
click at [713, 11] on button "Options" at bounding box center [719, 12] width 42 height 13
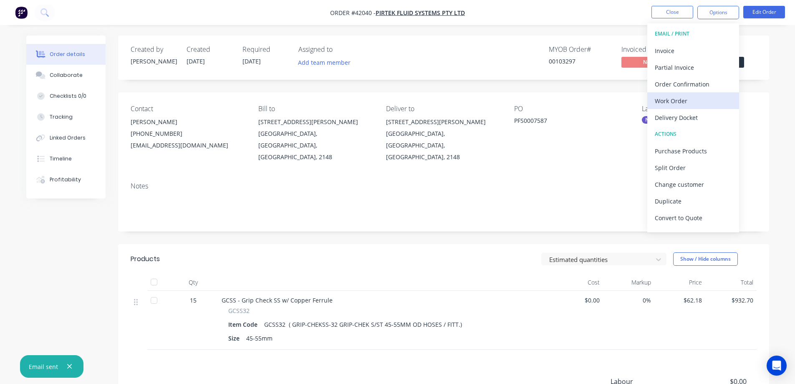
click at [677, 99] on div "Work Order" at bounding box center [693, 101] width 77 height 12
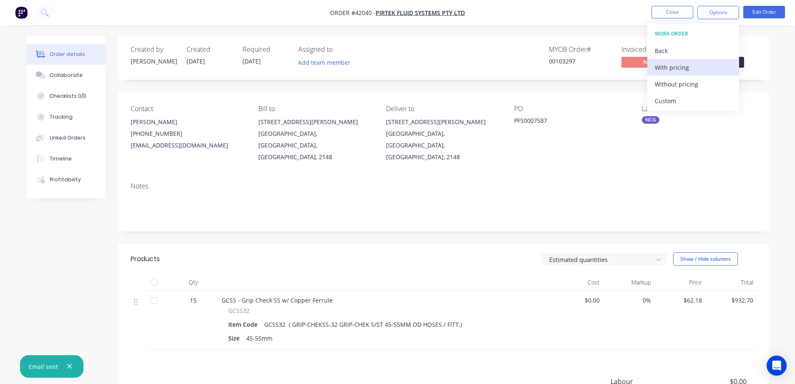
click at [684, 69] on div "With pricing" at bounding box center [693, 67] width 77 height 12
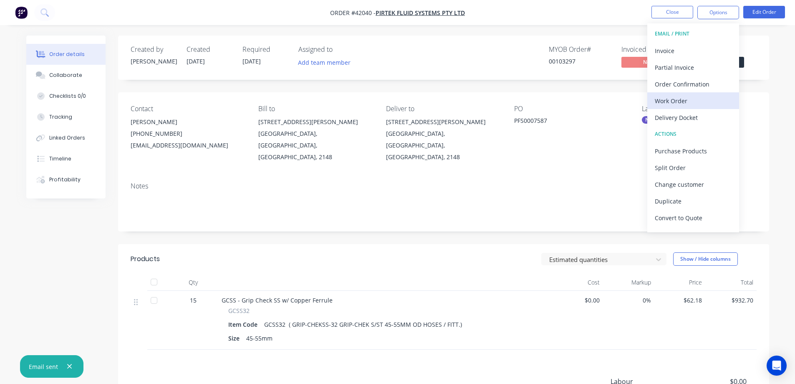
click at [663, 102] on div "Work Order" at bounding box center [693, 101] width 77 height 12
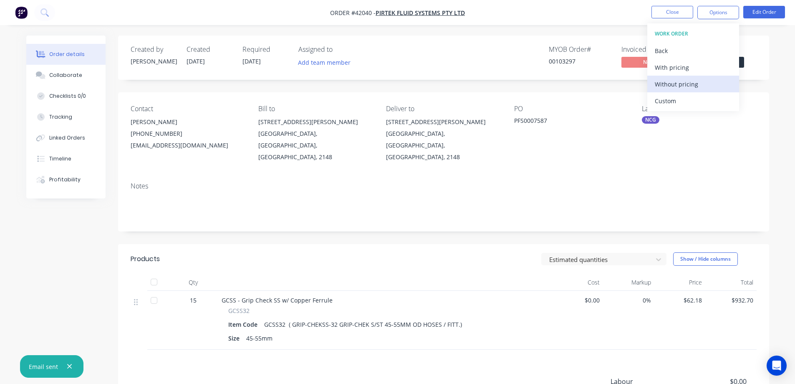
click at [675, 82] on div "Without pricing" at bounding box center [693, 84] width 77 height 12
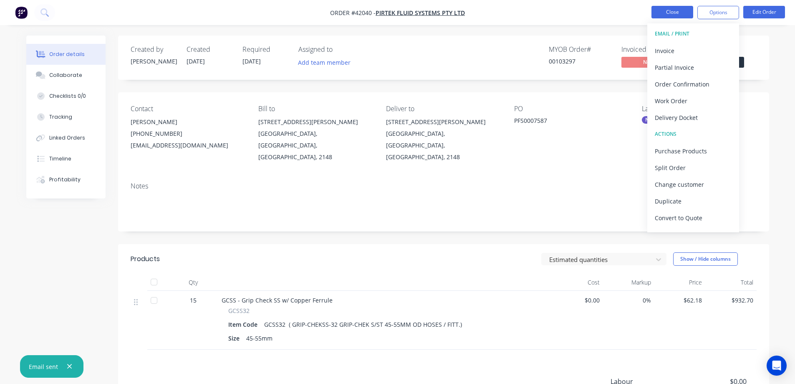
click at [664, 12] on button "Close" at bounding box center [673, 12] width 42 height 13
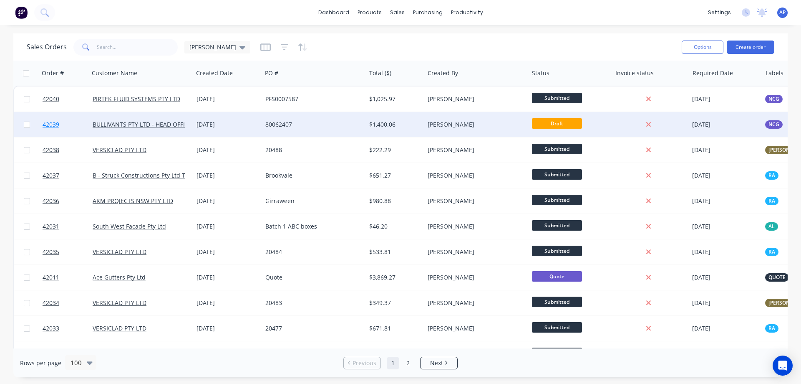
click at [54, 124] on span "42039" at bounding box center [51, 124] width 17 height 8
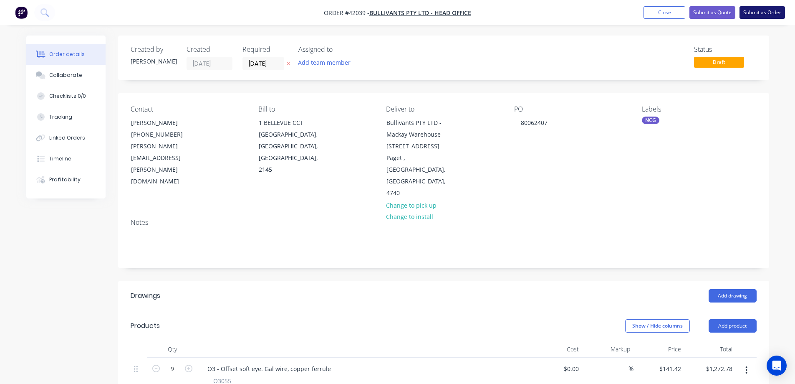
click at [750, 10] on button "Submit as Order" at bounding box center [762, 12] width 45 height 13
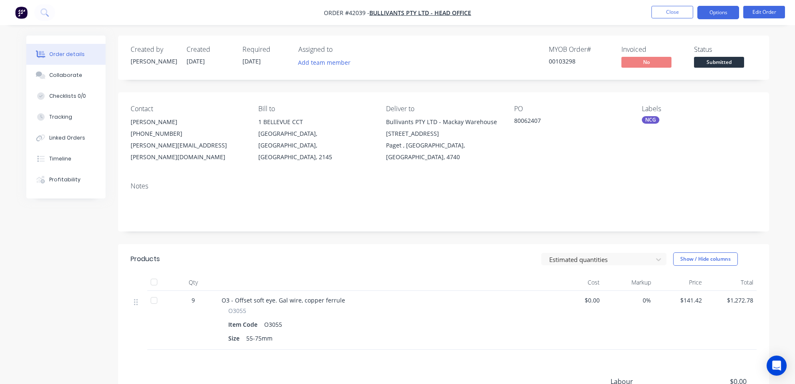
click at [725, 13] on button "Options" at bounding box center [719, 12] width 42 height 13
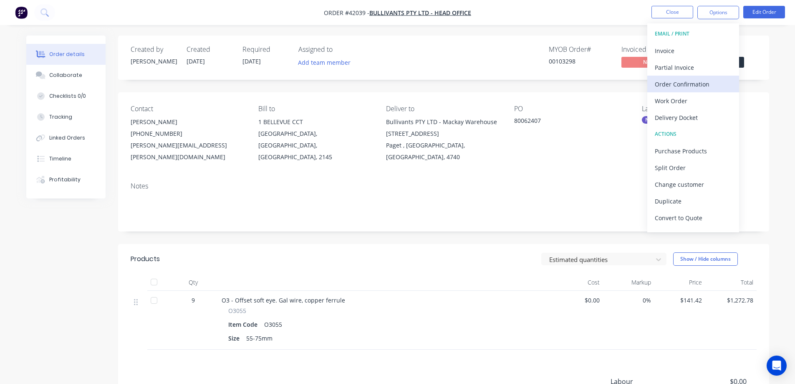
click at [697, 82] on div "Order Confirmation" at bounding box center [693, 84] width 77 height 12
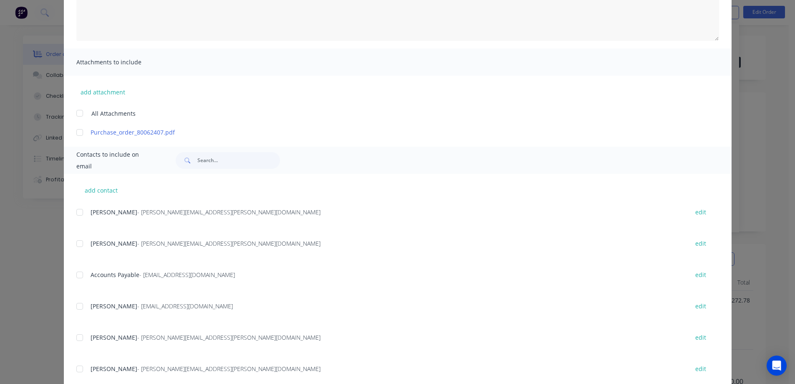
scroll to position [164, 0]
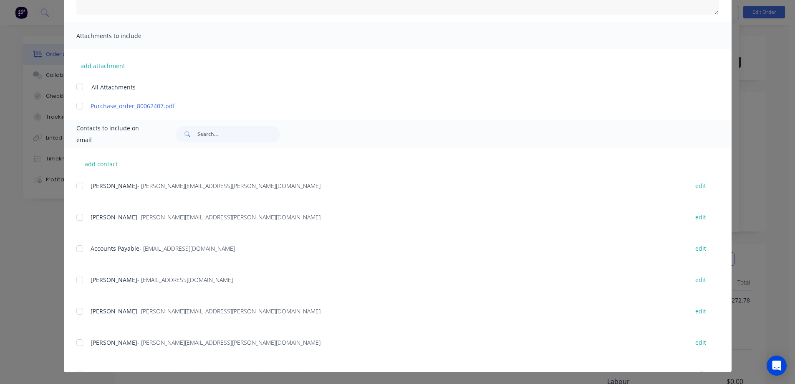
click at [79, 217] on div at bounding box center [79, 217] width 17 height 17
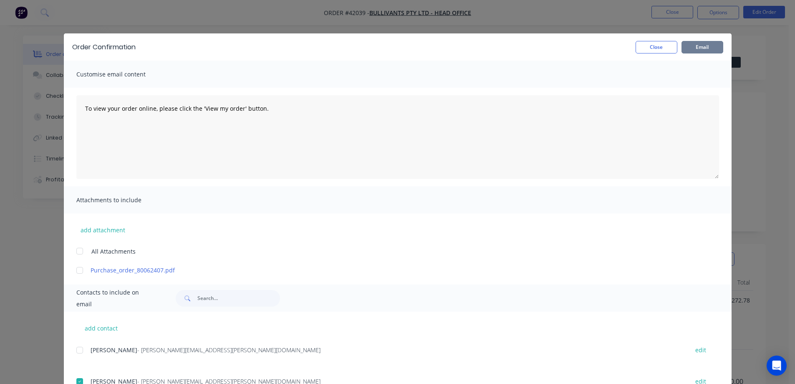
click at [693, 47] on button "Email" at bounding box center [703, 47] width 42 height 13
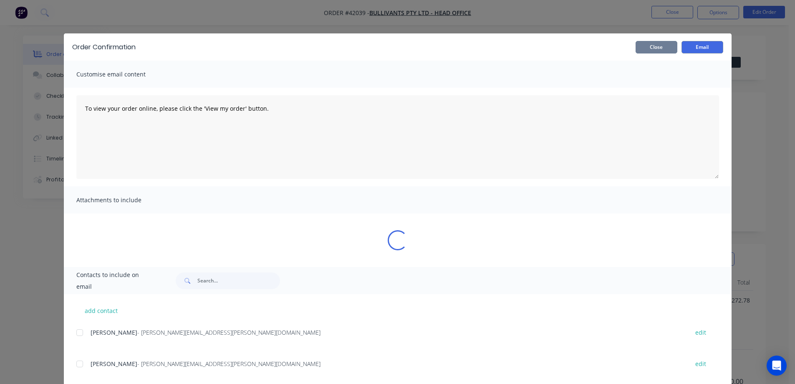
click at [668, 47] on button "Close" at bounding box center [657, 47] width 42 height 13
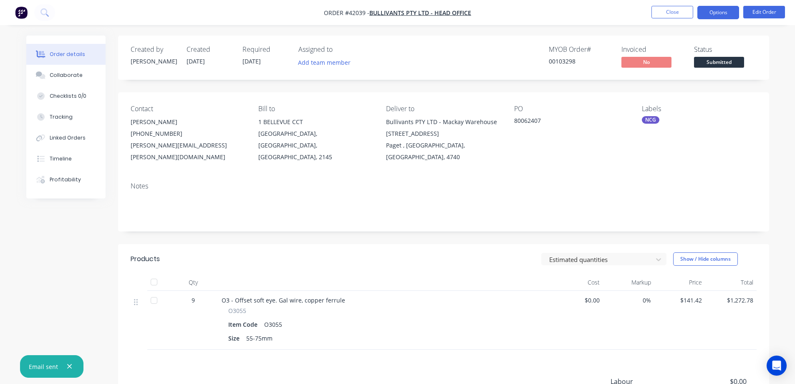
click at [713, 11] on button "Options" at bounding box center [719, 12] width 42 height 13
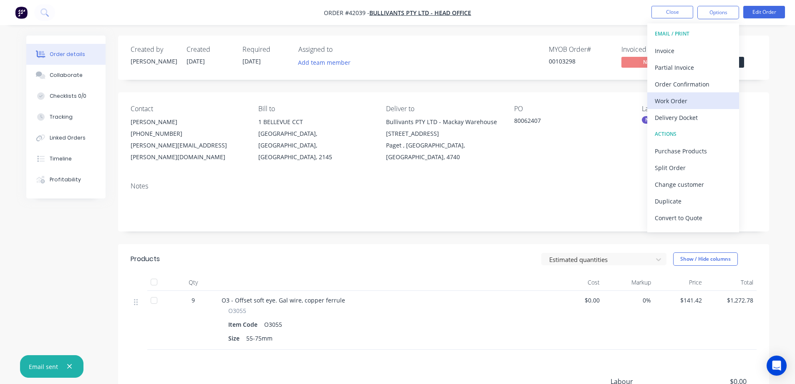
click at [685, 98] on div "Work Order" at bounding box center [693, 101] width 77 height 12
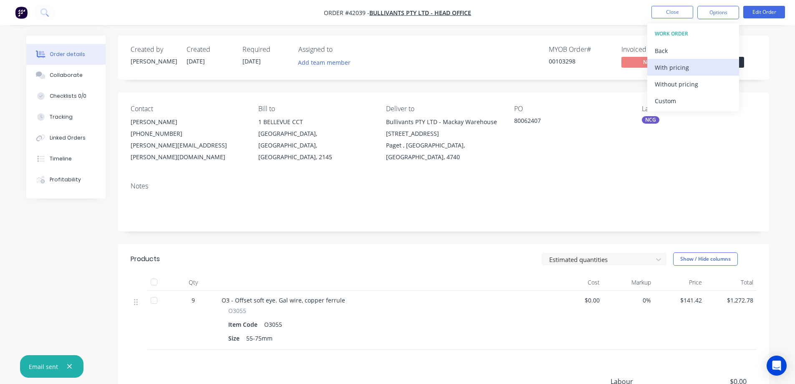
click at [694, 68] on div "With pricing" at bounding box center [693, 67] width 77 height 12
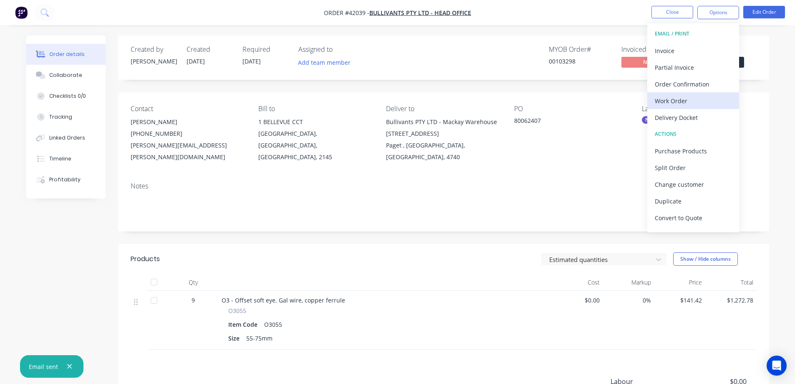
click at [685, 103] on div "Work Order" at bounding box center [693, 101] width 77 height 12
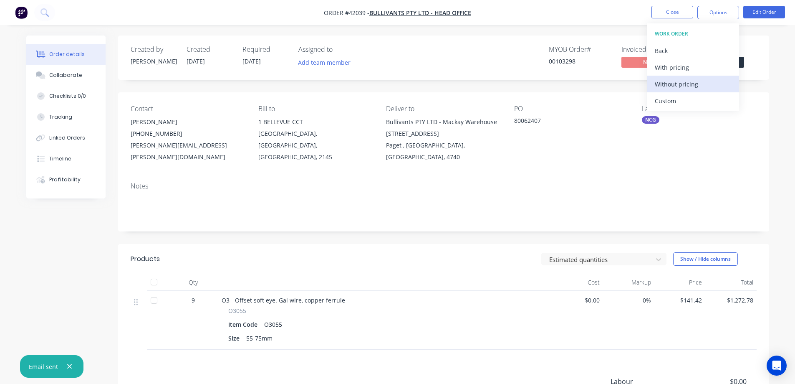
click at [696, 86] on div "Without pricing" at bounding box center [693, 84] width 77 height 12
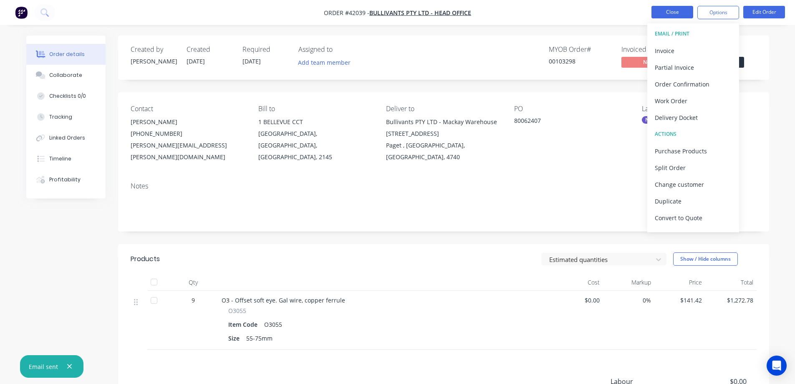
click at [672, 12] on button "Close" at bounding box center [673, 12] width 42 height 13
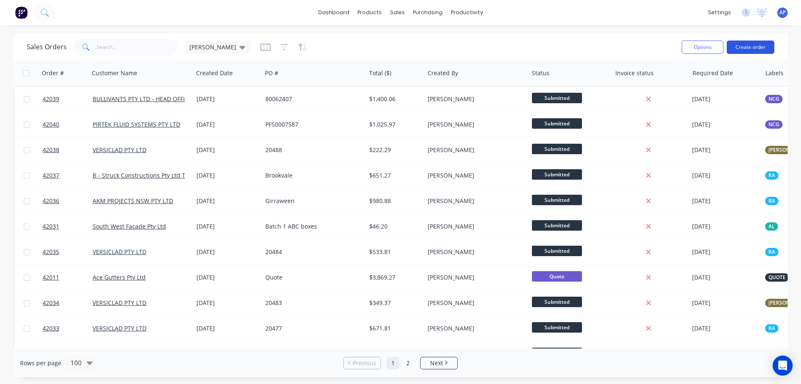
click at [739, 42] on button "Create order" at bounding box center [751, 46] width 48 height 13
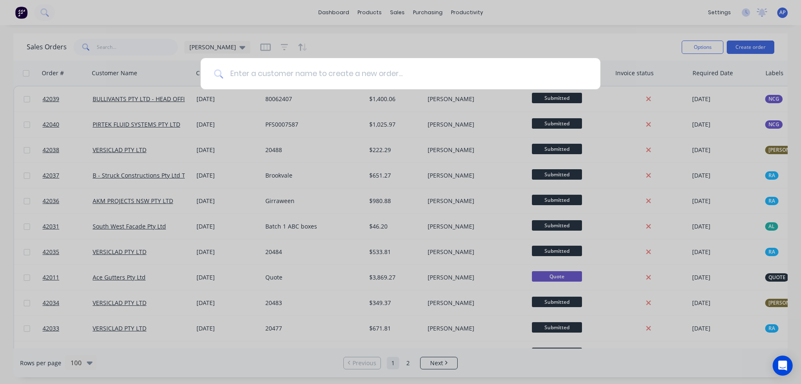
click at [303, 78] on input at bounding box center [405, 73] width 364 height 31
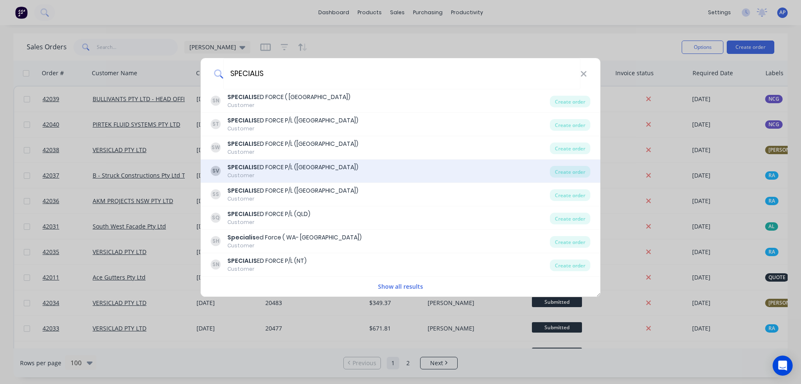
type input "SPECIALIS"
click at [305, 173] on div "Customer" at bounding box center [292, 176] width 131 height 8
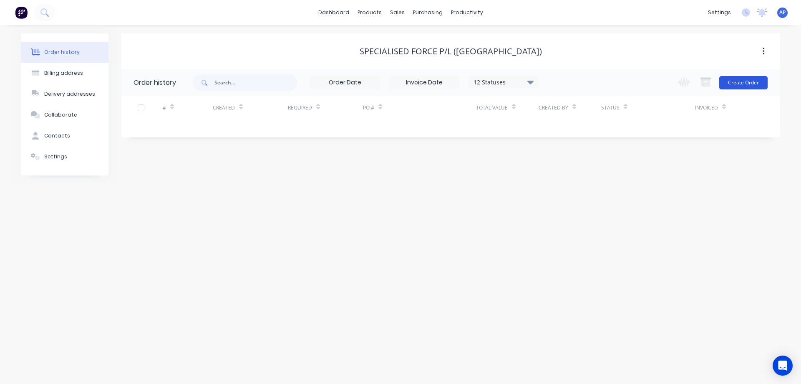
click at [756, 79] on button "Create Order" at bounding box center [744, 82] width 48 height 13
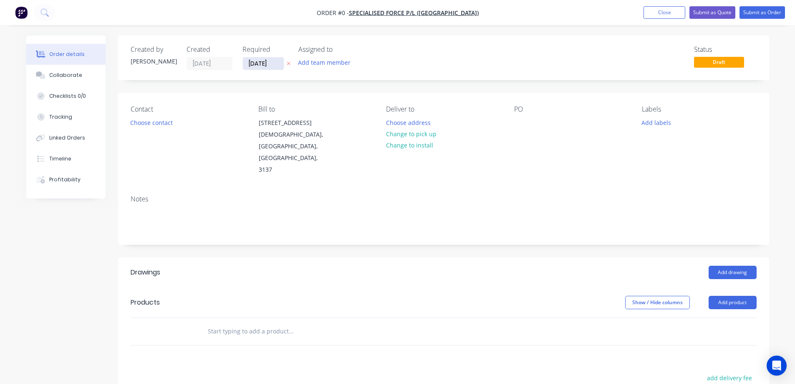
click at [259, 62] on input "[DATE]" at bounding box center [263, 63] width 41 height 13
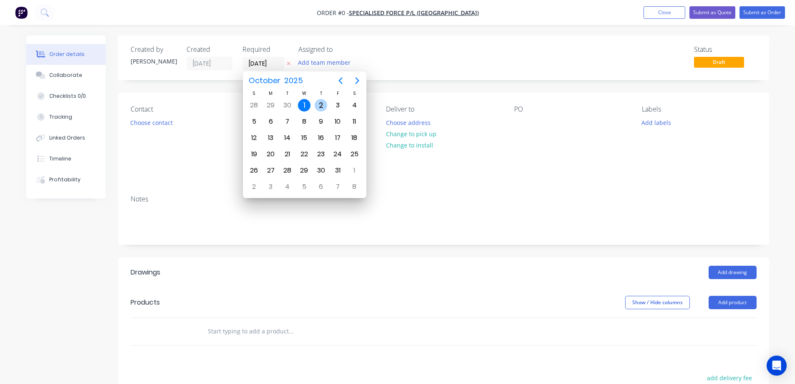
click at [320, 101] on div "2" at bounding box center [321, 105] width 13 height 13
type input "[DATE]"
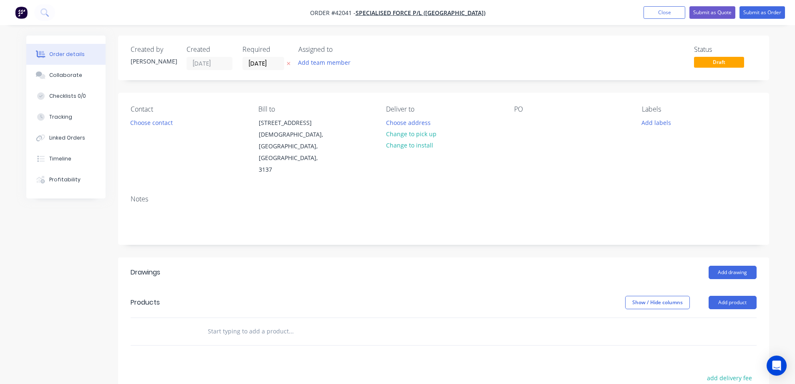
click at [166, 125] on button "Choose contact" at bounding box center [151, 121] width 51 height 11
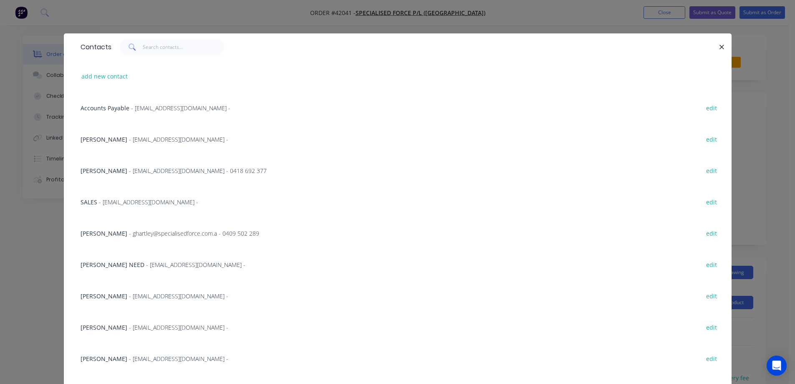
click at [153, 170] on span "- [EMAIL_ADDRESS][DOMAIN_NAME] - 0418 692 377" at bounding box center [198, 171] width 138 height 8
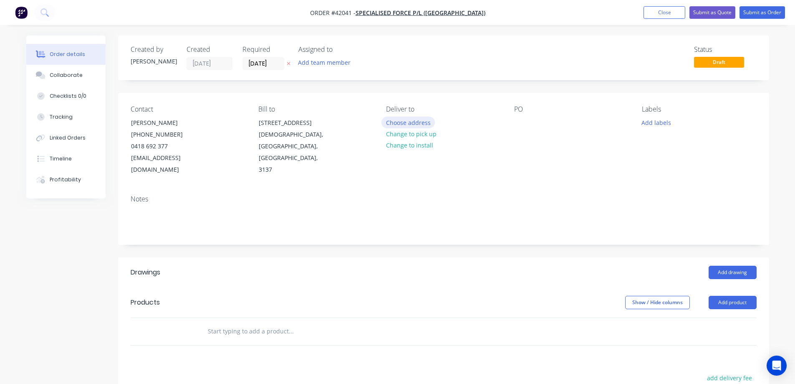
click at [406, 122] on button "Choose address" at bounding box center [408, 121] width 53 height 11
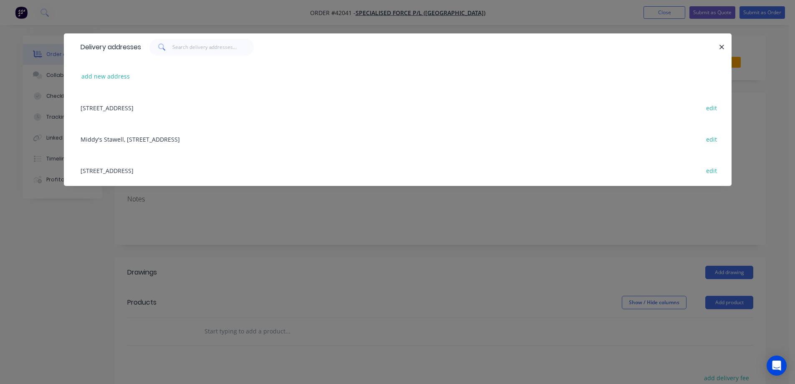
click at [194, 107] on div "[STREET_ADDRESS] edit" at bounding box center [397, 107] width 643 height 31
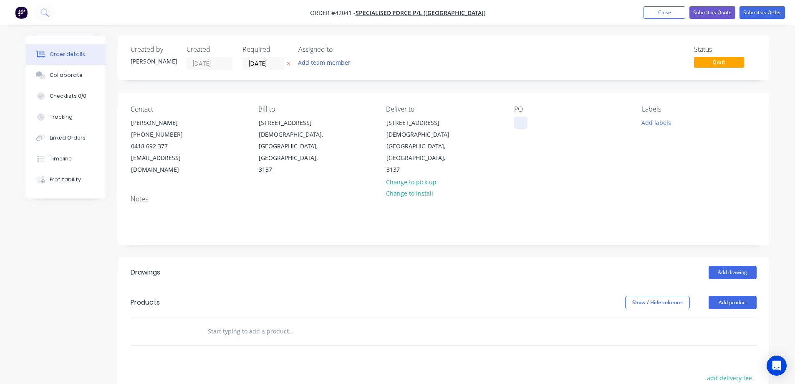
click at [521, 122] on div at bounding box center [520, 122] width 13 height 12
click at [530, 124] on div "VS" at bounding box center [524, 122] width 20 height 12
click at [650, 118] on button "Add labels" at bounding box center [656, 121] width 38 height 11
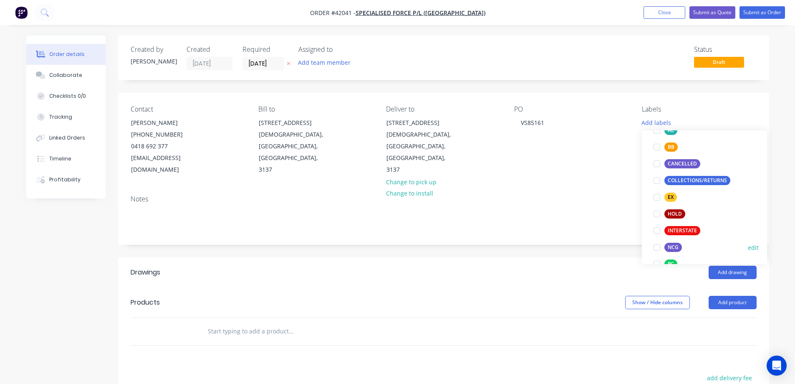
scroll to position [125, 0]
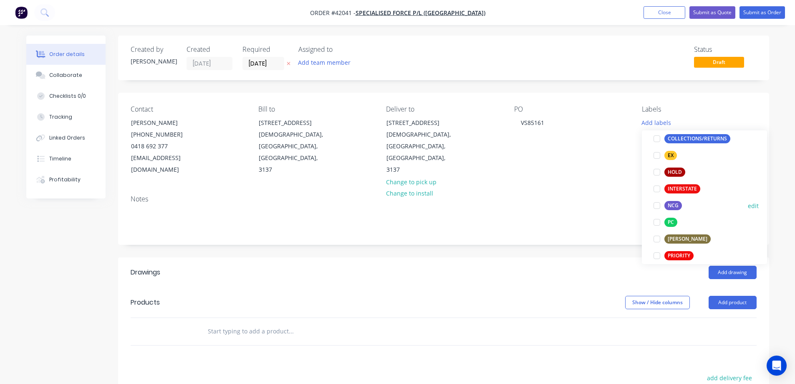
click at [658, 204] on div at bounding box center [657, 205] width 17 height 17
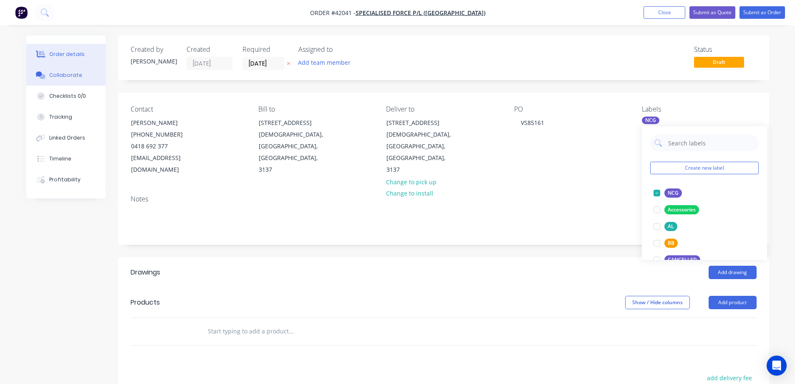
click at [71, 73] on div "Collaborate" at bounding box center [65, 75] width 33 height 8
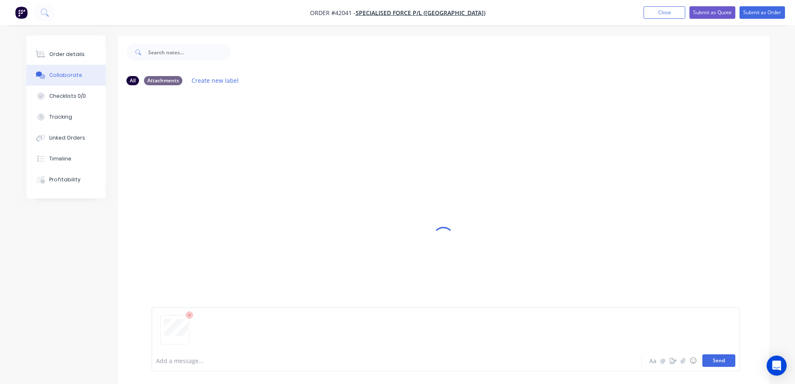
drag, startPoint x: 710, startPoint y: 359, endPoint x: 708, endPoint y: 355, distance: 4.3
click at [710, 356] on button "Send" at bounding box center [719, 360] width 33 height 13
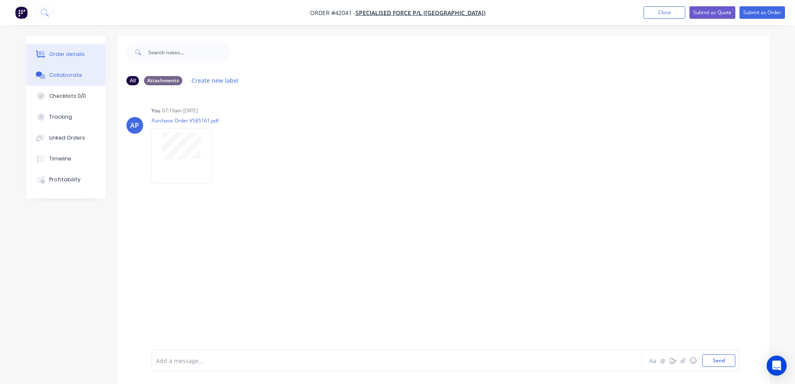
click at [68, 55] on div "Order details" at bounding box center [66, 55] width 35 height 8
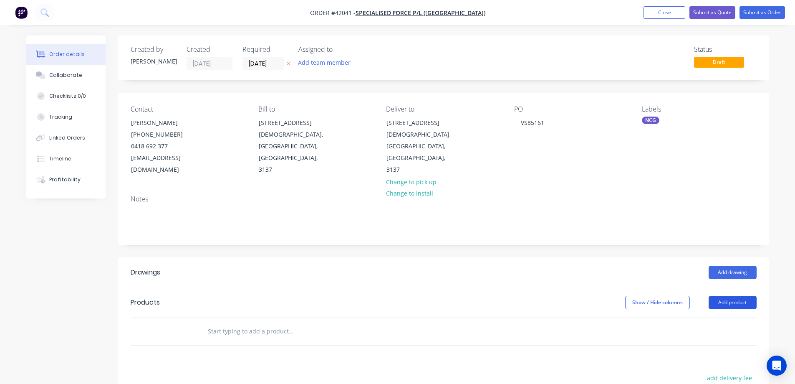
click at [724, 296] on button "Add product" at bounding box center [733, 302] width 48 height 13
click at [711, 317] on div "Product catalogue" at bounding box center [717, 323] width 64 height 12
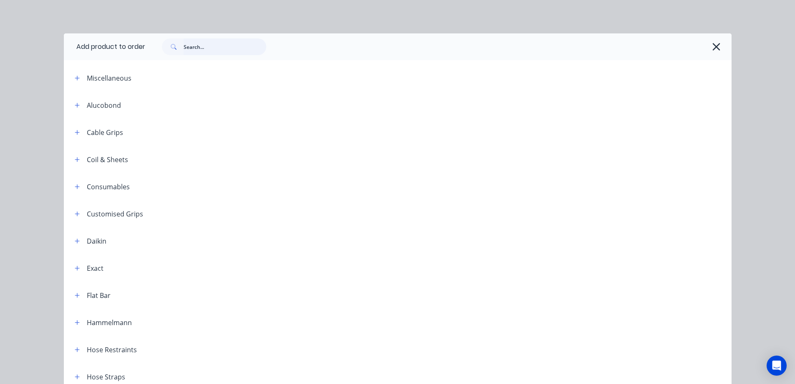
click at [198, 53] on input "text" at bounding box center [225, 46] width 83 height 17
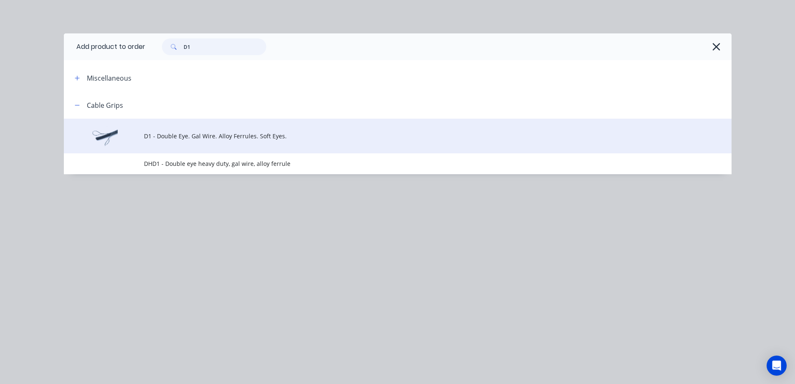
type input "D1"
click at [215, 141] on td "D1 - Double Eye. Gal Wire. Alloy Ferrules. Soft Eyes." at bounding box center [438, 136] width 588 height 35
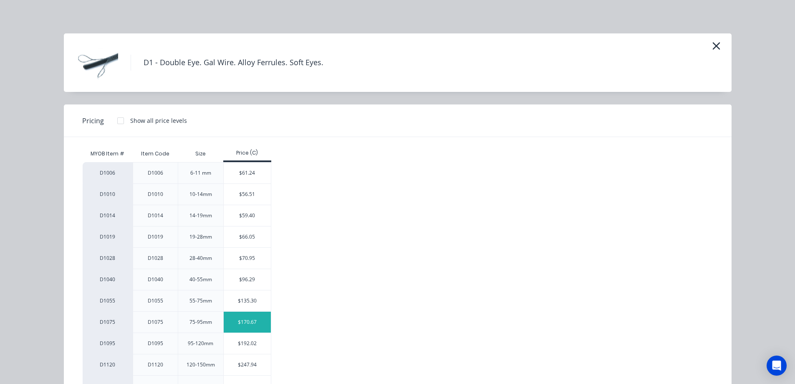
click at [249, 326] on div "$170.67" at bounding box center [247, 321] width 47 height 21
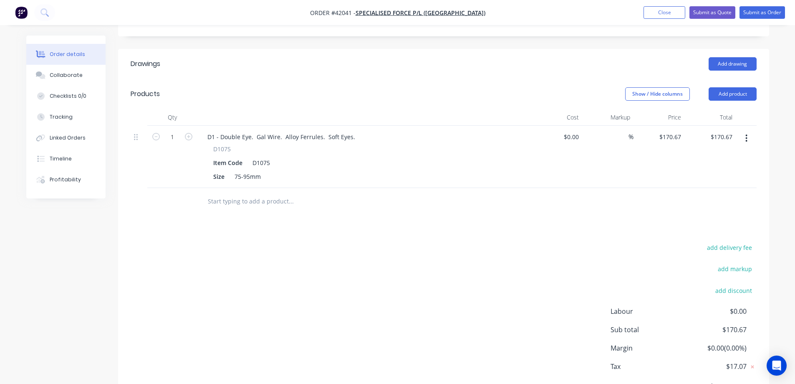
scroll to position [209, 0]
click at [178, 131] on div "1" at bounding box center [172, 156] width 50 height 62
click at [174, 130] on input "1" at bounding box center [173, 136] width 22 height 13
type input "2"
type input "$341.34"
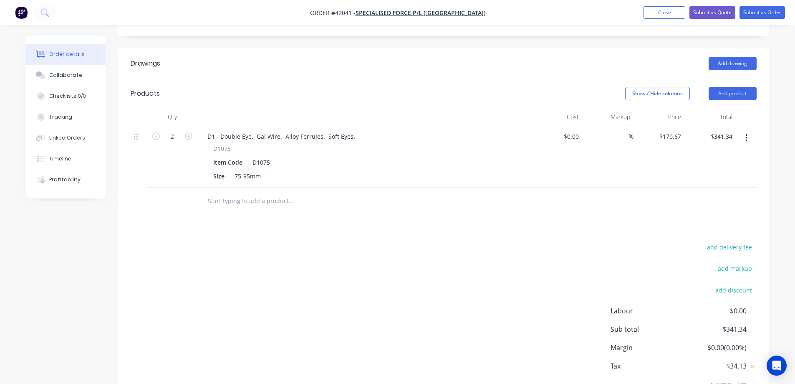
click at [377, 187] on div at bounding box center [347, 200] width 301 height 27
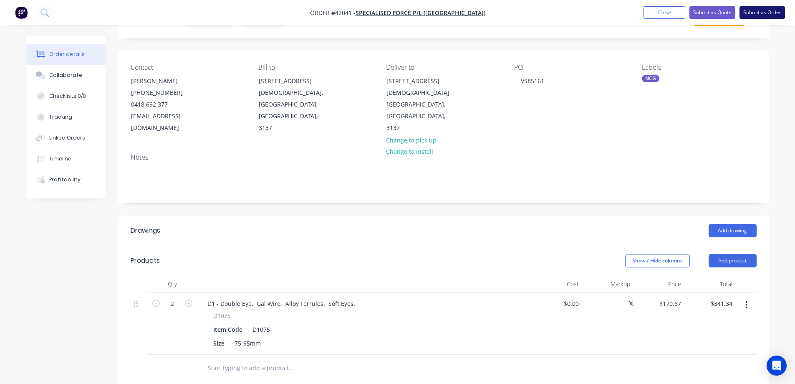
click at [747, 14] on button "Submit as Order" at bounding box center [762, 12] width 45 height 13
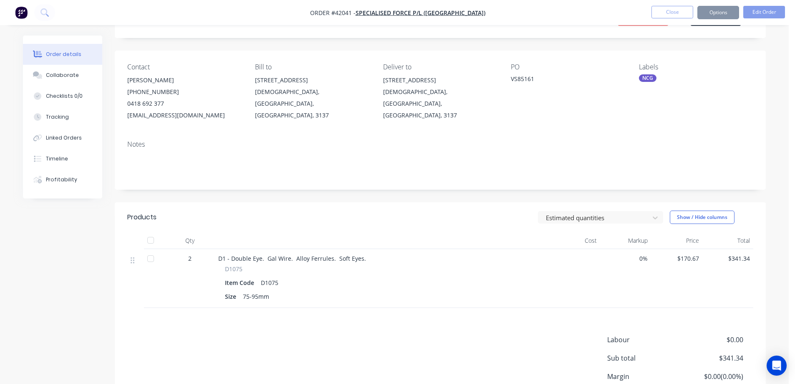
scroll to position [0, 0]
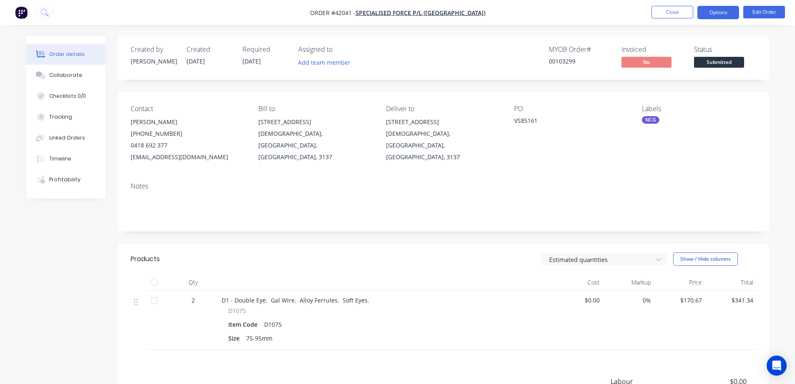
click at [708, 9] on button "Options" at bounding box center [719, 12] width 42 height 13
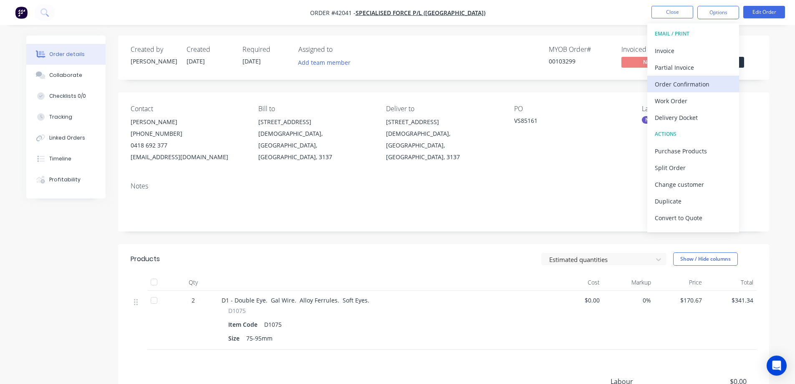
click at [688, 84] on div "Order Confirmation" at bounding box center [693, 84] width 77 height 12
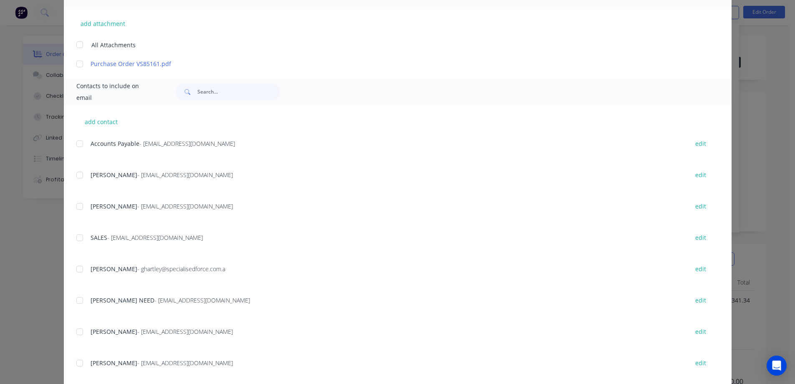
scroll to position [209, 0]
click at [81, 207] on div at bounding box center [79, 203] width 17 height 17
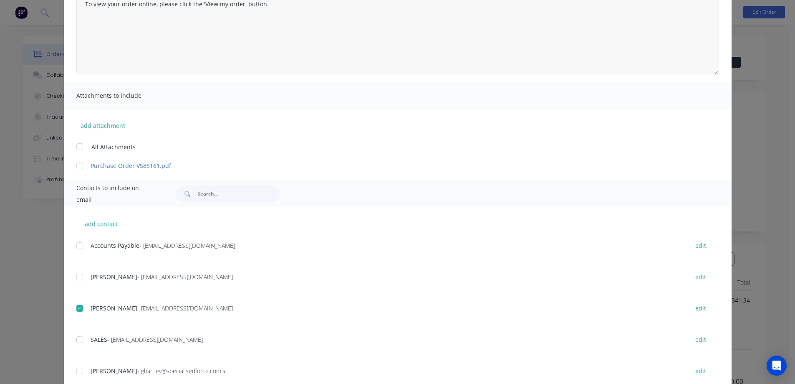
scroll to position [0, 0]
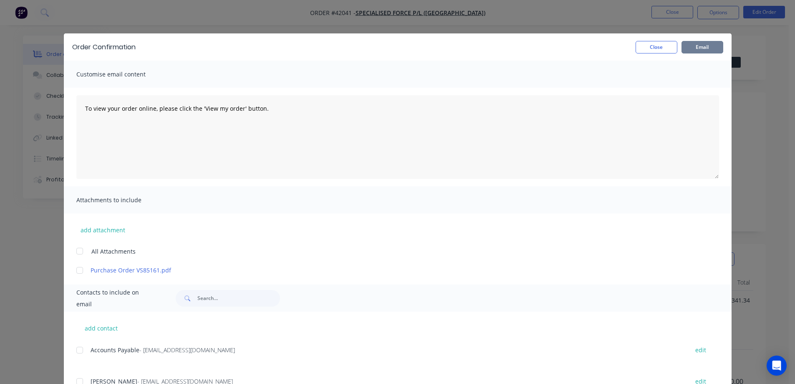
click at [693, 43] on button "Email" at bounding box center [703, 47] width 42 height 13
click at [666, 47] on button "Close" at bounding box center [657, 47] width 42 height 13
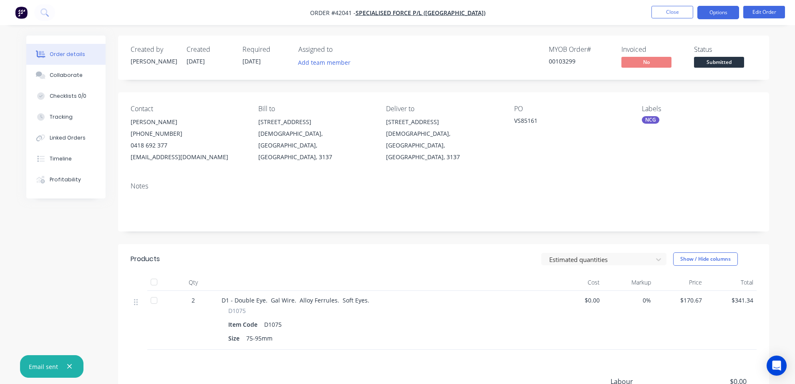
click at [703, 13] on button "Options" at bounding box center [719, 12] width 42 height 13
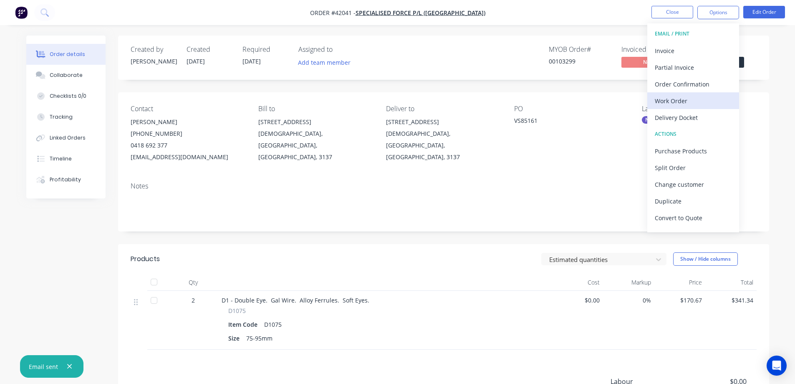
click at [676, 100] on div "Work Order" at bounding box center [693, 101] width 77 height 12
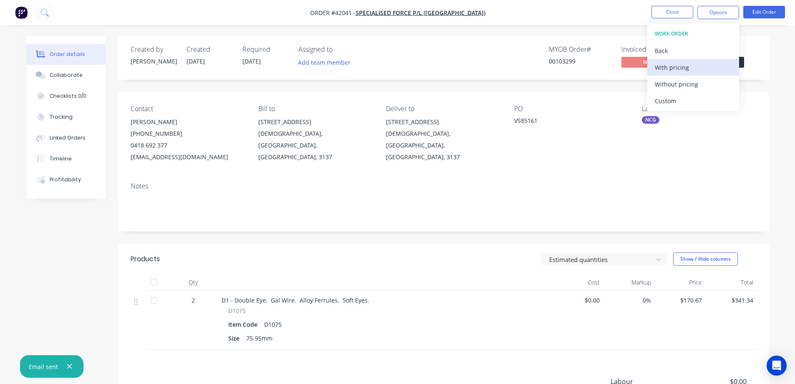
click at [681, 68] on div "With pricing" at bounding box center [693, 67] width 77 height 12
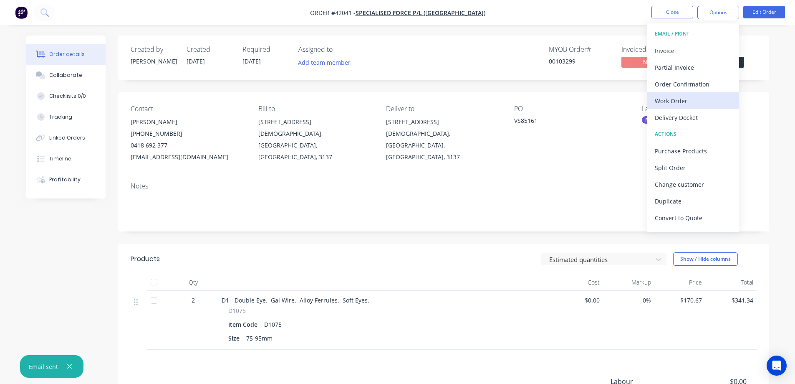
click at [673, 101] on div "Work Order" at bounding box center [693, 101] width 77 height 12
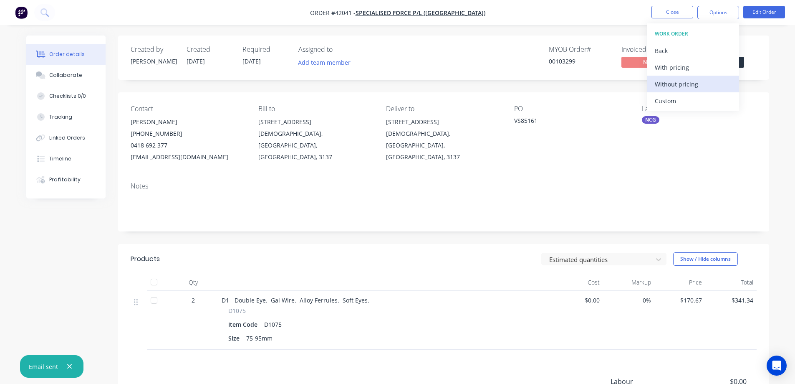
click at [693, 84] on div "Without pricing" at bounding box center [693, 84] width 77 height 12
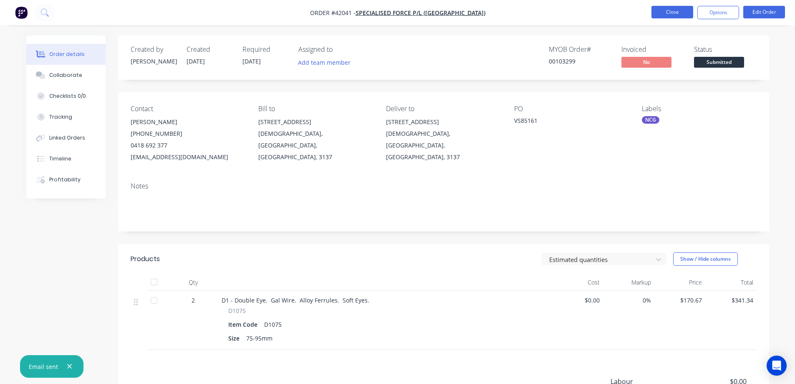
click at [685, 10] on button "Close" at bounding box center [673, 12] width 42 height 13
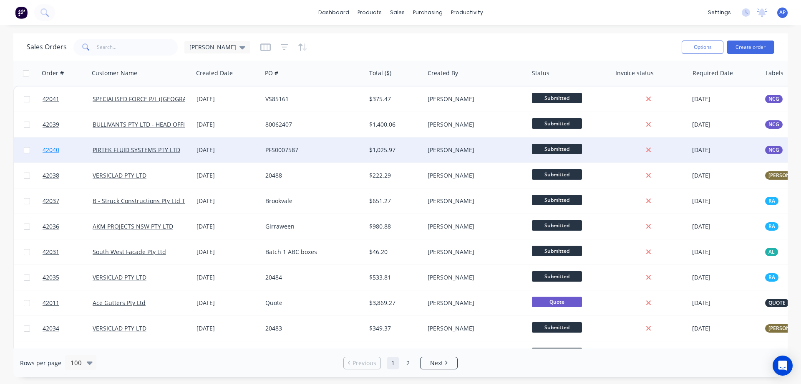
click at [48, 151] on span "42040" at bounding box center [51, 150] width 17 height 8
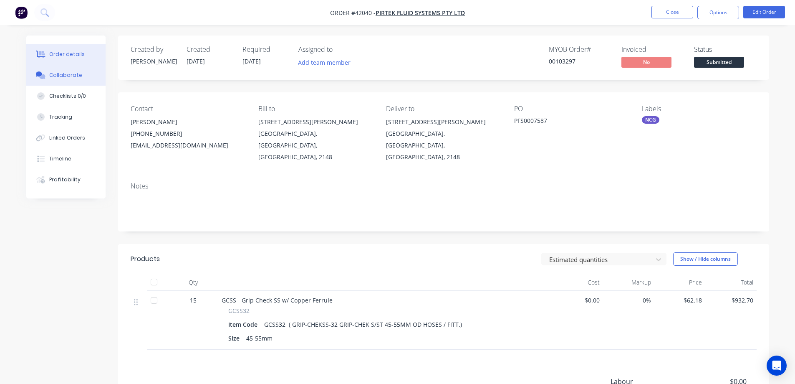
click at [58, 72] on div "Collaborate" at bounding box center [65, 75] width 33 height 8
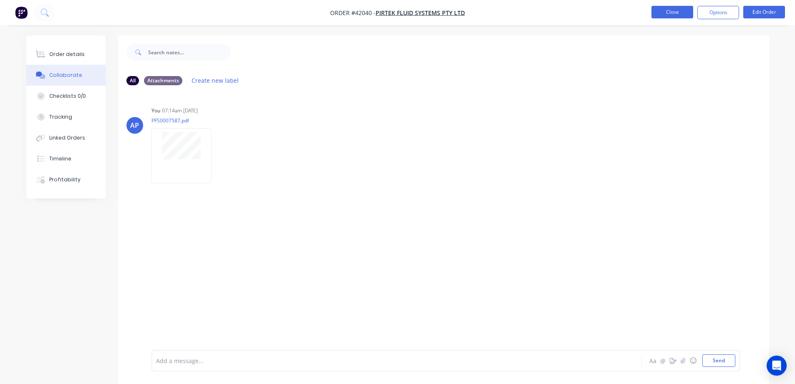
click at [668, 8] on button "Close" at bounding box center [673, 12] width 42 height 13
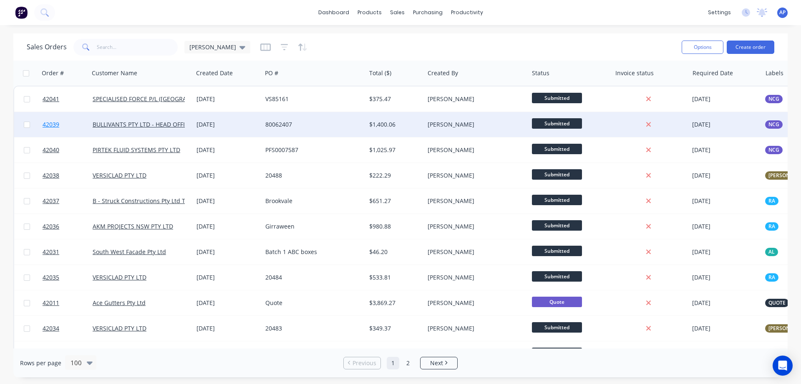
click at [53, 126] on span "42039" at bounding box center [51, 124] width 17 height 8
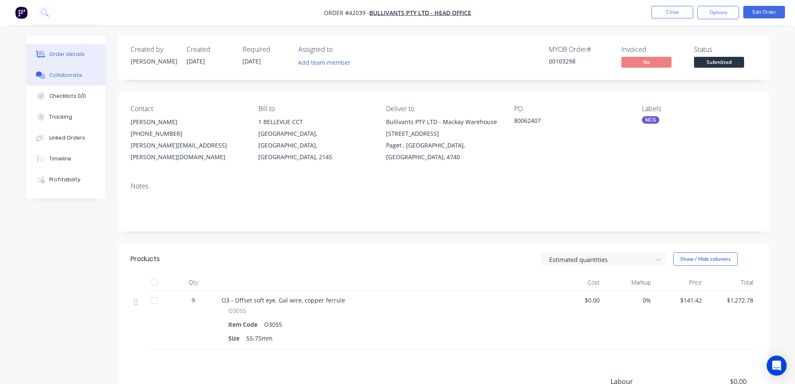
click at [72, 73] on div "Collaborate" at bounding box center [65, 75] width 33 height 8
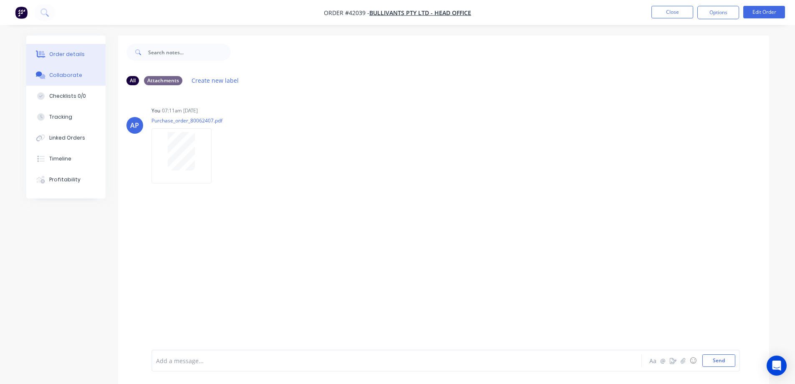
click at [76, 52] on div "Order details" at bounding box center [66, 55] width 35 height 8
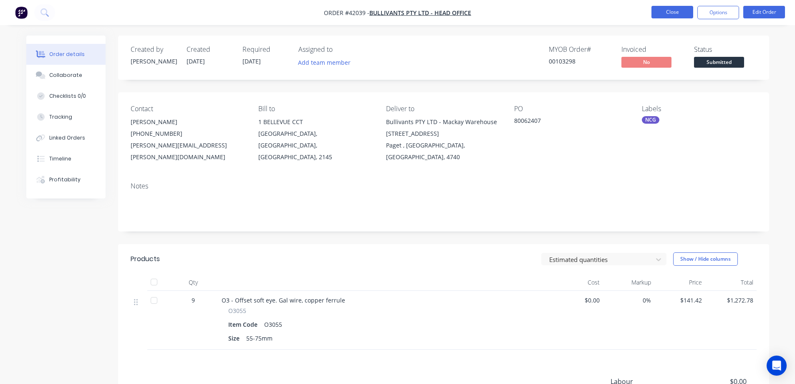
click at [667, 8] on button "Close" at bounding box center [673, 12] width 42 height 13
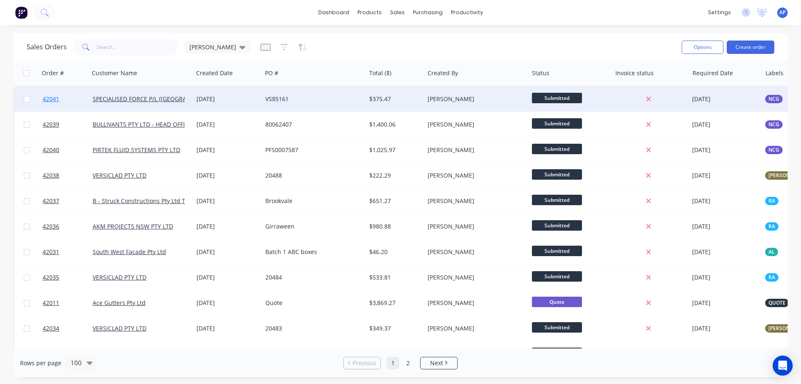
click at [53, 97] on span "42041" at bounding box center [51, 99] width 17 height 8
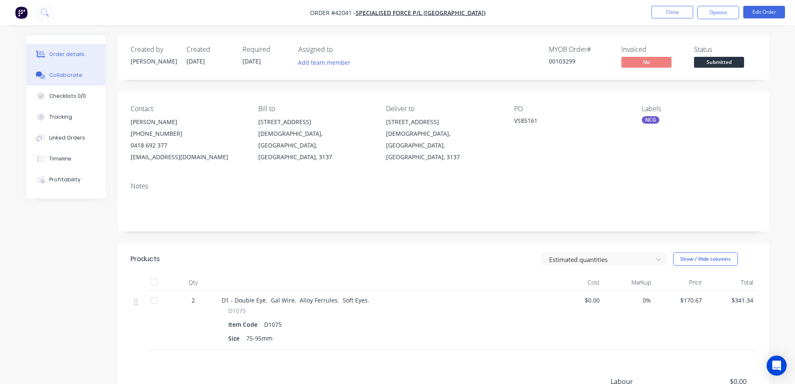
click at [63, 73] on div "Collaborate" at bounding box center [65, 75] width 33 height 8
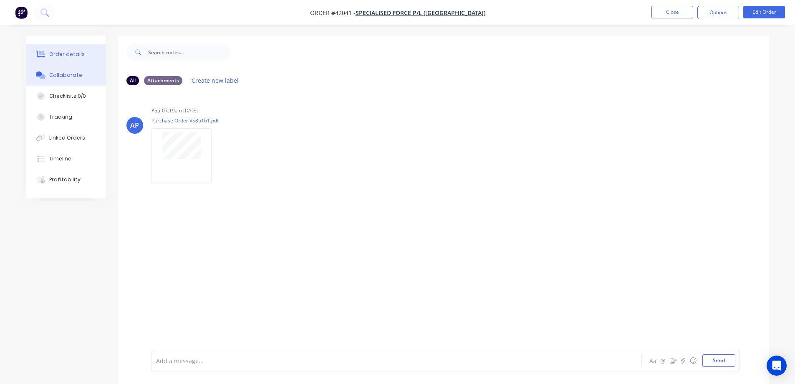
click at [77, 54] on div "Order details" at bounding box center [66, 55] width 35 height 8
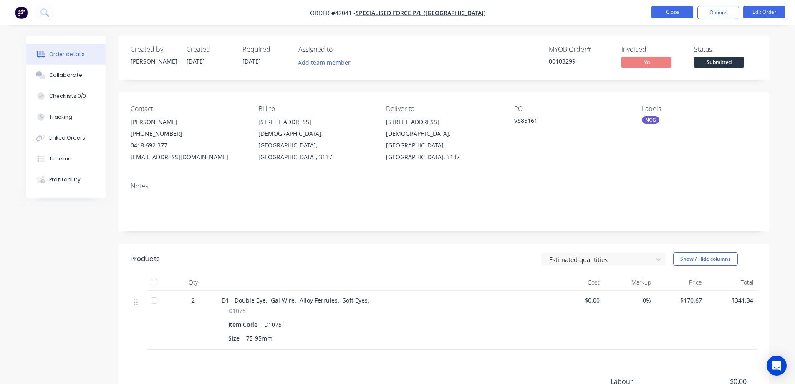
click at [666, 13] on button "Close" at bounding box center [673, 12] width 42 height 13
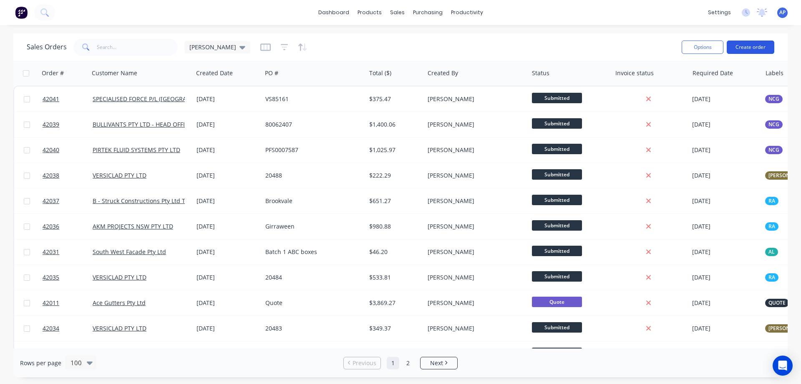
click at [744, 44] on button "Create order" at bounding box center [751, 46] width 48 height 13
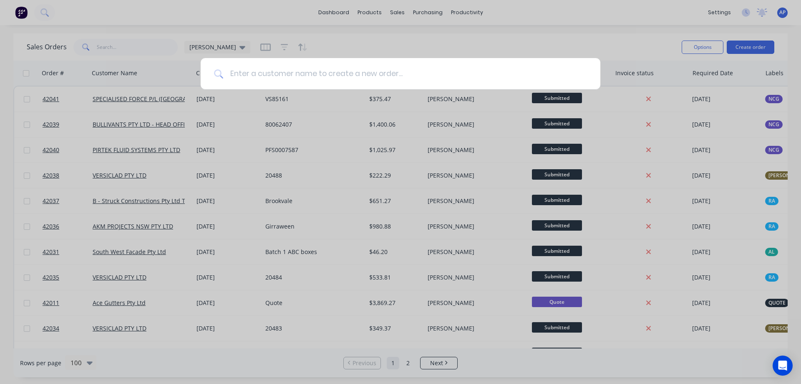
click at [250, 76] on input at bounding box center [405, 73] width 364 height 31
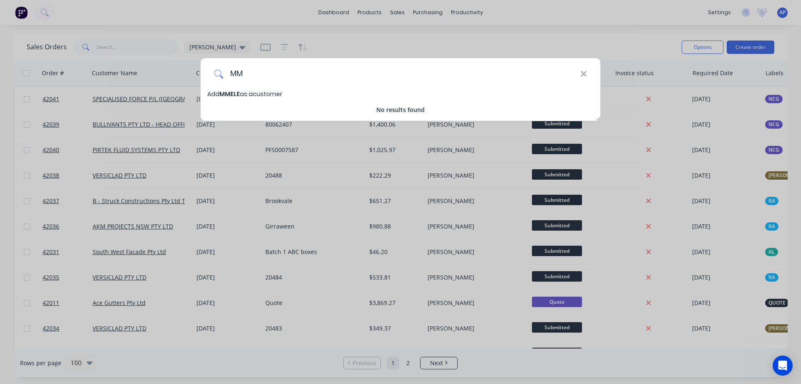
type input "M"
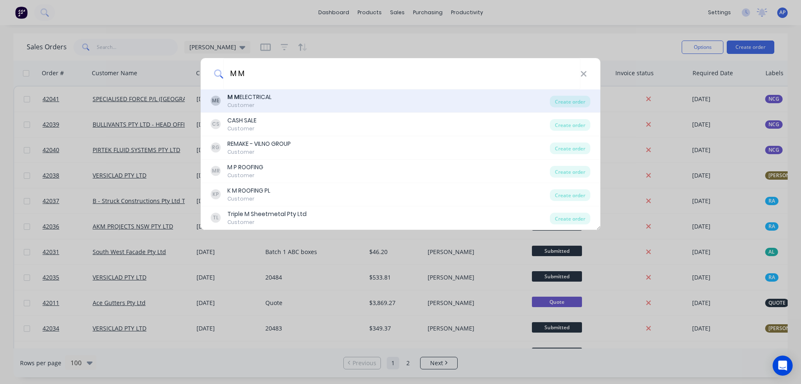
type input "M M"
click at [248, 100] on div "M M ELECTRICAL" at bounding box center [249, 97] width 44 height 9
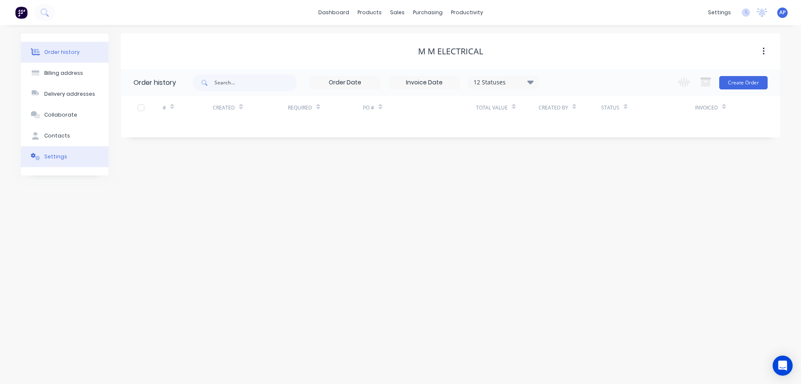
click at [65, 152] on button "Settings" at bounding box center [65, 156] width 88 height 21
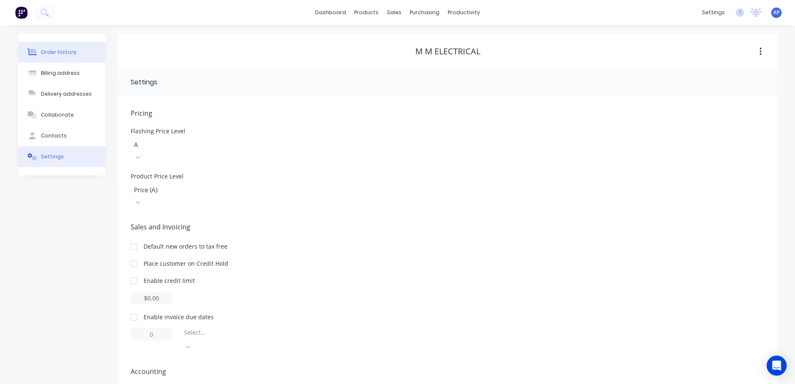
click at [71, 53] on div "Order history" at bounding box center [58, 52] width 35 height 8
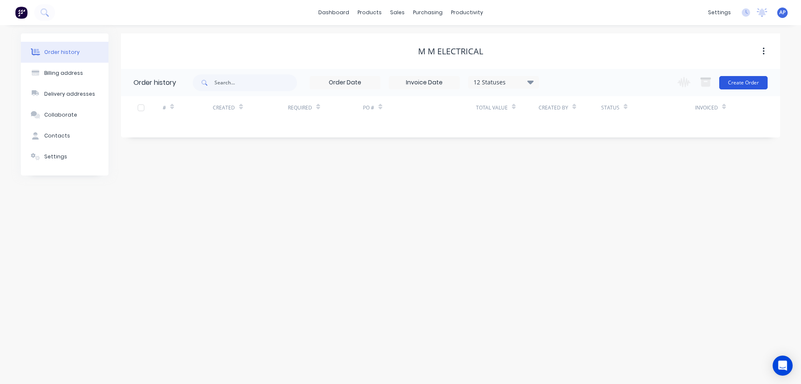
click at [734, 79] on button "Create Order" at bounding box center [744, 82] width 48 height 13
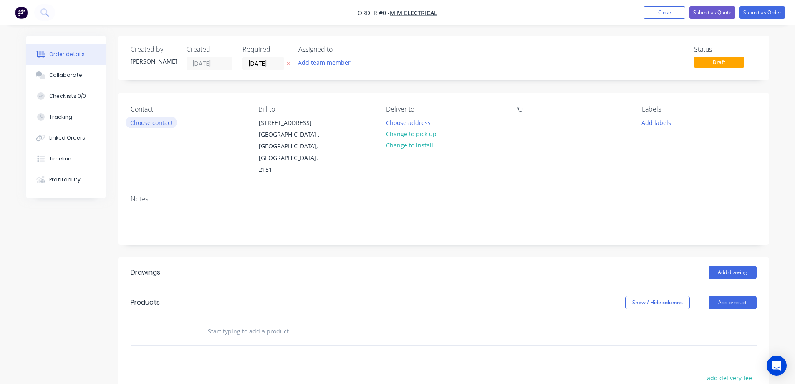
click at [152, 124] on button "Choose contact" at bounding box center [151, 121] width 51 height 11
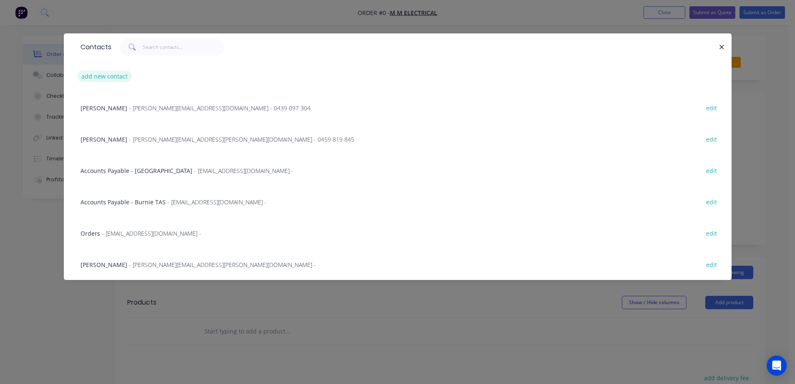
click at [117, 78] on button "add new contact" at bounding box center [104, 76] width 55 height 11
select select "AU"
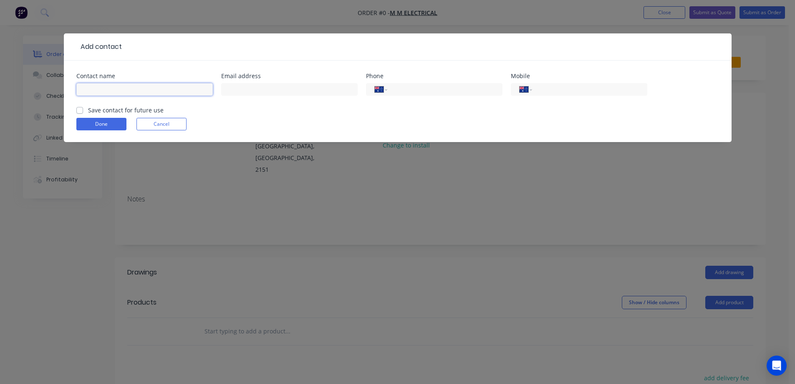
click at [126, 88] on input "text" at bounding box center [144, 89] width 136 height 13
paste input "[PERSON_NAME]"
type input "[PERSON_NAME]"
click at [243, 88] on input "text" at bounding box center [289, 89] width 136 height 13
click at [278, 91] on input "text" at bounding box center [289, 89] width 136 height 13
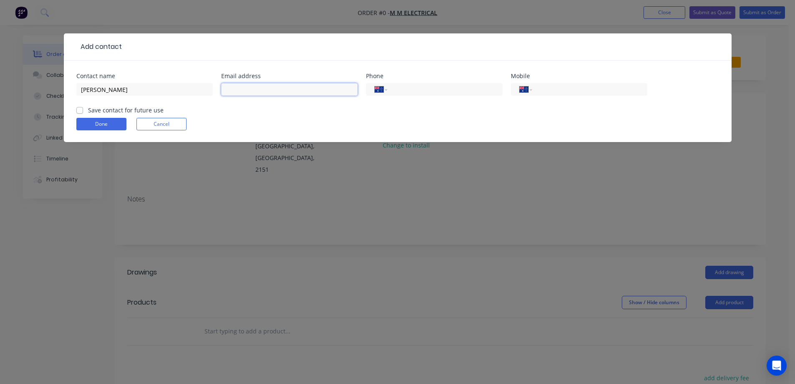
paste input "[EMAIL_ADDRESS][DOMAIN_NAME]|"
type input "[EMAIL_ADDRESS][DOMAIN_NAME]|"
click at [399, 88] on input "tel" at bounding box center [443, 90] width 100 height 10
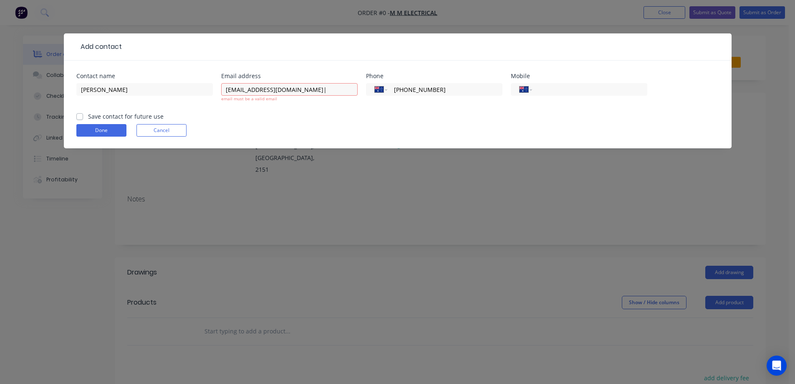
type input "[PHONE_NUMBER]"
click at [88, 115] on label "Save contact for future use" at bounding box center [126, 116] width 76 height 9
click at [78, 115] on input "Save contact for future use" at bounding box center [79, 116] width 7 height 8
checkbox input "true"
click at [96, 128] on button "Done" at bounding box center [101, 130] width 50 height 13
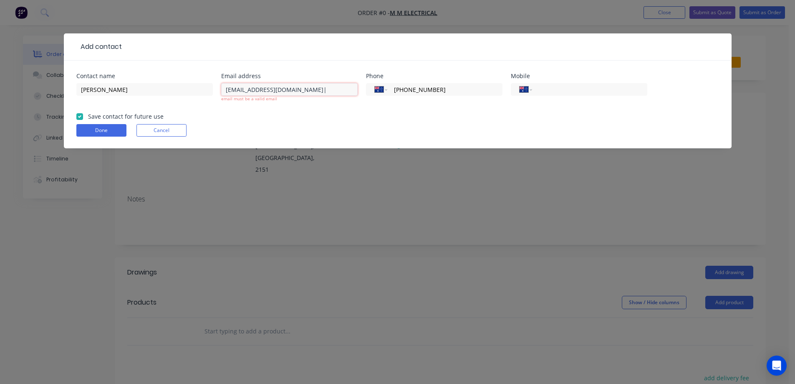
drag, startPoint x: 309, startPoint y: 90, endPoint x: 316, endPoint y: 89, distance: 7.2
click at [310, 90] on input "[EMAIL_ADDRESS][DOMAIN_NAME]|" at bounding box center [289, 89] width 136 height 13
type input "[EMAIL_ADDRESS][DOMAIN_NAME]|"
drag, startPoint x: 312, startPoint y: 90, endPoint x: 223, endPoint y: 93, distance: 88.9
click at [223, 93] on input "[EMAIL_ADDRESS][DOMAIN_NAME]|" at bounding box center [289, 89] width 136 height 13
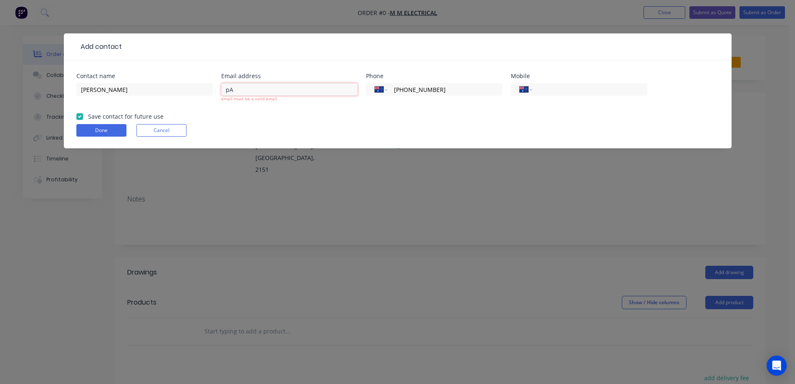
type input "p"
type input "[EMAIL_ADDRESS][DOMAIN_NAME]"
click button "Done" at bounding box center [101, 130] width 50 height 13
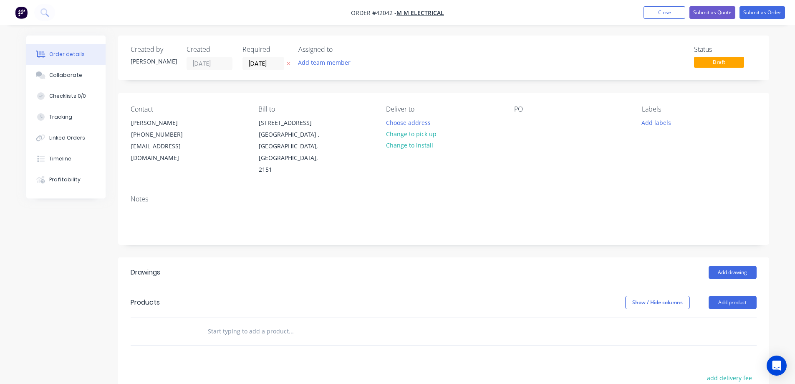
click at [415, 135] on button "Change to pick up" at bounding box center [411, 133] width 59 height 11
click at [520, 120] on div at bounding box center [520, 122] width 13 height 12
click at [658, 121] on button "Add labels" at bounding box center [656, 121] width 38 height 11
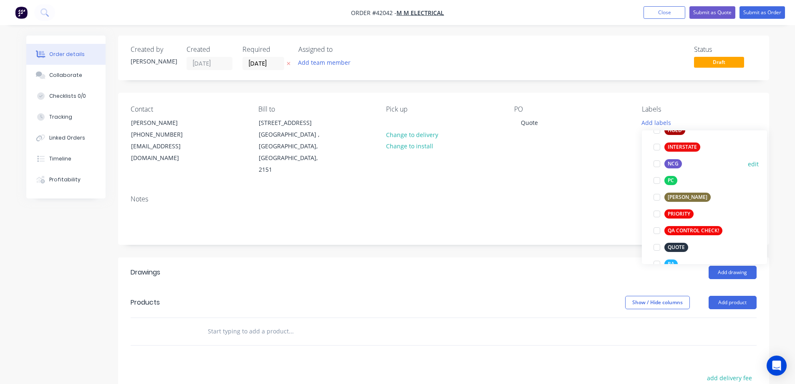
click at [658, 164] on div at bounding box center [657, 163] width 17 height 17
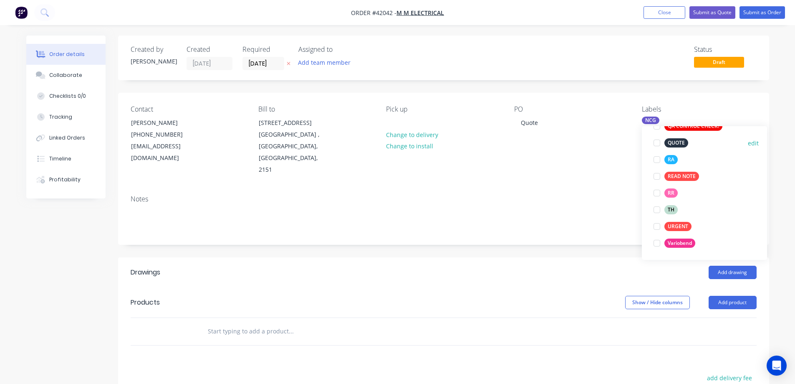
click at [657, 142] on div at bounding box center [657, 142] width 17 height 17
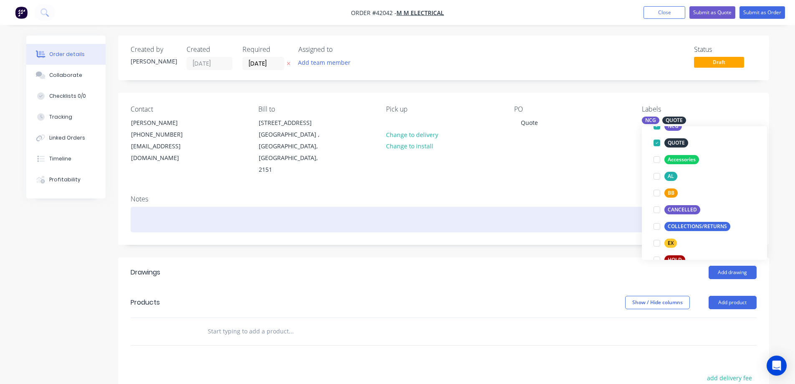
drag, startPoint x: 609, startPoint y: 164, endPoint x: 369, endPoint y: 202, distance: 242.9
click at [609, 164] on div "Contact [PERSON_NAME] [PHONE_NUMBER] [EMAIL_ADDRESS][DOMAIN_NAME] Bill to [STRE…" at bounding box center [443, 141] width 651 height 96
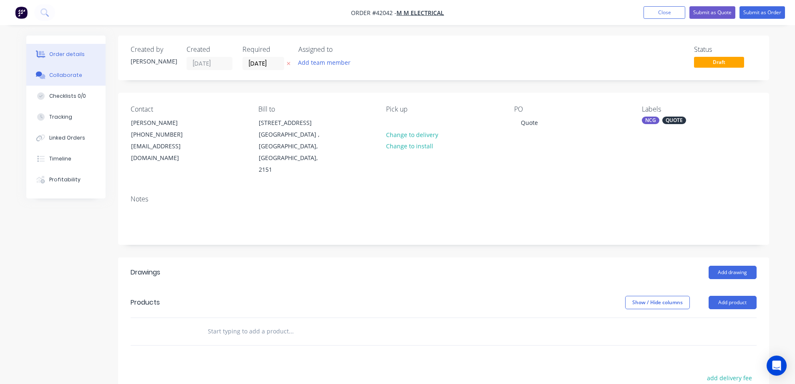
click at [78, 76] on div "Collaborate" at bounding box center [65, 75] width 33 height 8
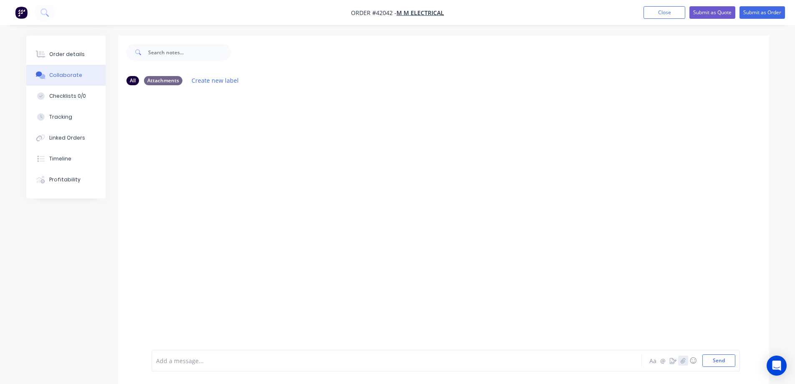
click at [681, 359] on icon "button" at bounding box center [682, 360] width 5 height 6
click at [712, 361] on button "Send" at bounding box center [719, 360] width 33 height 13
click at [78, 55] on div "Order details" at bounding box center [66, 55] width 35 height 8
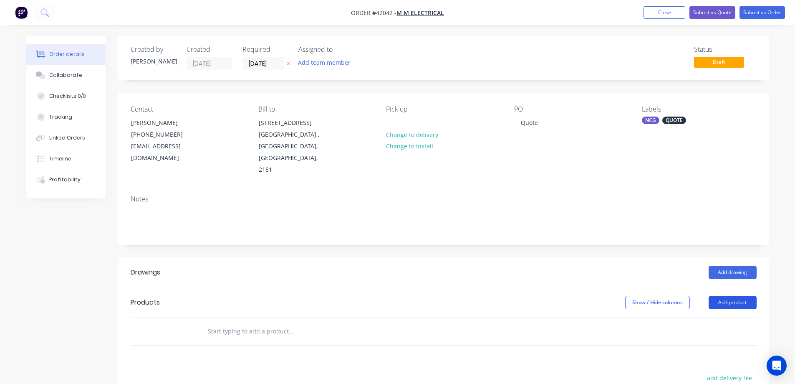
click at [723, 296] on button "Add product" at bounding box center [733, 302] width 48 height 13
click at [721, 317] on div "Product catalogue" at bounding box center [717, 323] width 64 height 12
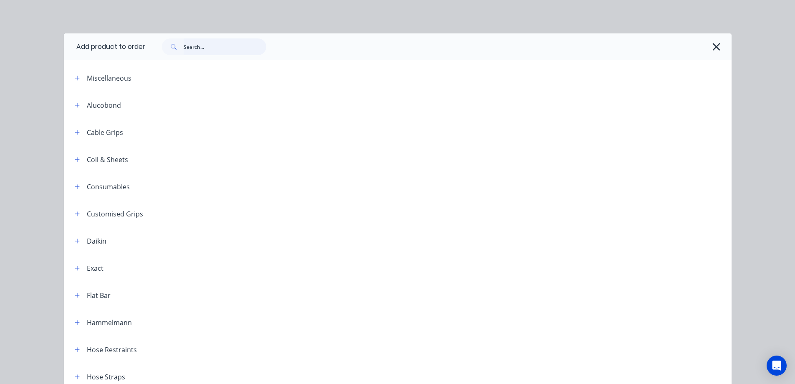
click at [229, 48] on input "text" at bounding box center [225, 46] width 83 height 17
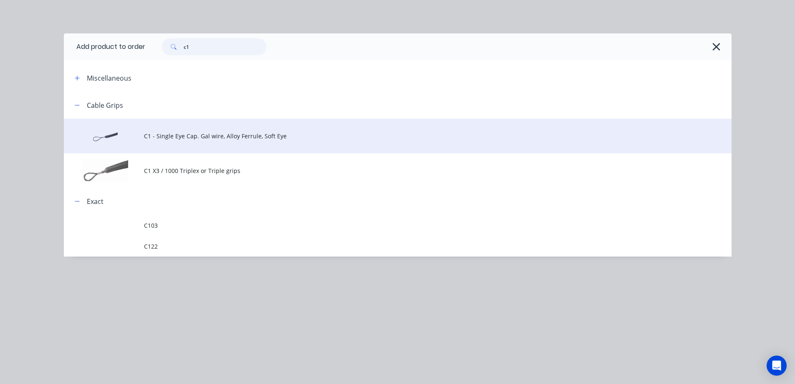
type input "c1"
click at [194, 134] on span "C1 - Single Eye Cap. Gal wire, Alloy Ferrule, Soft Eye" at bounding box center [379, 135] width 470 height 9
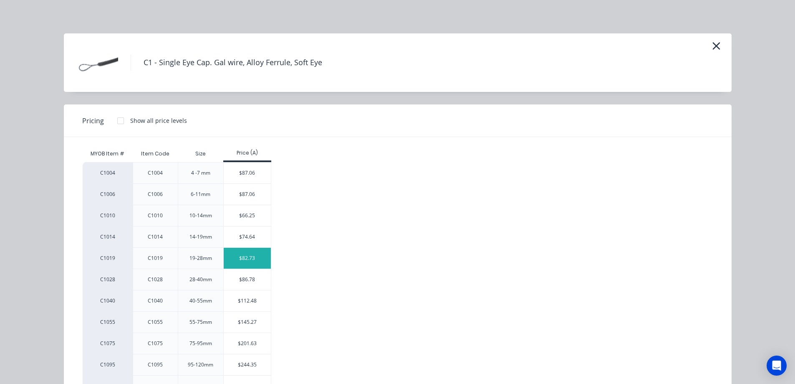
click at [236, 256] on div "$82.73" at bounding box center [247, 258] width 47 height 21
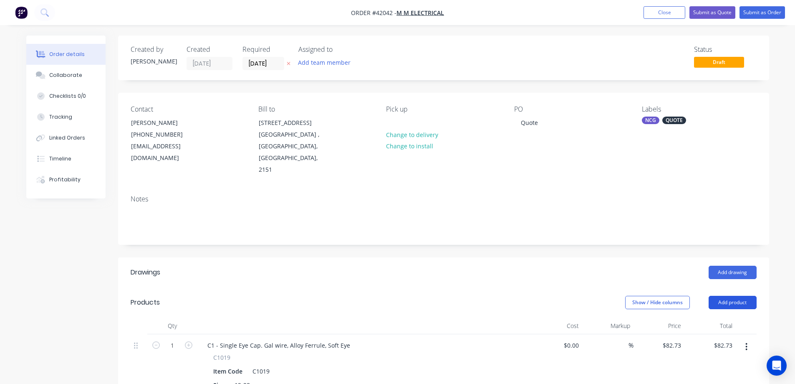
click at [730, 296] on button "Add product" at bounding box center [733, 302] width 48 height 13
click at [723, 317] on div "Product catalogue" at bounding box center [717, 323] width 64 height 12
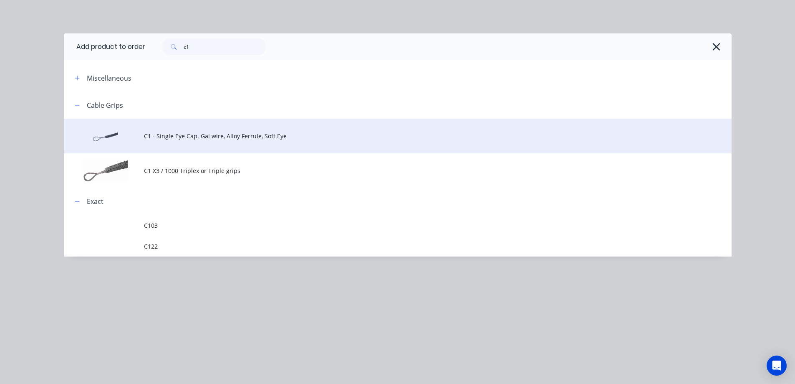
click at [250, 132] on span "C1 - Single Eye Cap. Gal wire, Alloy Ferrule, Soft Eye" at bounding box center [379, 135] width 470 height 9
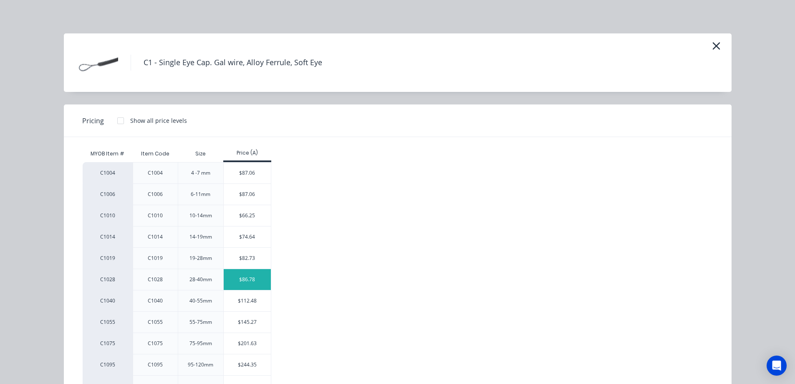
click at [243, 276] on div "$86.78" at bounding box center [247, 279] width 47 height 21
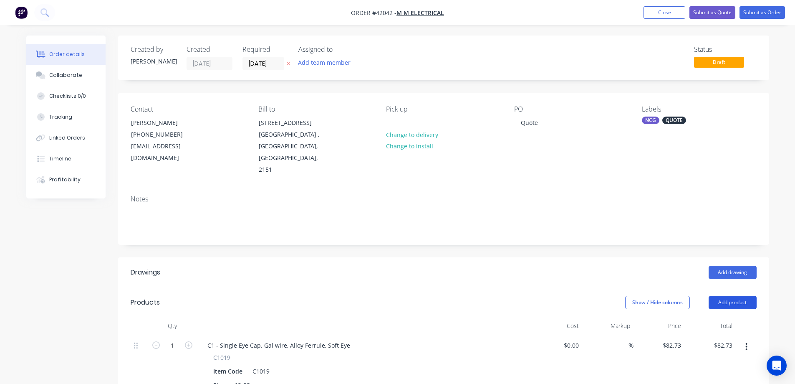
click at [729, 296] on button "Add product" at bounding box center [733, 302] width 48 height 13
click at [701, 317] on div "Product catalogue" at bounding box center [717, 323] width 64 height 12
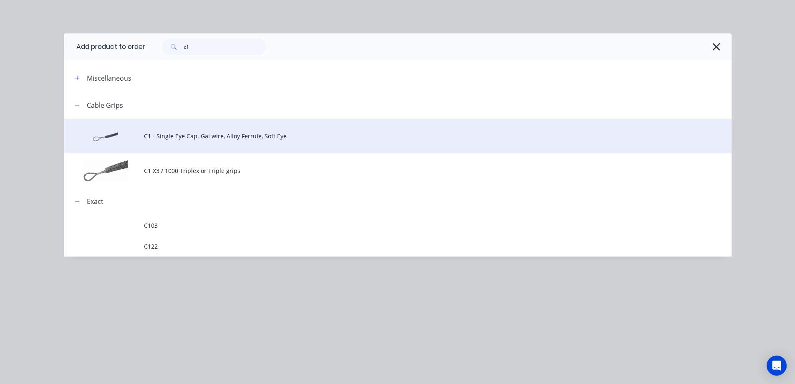
click at [250, 139] on span "C1 - Single Eye Cap. Gal wire, Alloy Ferrule, Soft Eye" at bounding box center [379, 135] width 470 height 9
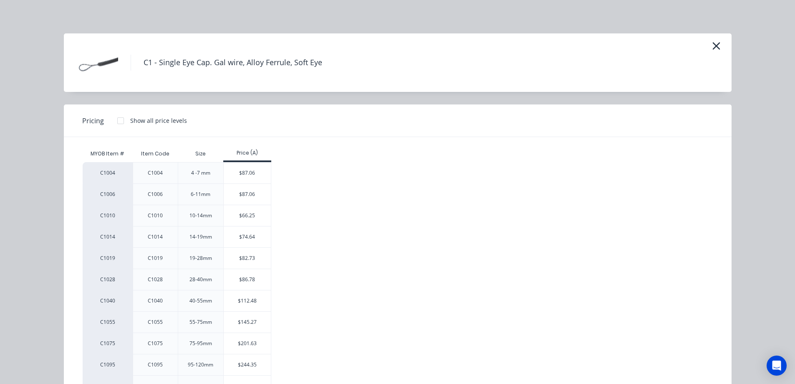
drag, startPoint x: 235, startPoint y: 301, endPoint x: 240, endPoint y: 298, distance: 5.8
click at [236, 300] on div "$112.48" at bounding box center [247, 300] width 47 height 21
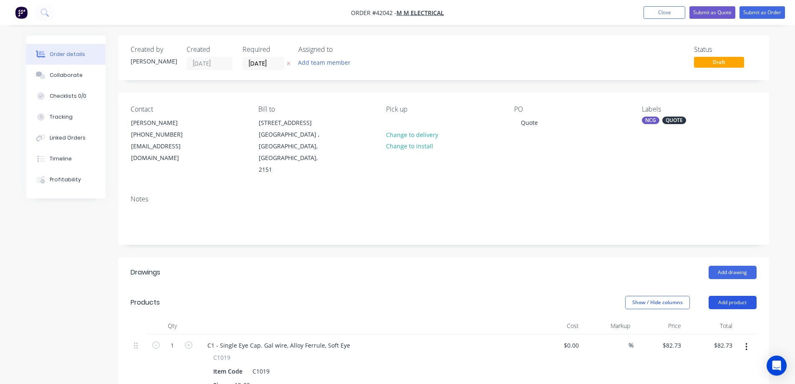
click at [730, 296] on button "Add product" at bounding box center [733, 302] width 48 height 13
click at [726, 317] on div "Product catalogue" at bounding box center [717, 323] width 64 height 12
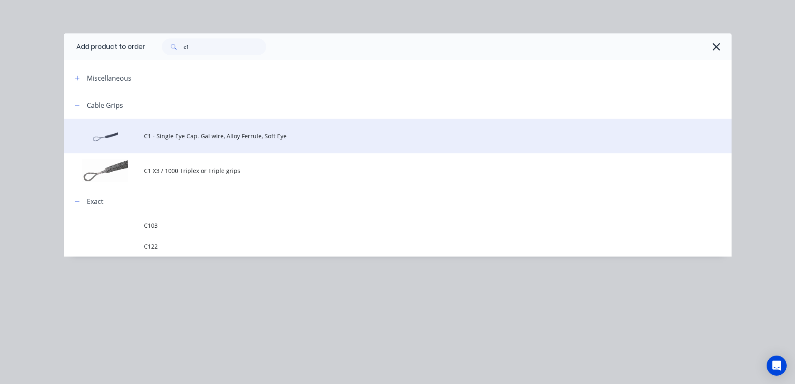
click at [231, 136] on span "C1 - Single Eye Cap. Gal wire, Alloy Ferrule, Soft Eye" at bounding box center [379, 135] width 470 height 9
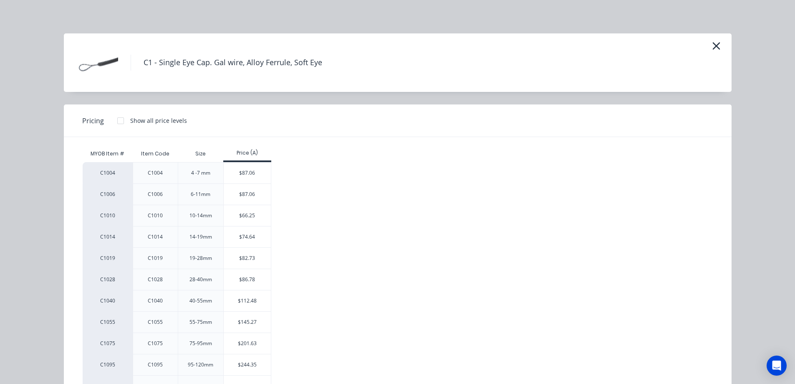
drag, startPoint x: 242, startPoint y: 324, endPoint x: 426, endPoint y: 301, distance: 185.1
click at [243, 324] on div "$145.27" at bounding box center [247, 321] width 47 height 21
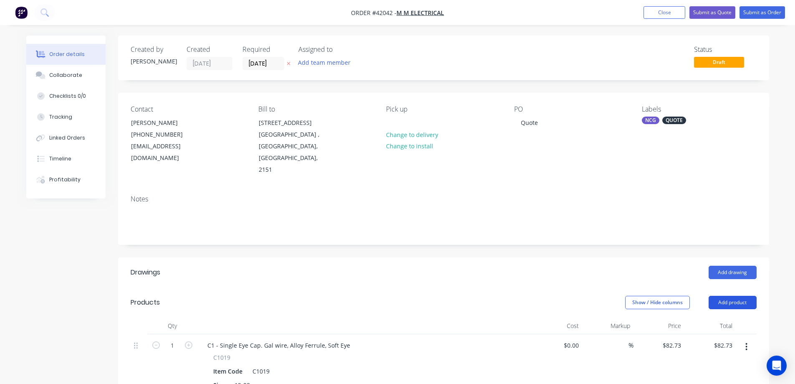
click at [724, 296] on button "Add product" at bounding box center [733, 302] width 48 height 13
click at [722, 317] on div "Product catalogue" at bounding box center [717, 323] width 64 height 12
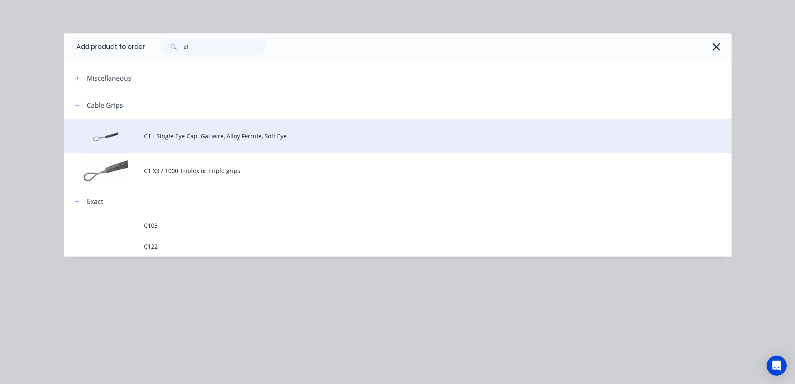
click at [198, 134] on span "C1 - Single Eye Cap. Gal wire, Alloy Ferrule, Soft Eye" at bounding box center [379, 135] width 470 height 9
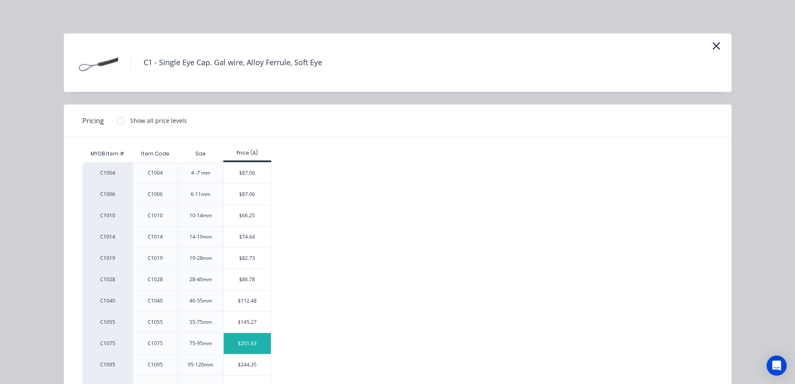
click at [243, 345] on div "$201.63" at bounding box center [247, 343] width 47 height 21
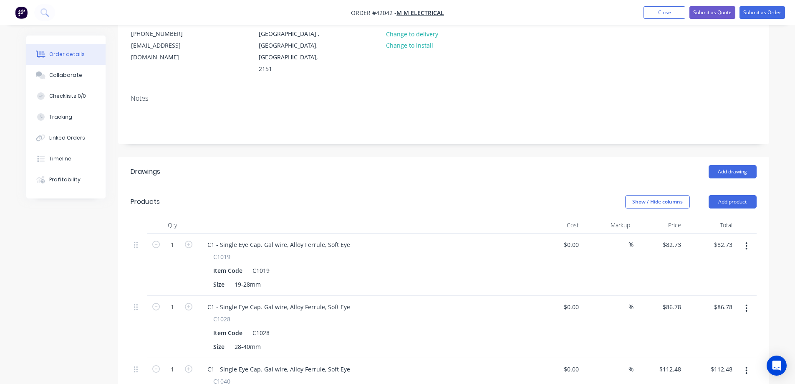
scroll to position [125, 0]
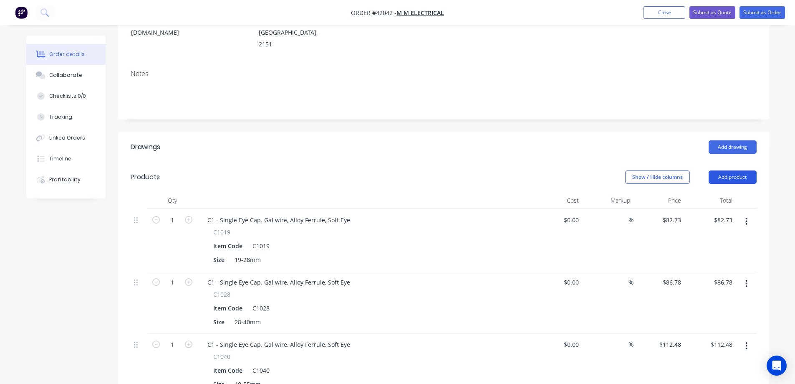
click at [722, 170] on button "Add product" at bounding box center [733, 176] width 48 height 13
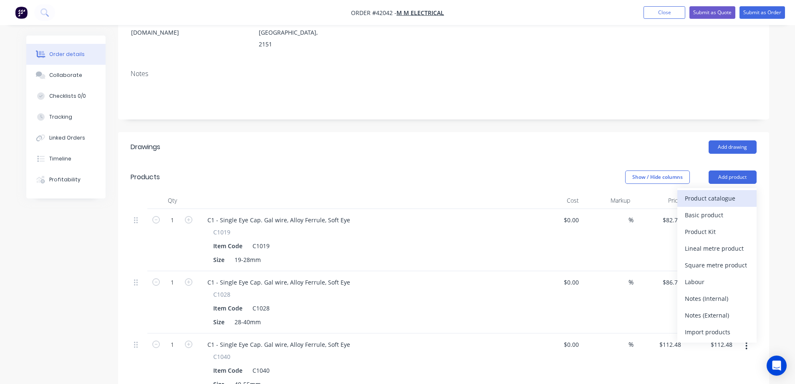
click at [717, 192] on div "Product catalogue" at bounding box center [717, 198] width 64 height 12
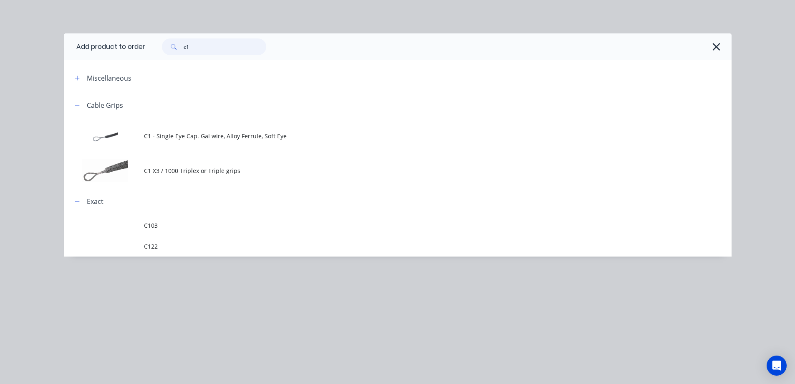
drag, startPoint x: 195, startPoint y: 49, endPoint x: 184, endPoint y: 50, distance: 11.3
click at [184, 50] on div "c1" at bounding box center [214, 46] width 104 height 17
type input "a"
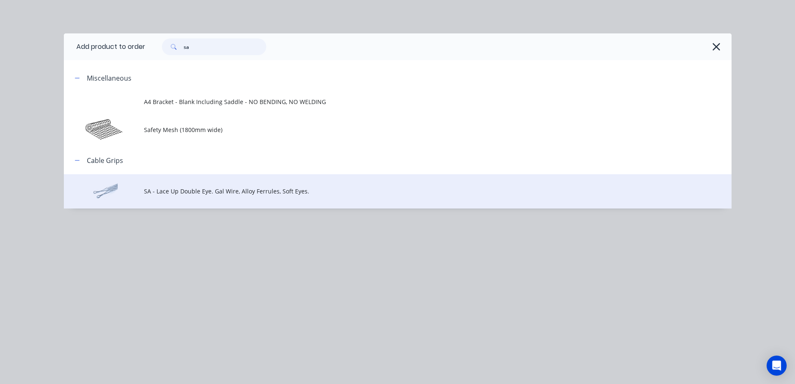
type input "sa"
click at [189, 189] on span "SA - Lace Up Double Eye. Gal Wire, Alloy Ferrules, Soft Eyes." at bounding box center [379, 191] width 470 height 9
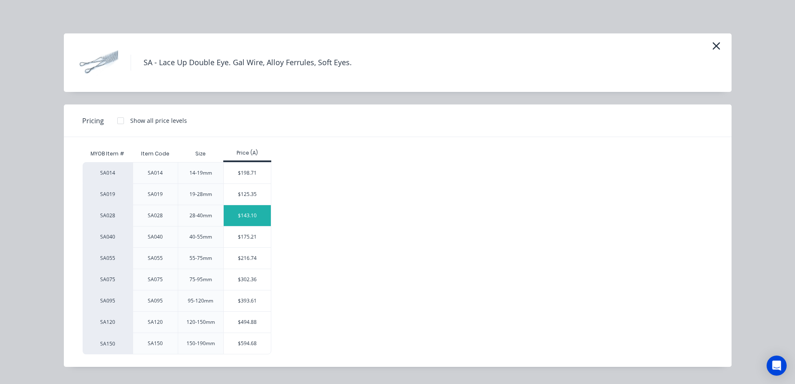
click at [245, 219] on div "$143.10" at bounding box center [247, 215] width 47 height 21
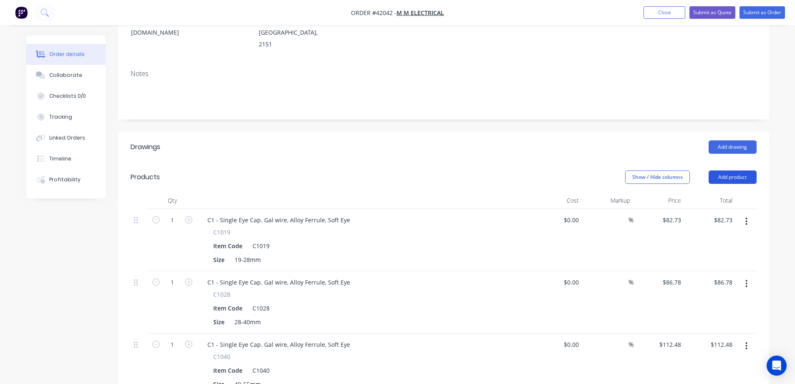
click at [729, 170] on button "Add product" at bounding box center [733, 176] width 48 height 13
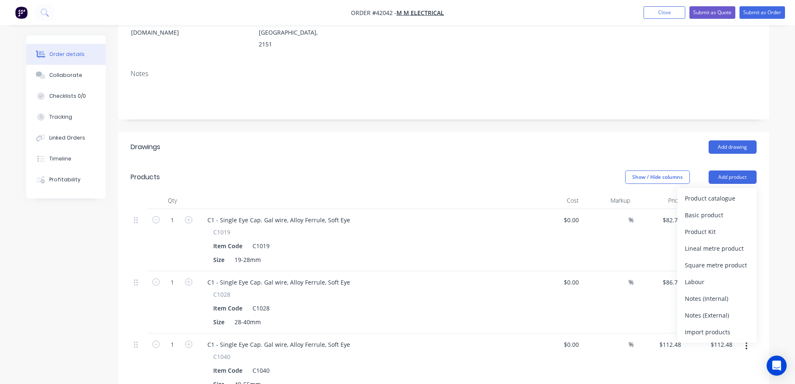
drag, startPoint x: 671, startPoint y: 174, endPoint x: 678, endPoint y: 174, distance: 7.1
click at [671, 174] on header "Products Show / Hide columns Add product Product catalogue Basic product Produc…" at bounding box center [443, 177] width 651 height 30
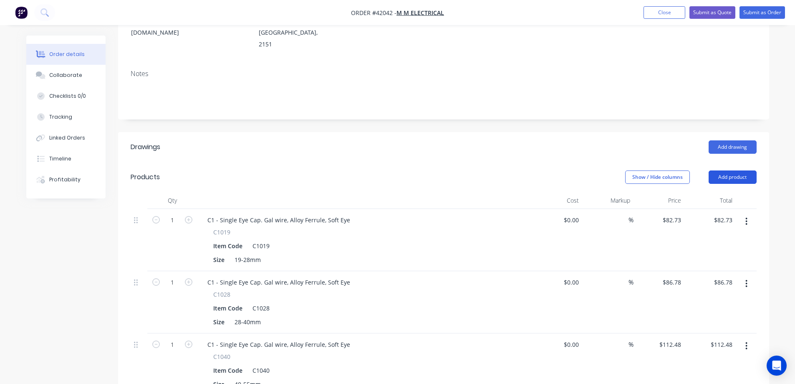
click at [718, 170] on button "Add product" at bounding box center [733, 176] width 48 height 13
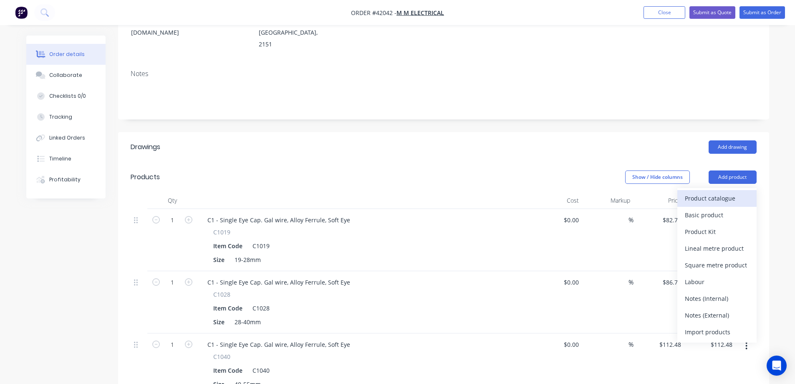
click at [713, 192] on div "Product catalogue" at bounding box center [717, 198] width 64 height 12
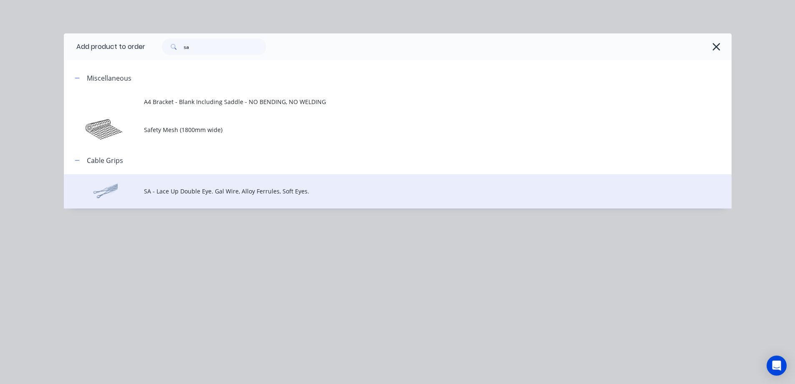
click at [192, 190] on span "SA - Lace Up Double Eye. Gal Wire, Alloy Ferrules, Soft Eyes." at bounding box center [379, 191] width 470 height 9
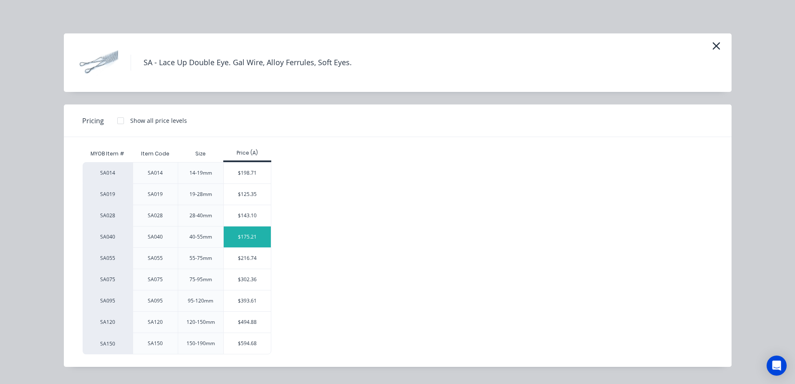
click at [254, 240] on div "$175.21" at bounding box center [247, 236] width 47 height 21
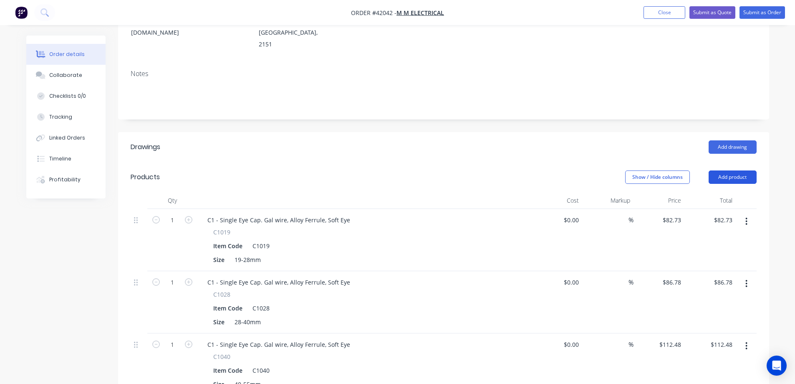
click at [723, 170] on button "Add product" at bounding box center [733, 176] width 48 height 13
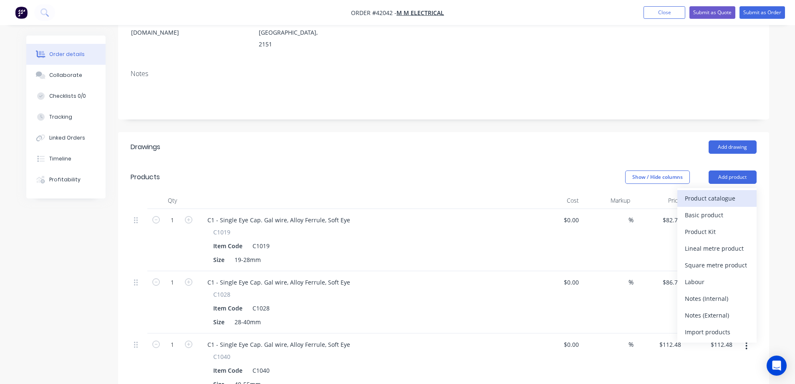
click at [703, 192] on div "Product catalogue" at bounding box center [717, 198] width 64 height 12
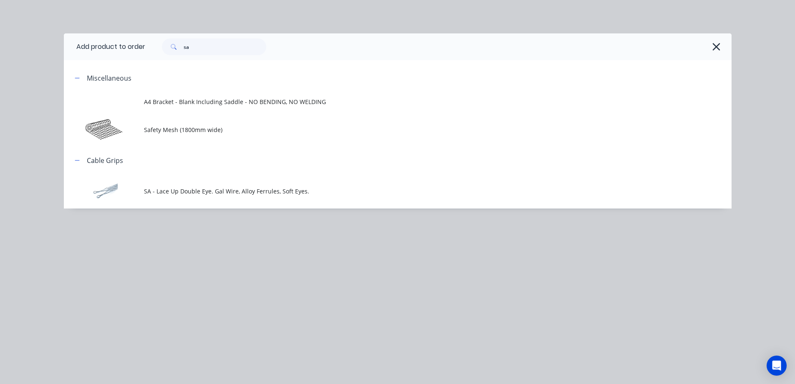
click at [190, 189] on span "SA - Lace Up Double Eye. Gal Wire, Alloy Ferrules, Soft Eyes." at bounding box center [379, 191] width 470 height 9
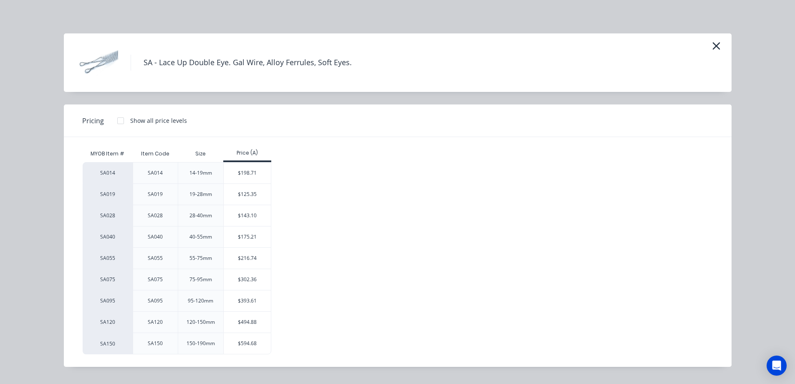
click at [237, 260] on div "$216.74" at bounding box center [247, 258] width 47 height 21
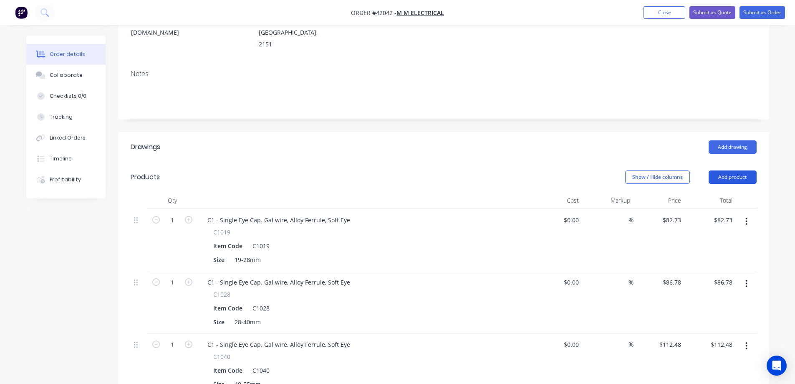
click at [736, 170] on button "Add product" at bounding box center [733, 176] width 48 height 13
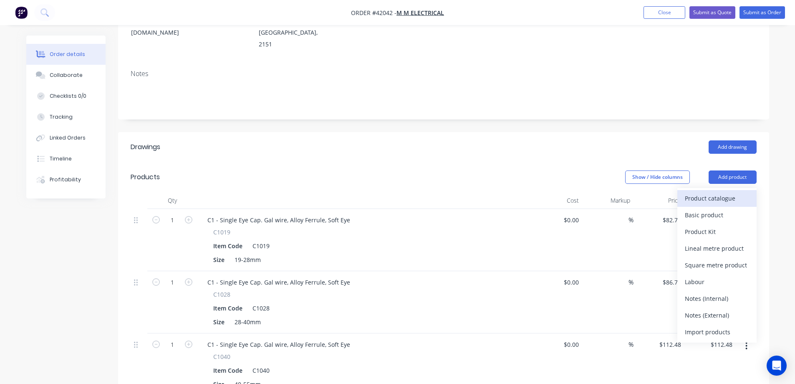
click at [703, 192] on div "Product catalogue" at bounding box center [717, 198] width 64 height 12
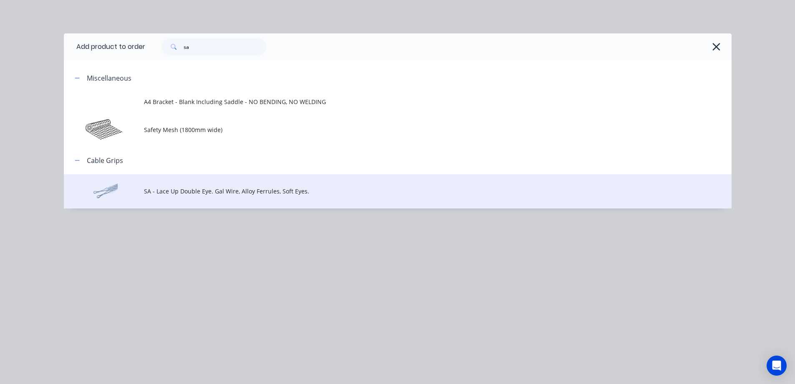
drag, startPoint x: 202, startPoint y: 189, endPoint x: 212, endPoint y: 184, distance: 11.2
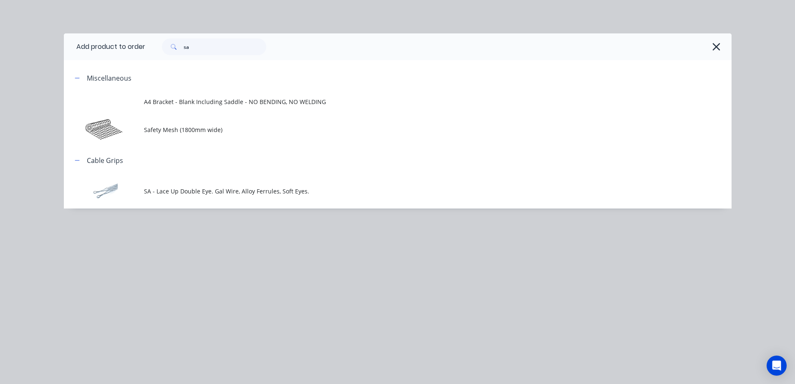
click at [204, 189] on span "SA - Lace Up Double Eye. Gal Wire, Alloy Ferrules, Soft Eyes." at bounding box center [379, 191] width 470 height 9
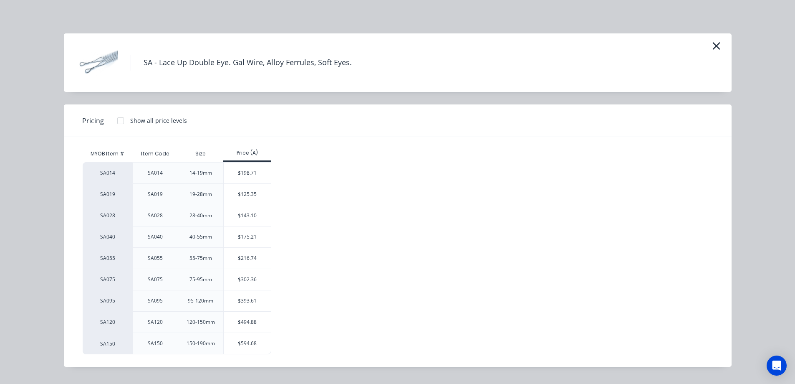
click at [243, 258] on div "$216.74" at bounding box center [247, 258] width 47 height 21
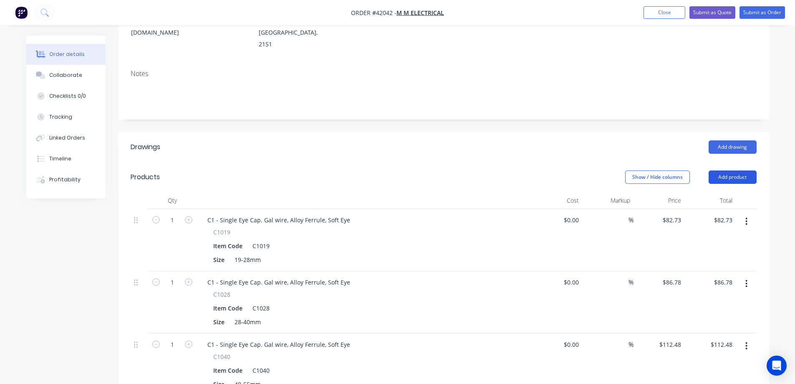
click at [718, 170] on button "Add product" at bounding box center [733, 176] width 48 height 13
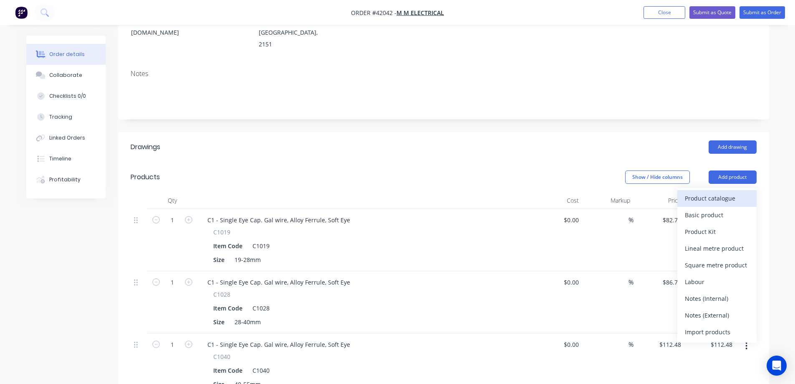
click at [708, 192] on div "Product catalogue" at bounding box center [717, 198] width 64 height 12
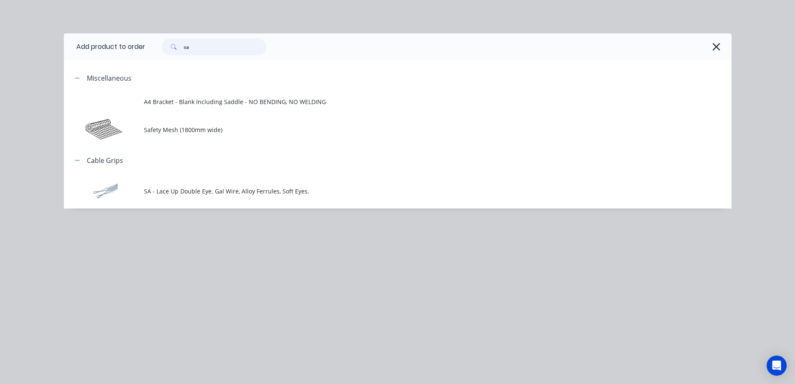
drag, startPoint x: 209, startPoint y: 48, endPoint x: 181, endPoint y: 44, distance: 28.3
click at [181, 44] on div "sa" at bounding box center [214, 46] width 104 height 17
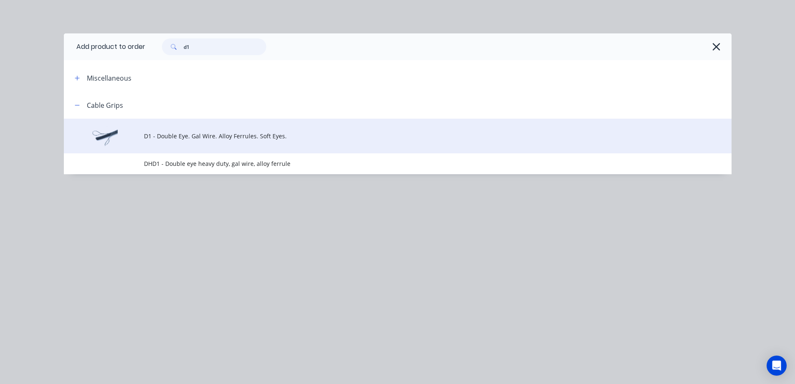
type input "d1"
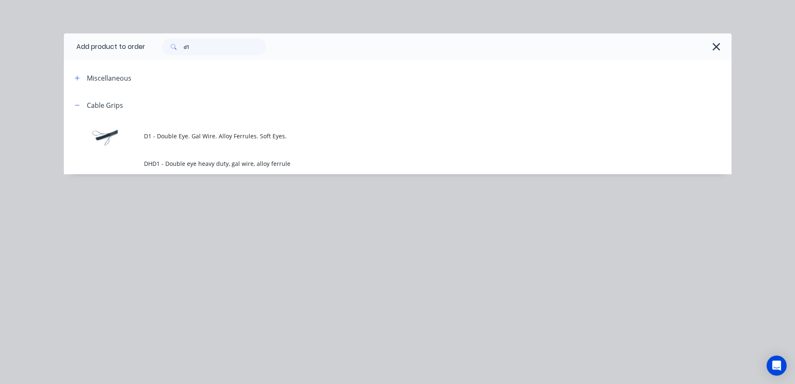
click at [234, 134] on span "D1 - Double Eye. Gal Wire. Alloy Ferrules. Soft Eyes." at bounding box center [379, 135] width 470 height 9
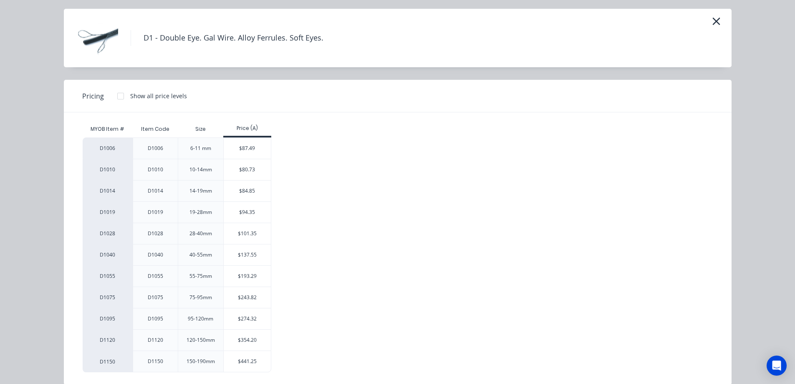
scroll to position [37, 0]
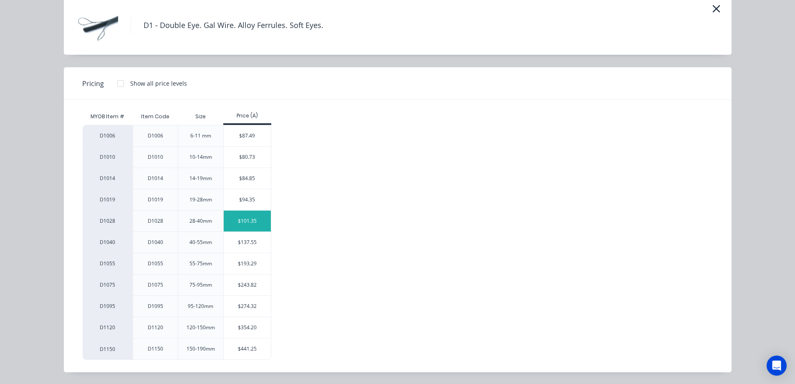
click at [236, 221] on div "$101.35" at bounding box center [247, 220] width 47 height 21
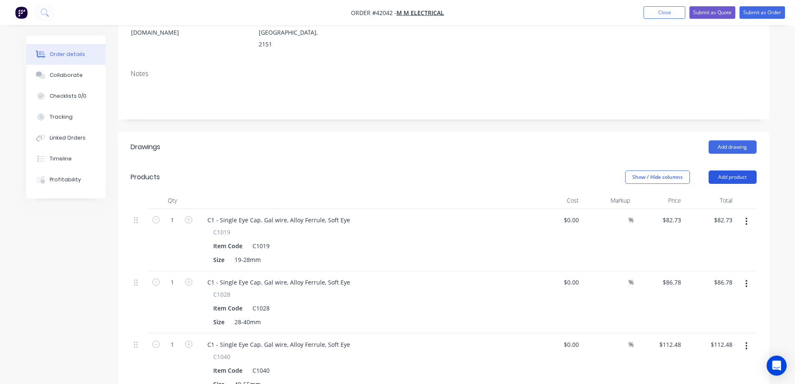
click at [723, 170] on button "Add product" at bounding box center [733, 176] width 48 height 13
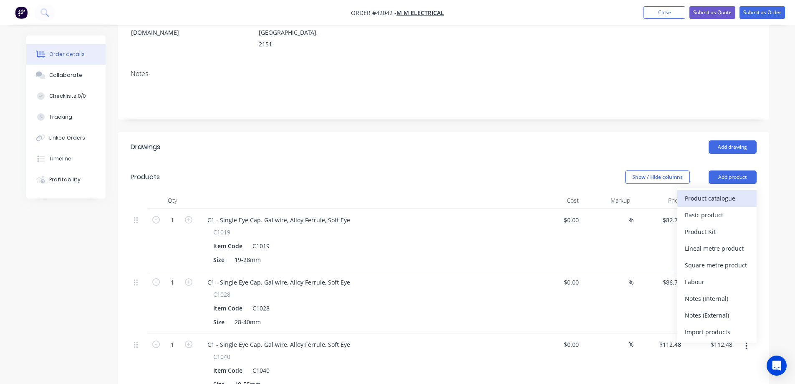
click at [720, 192] on div "Product catalogue" at bounding box center [717, 198] width 64 height 12
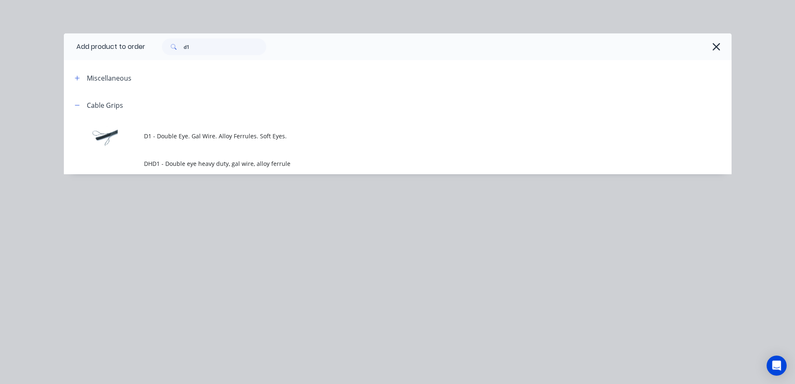
click at [216, 137] on span "D1 - Double Eye. Gal Wire. Alloy Ferrules. Soft Eyes." at bounding box center [379, 135] width 470 height 9
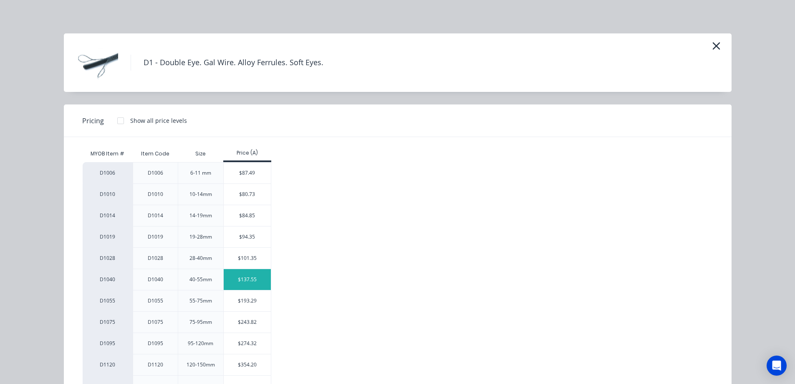
click at [236, 278] on div "$137.55" at bounding box center [247, 279] width 47 height 21
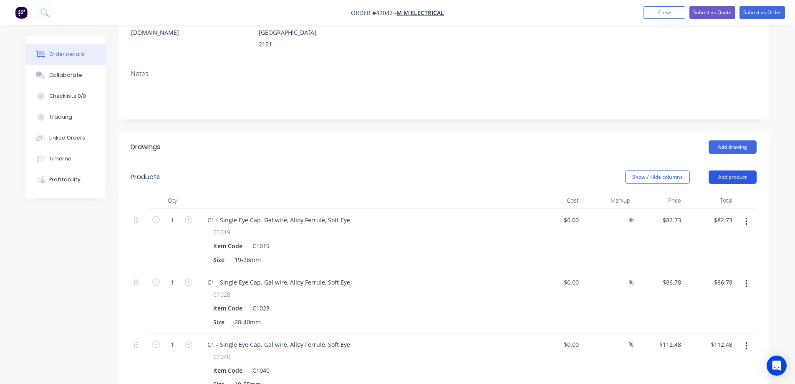
click at [740, 170] on button "Add product" at bounding box center [733, 176] width 48 height 13
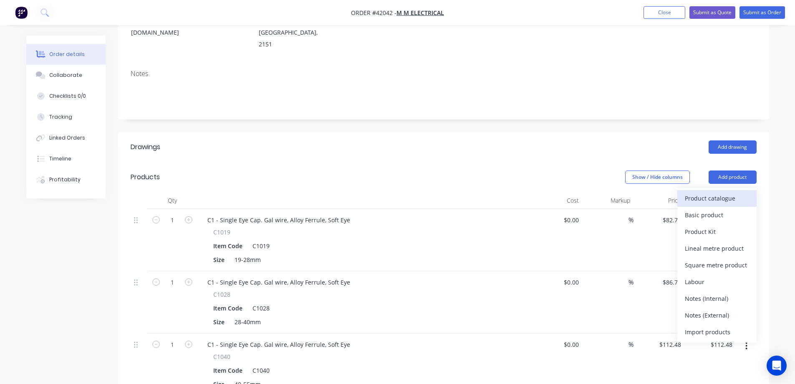
click at [725, 192] on div "Product catalogue" at bounding box center [717, 198] width 64 height 12
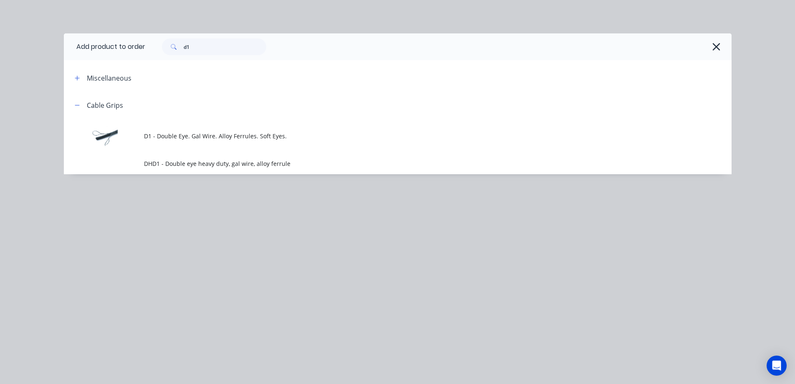
drag, startPoint x: 198, startPoint y: 138, endPoint x: 202, endPoint y: 136, distance: 4.7
click at [199, 137] on span "D1 - Double Eye. Gal Wire. Alloy Ferrules. Soft Eyes." at bounding box center [379, 135] width 470 height 9
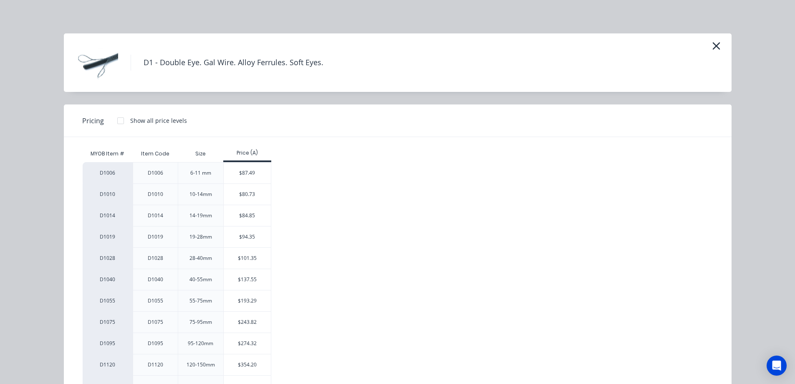
drag, startPoint x: 233, startPoint y: 299, endPoint x: 240, endPoint y: 300, distance: 7.1
click at [233, 299] on div "$193.29" at bounding box center [247, 300] width 47 height 21
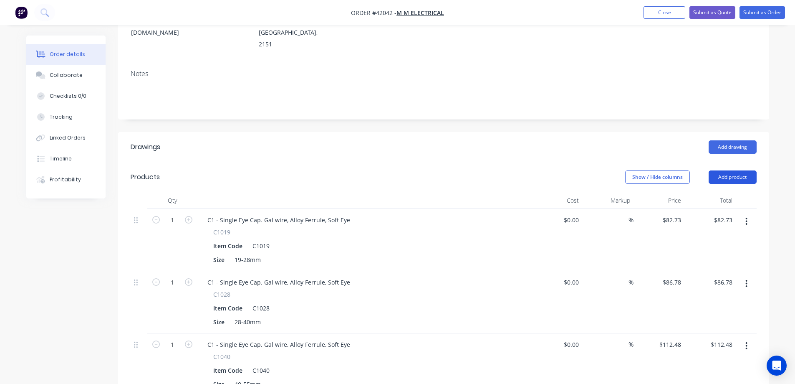
click at [724, 170] on button "Add product" at bounding box center [733, 176] width 48 height 13
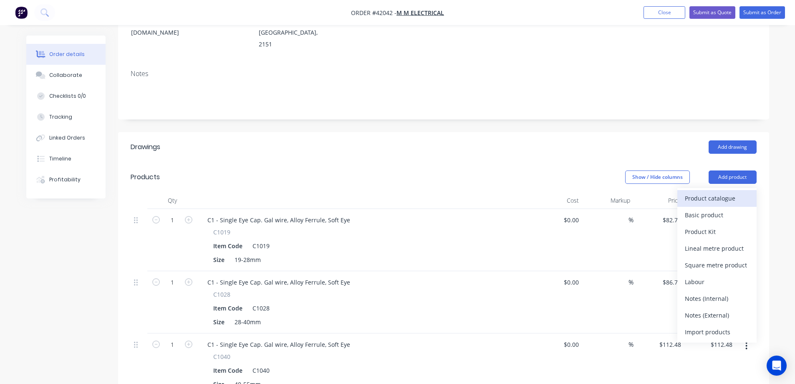
click at [727, 192] on div "Product catalogue" at bounding box center [717, 198] width 64 height 12
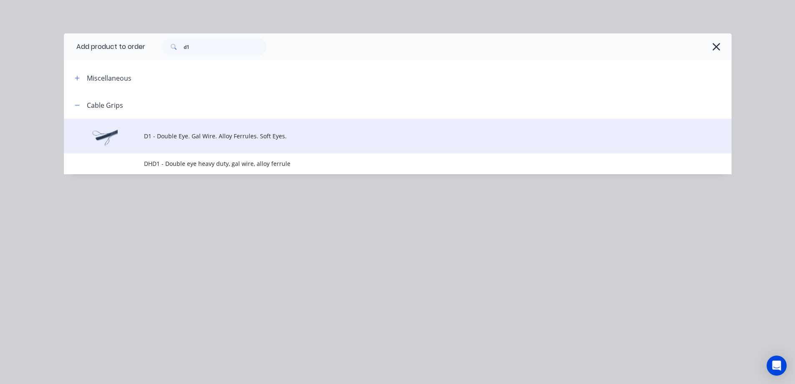
drag, startPoint x: 225, startPoint y: 133, endPoint x: 230, endPoint y: 139, distance: 8.1
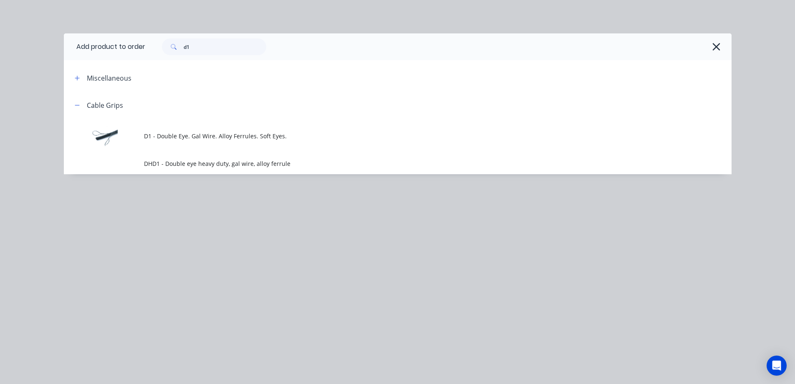
click at [226, 132] on span "D1 - Double Eye. Gal Wire. Alloy Ferrules. Soft Eyes." at bounding box center [379, 135] width 470 height 9
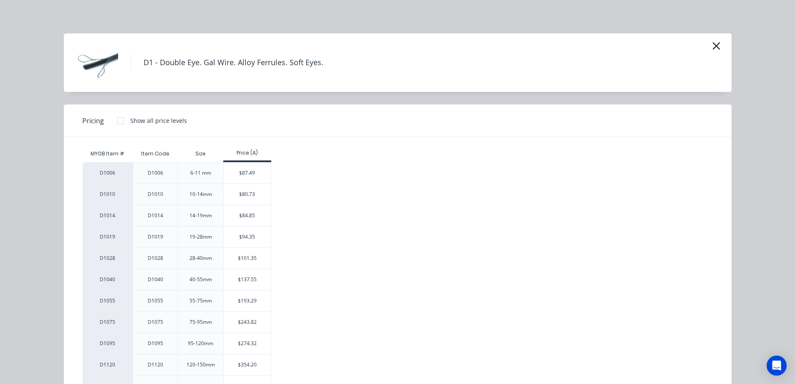
drag, startPoint x: 237, startPoint y: 325, endPoint x: 244, endPoint y: 317, distance: 10.3
click at [237, 324] on div "$243.82" at bounding box center [247, 321] width 47 height 21
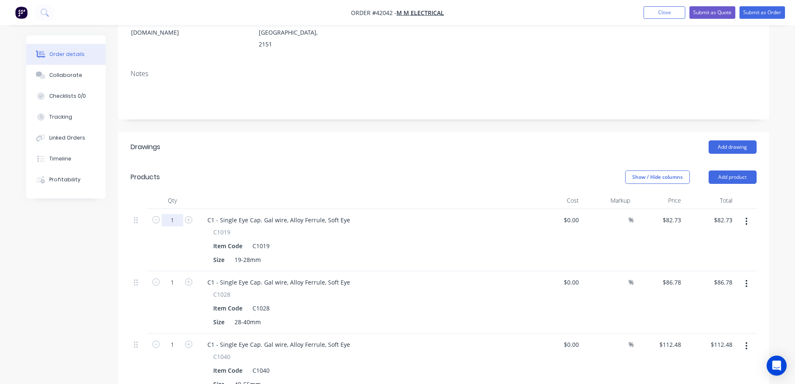
click at [175, 214] on input "1" at bounding box center [173, 220] width 22 height 13
type input "2"
type input "$165.46"
drag, startPoint x: 222, startPoint y: 168, endPoint x: 219, endPoint y: 177, distance: 9.4
click at [222, 170] on div "Products" at bounding box center [197, 176] width 133 height 13
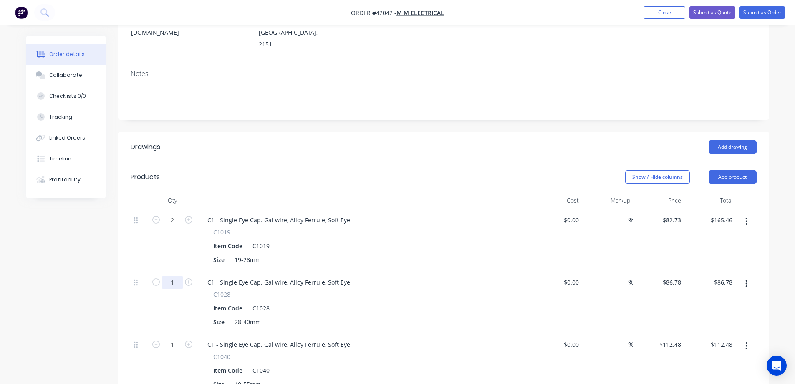
click at [175, 276] on input "1" at bounding box center [173, 282] width 22 height 13
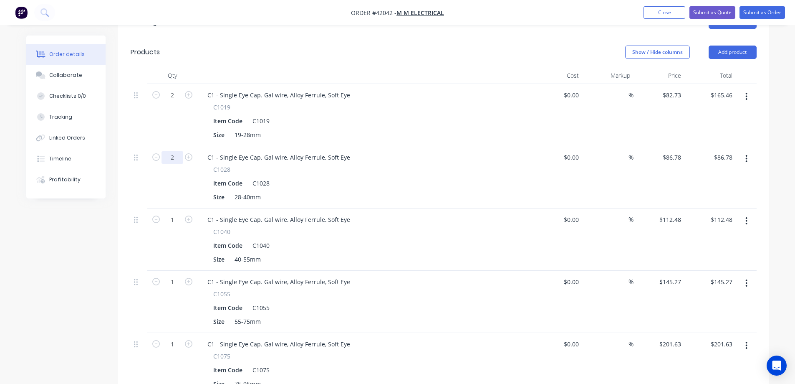
scroll to position [250, 0]
type input "2"
click at [175, 213] on input "1" at bounding box center [173, 219] width 22 height 13
type input "$173.56"
type input "2"
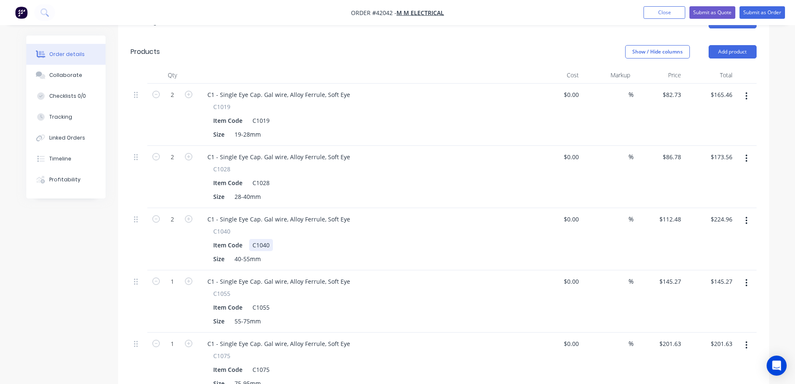
type input "$224.96"
click at [345, 239] on div "Item Code C1040" at bounding box center [363, 245] width 306 height 12
click at [173, 275] on input "1" at bounding box center [173, 281] width 22 height 13
type input "2"
type input "$290.54"
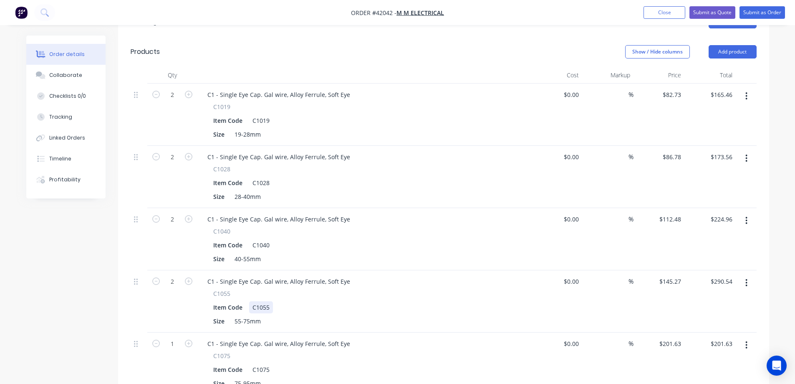
click at [412, 289] on div "C1055 Item Code C1055 Size 55-75mm" at bounding box center [364, 308] width 327 height 38
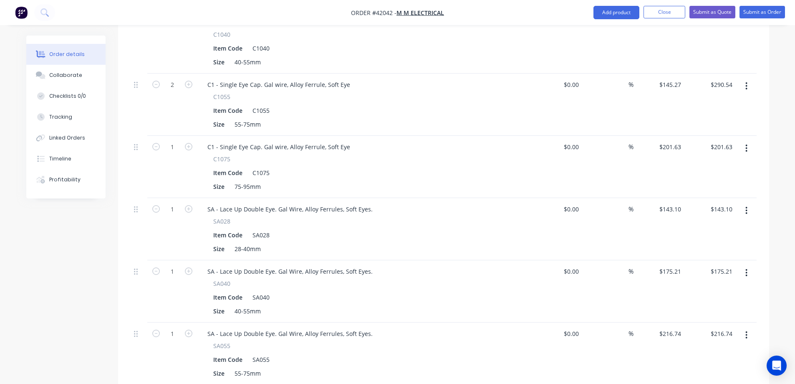
scroll to position [459, 0]
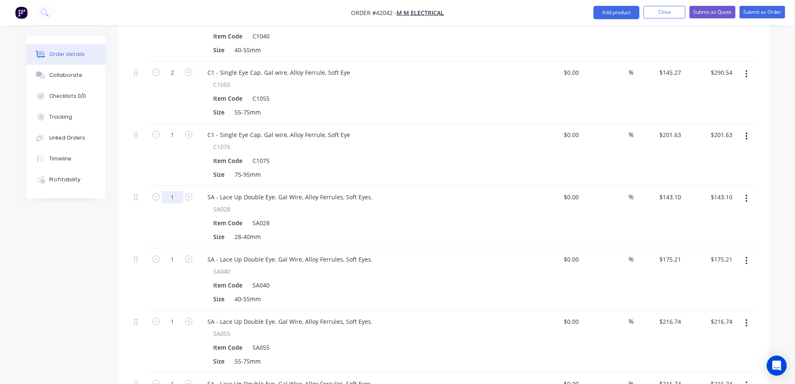
click at [177, 191] on input "1" at bounding box center [173, 197] width 22 height 13
type input "20"
type input "$2,862.00"
drag, startPoint x: 291, startPoint y: 207, endPoint x: 210, endPoint y: 240, distance: 87.1
click at [290, 217] on div "Item Code SA028" at bounding box center [363, 223] width 306 height 12
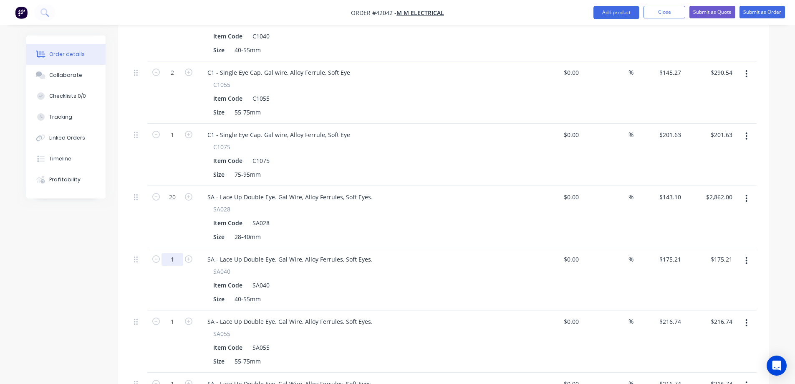
click at [175, 253] on input "1" at bounding box center [173, 259] width 22 height 13
type input "20"
type input "$3,504.20"
drag, startPoint x: 301, startPoint y: 263, endPoint x: 273, endPoint y: 279, distance: 32.5
click at [301, 267] on div "SA040" at bounding box center [364, 271] width 302 height 9
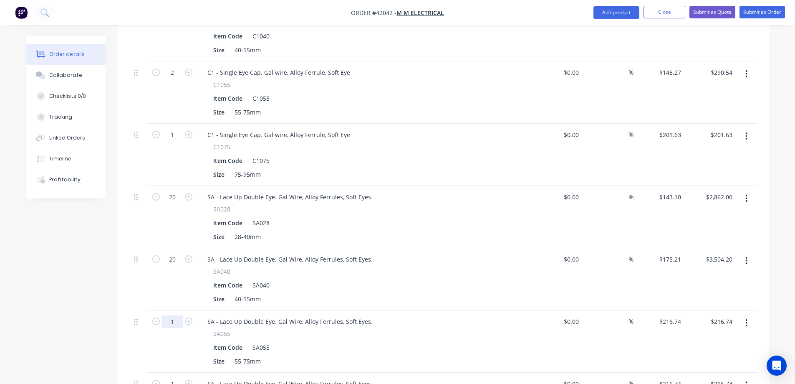
click at [171, 315] on input "1" at bounding box center [173, 321] width 22 height 13
type input "30"
type input "$6,502.20"
click at [399, 293] on div "Size 40-55mm" at bounding box center [363, 299] width 306 height 12
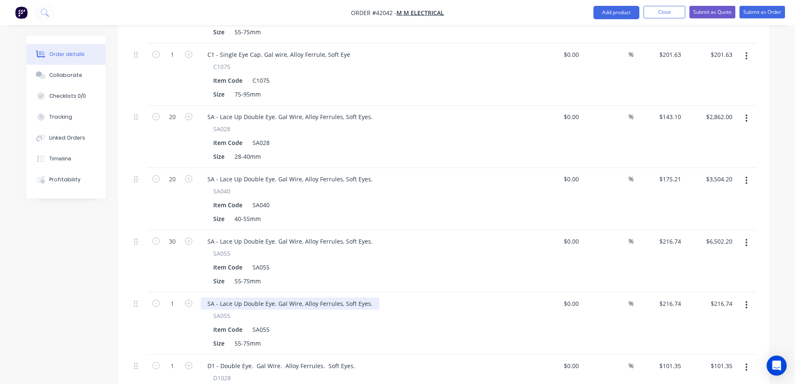
scroll to position [543, 0]
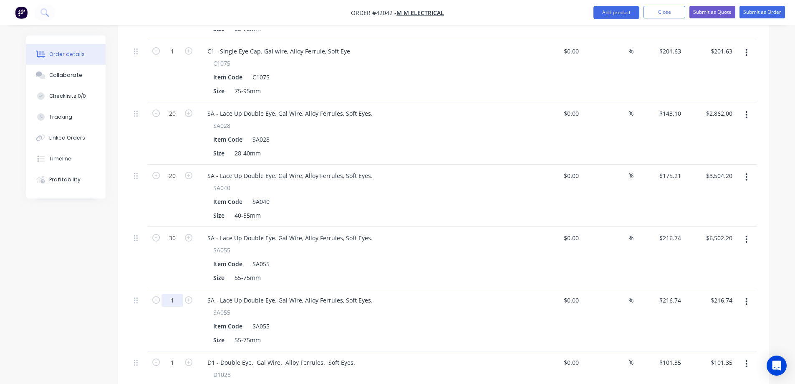
click at [177, 294] on input "1" at bounding box center [173, 300] width 22 height 13
type input "20"
type input "$4,334.80"
click at [356, 320] on div "Item Code SA055" at bounding box center [363, 326] width 306 height 12
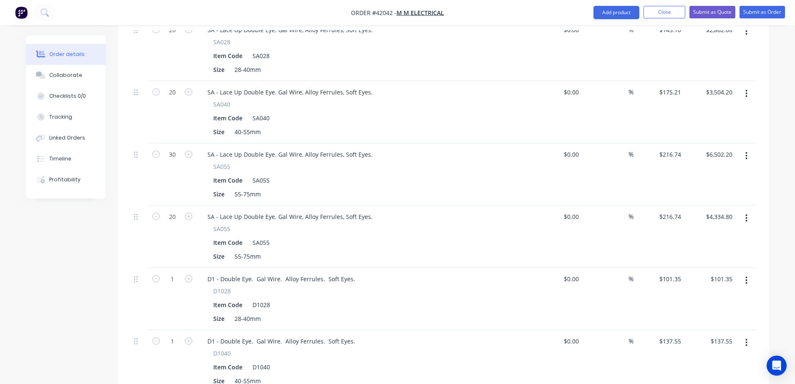
scroll to position [668, 0]
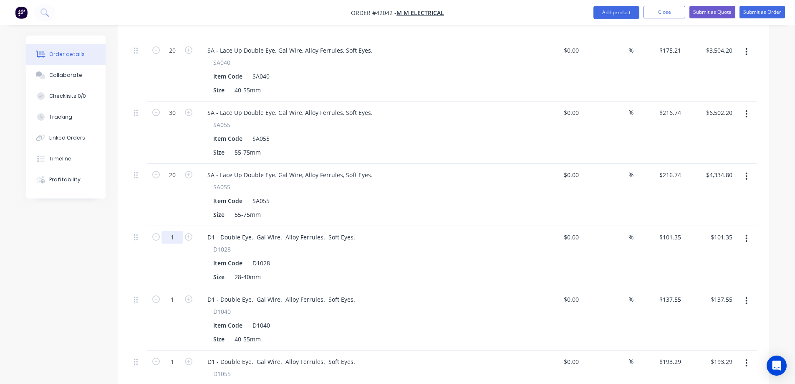
click at [171, 231] on input "1" at bounding box center [173, 237] width 22 height 13
type input "10"
type input "$1,013.50"
click at [324, 257] on div "Item Code D1028" at bounding box center [363, 263] width 306 height 12
click at [177, 293] on input "1" at bounding box center [173, 299] width 22 height 13
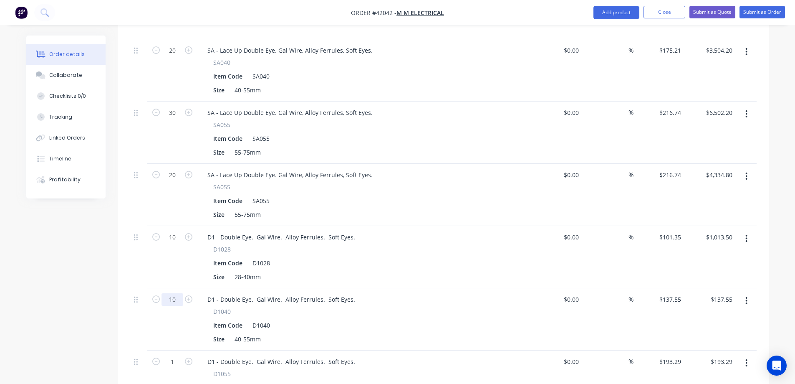
type input "10"
type input "$1,375.50"
click at [303, 270] on div "Size 28-40mm" at bounding box center [363, 276] width 306 height 12
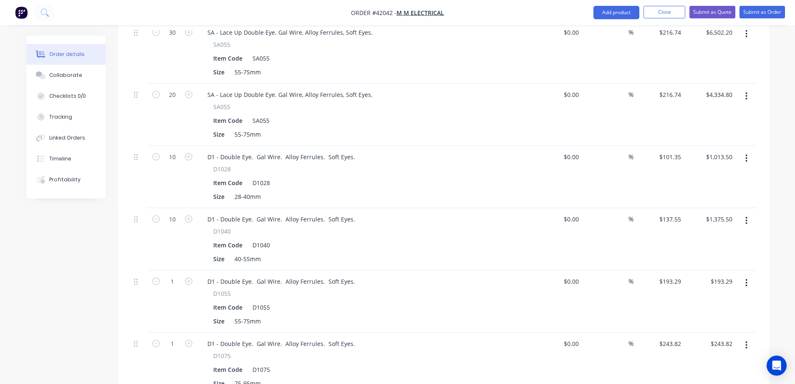
scroll to position [751, 0]
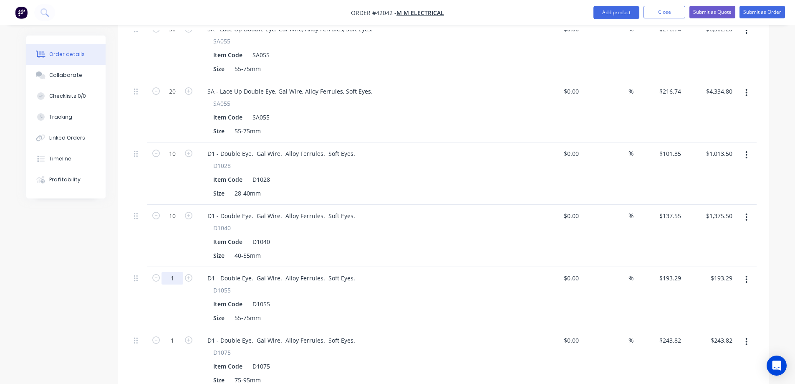
click at [171, 272] on input "1" at bounding box center [173, 278] width 22 height 13
type input "20"
type input "$3,865.80"
click at [411, 272] on div "D1 - Double Eye. Gal Wire. Alloy Ferrules. Soft Eyes." at bounding box center [364, 278] width 327 height 12
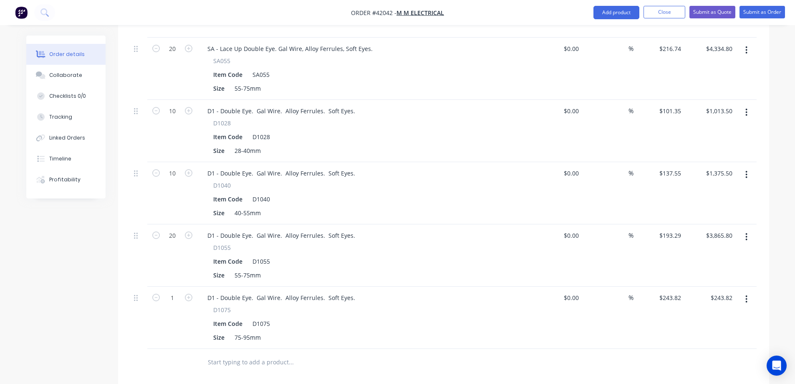
scroll to position [835, 0]
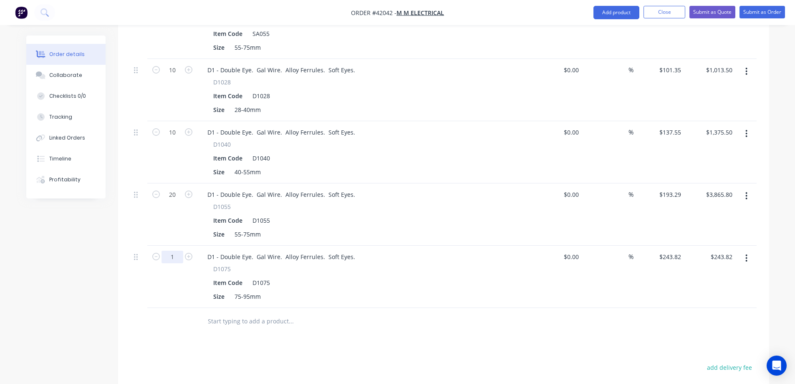
click at [178, 250] on input "1" at bounding box center [173, 256] width 22 height 13
type input "5"
type input "$1,219.10"
click at [388, 308] on div at bounding box center [347, 321] width 301 height 27
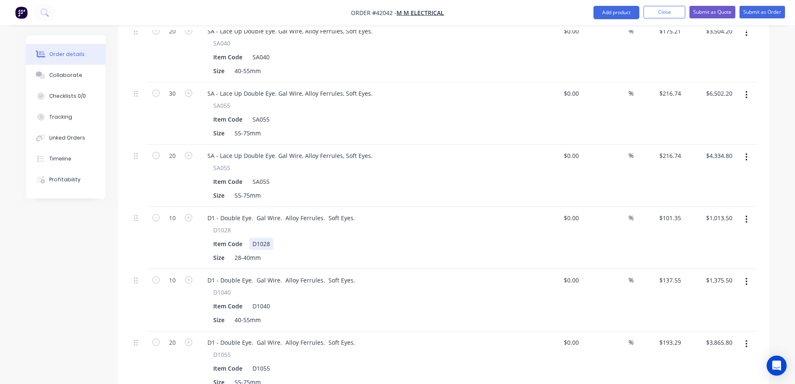
scroll to position [668, 0]
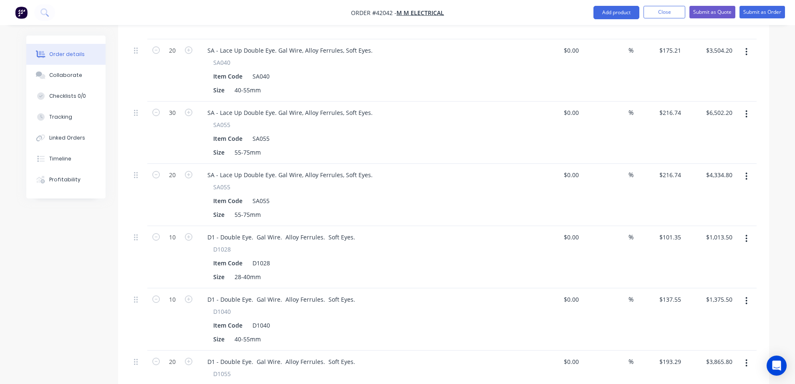
click at [747, 172] on icon "button" at bounding box center [747, 176] width 2 height 9
click at [710, 192] on div "Edit" at bounding box center [717, 198] width 64 height 12
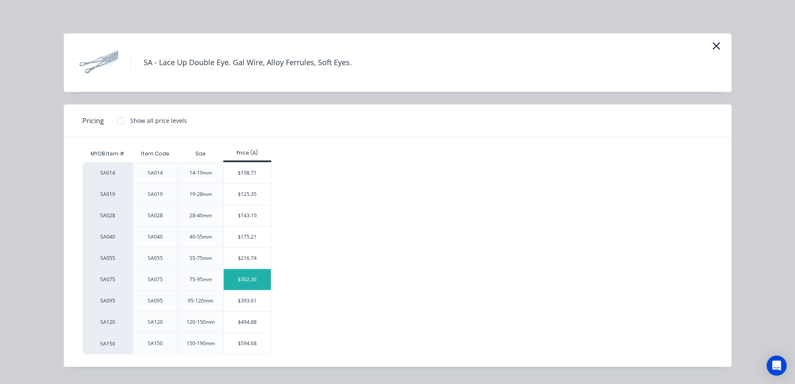
click at [245, 279] on div "$302.36" at bounding box center [247, 279] width 47 height 21
type input "$302.36"
type input "$6,047.20"
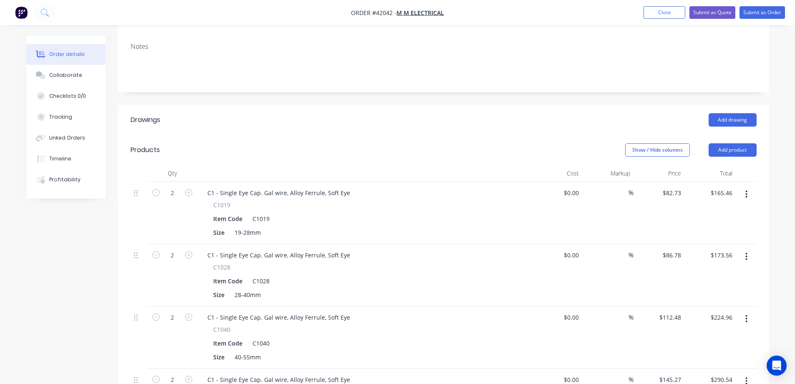
scroll to position [0, 0]
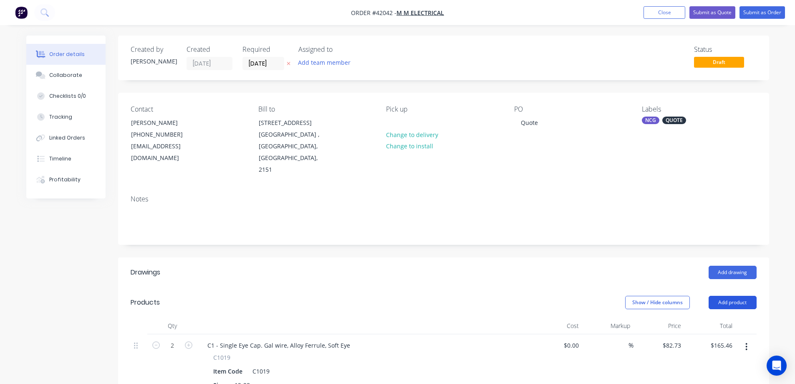
click at [738, 296] on button "Add product" at bounding box center [733, 302] width 48 height 13
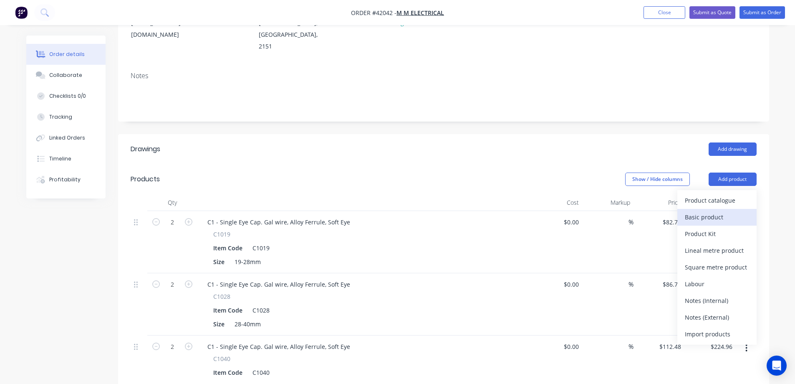
scroll to position [125, 0]
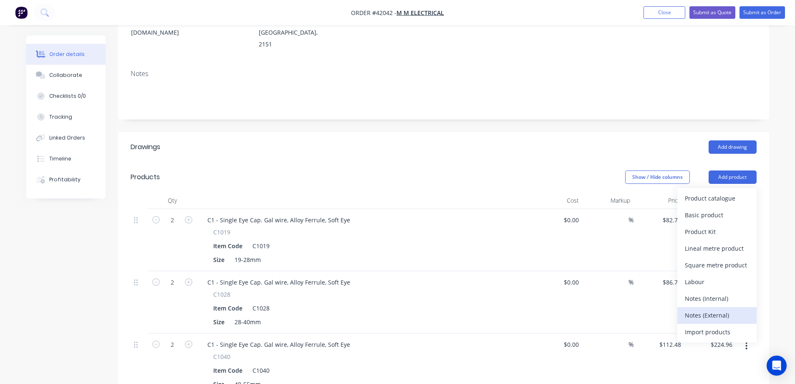
click at [727, 309] on div "Notes (External)" at bounding box center [717, 315] width 64 height 12
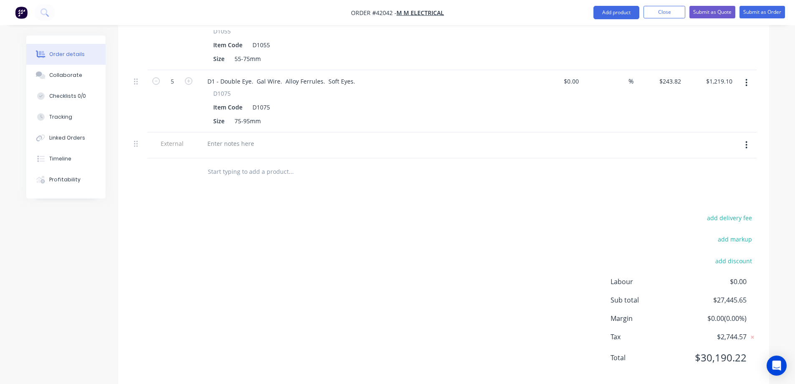
scroll to position [1013, 0]
click at [217, 134] on div at bounding box center [231, 140] width 60 height 12
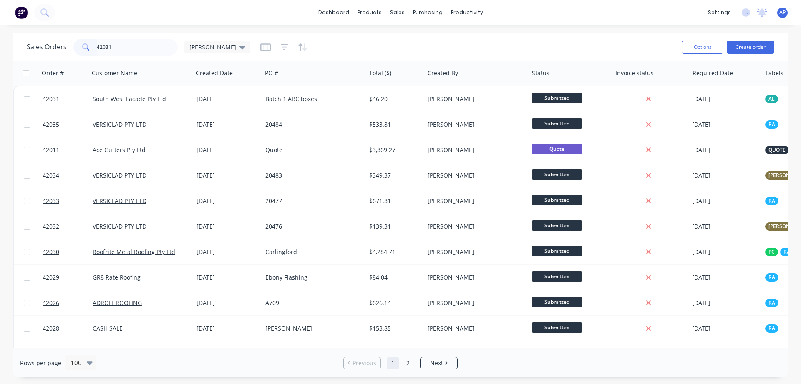
type input "42031"
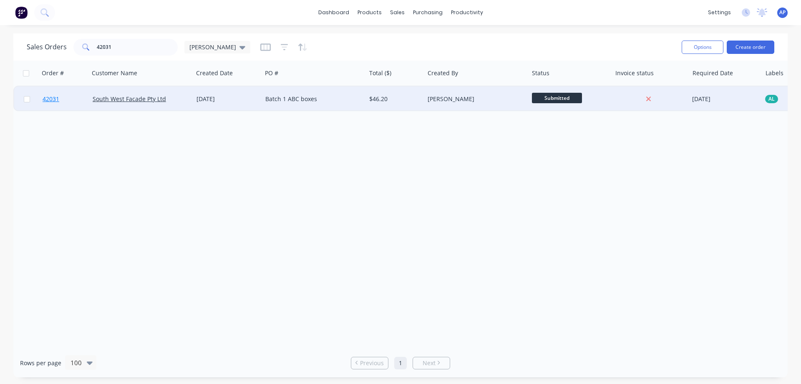
click at [49, 98] on span "42031" at bounding box center [51, 99] width 17 height 8
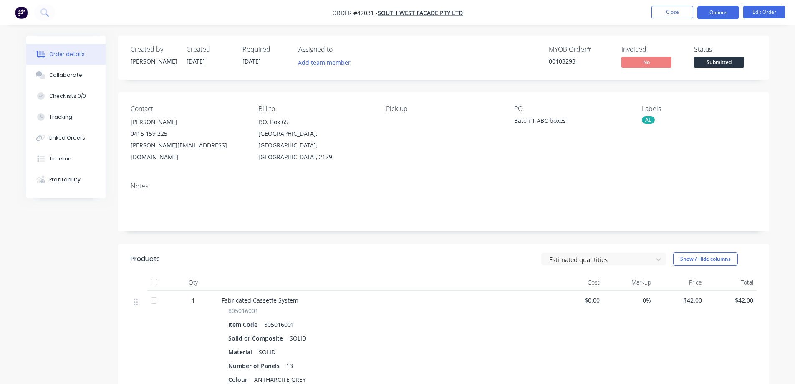
click at [722, 8] on button "Options" at bounding box center [719, 12] width 42 height 13
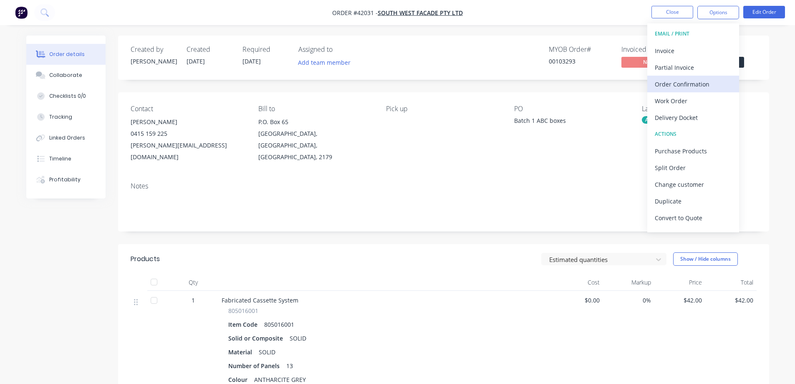
click at [699, 81] on div "Order Confirmation" at bounding box center [693, 84] width 77 height 12
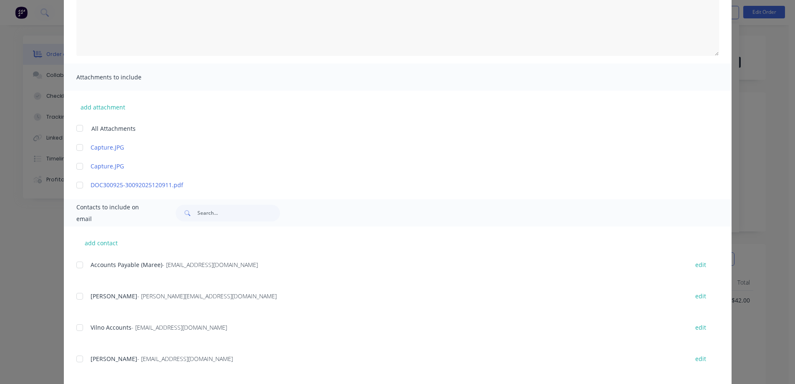
scroll to position [125, 0]
drag, startPoint x: 79, startPoint y: 294, endPoint x: 140, endPoint y: 283, distance: 62.1
click at [80, 294] on div at bounding box center [79, 293] width 17 height 17
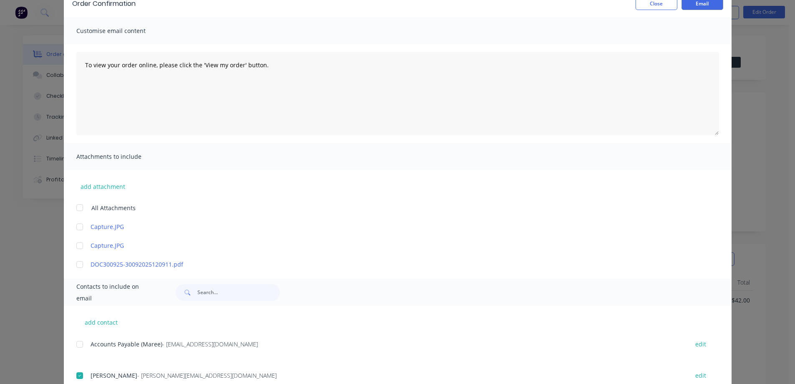
scroll to position [0, 0]
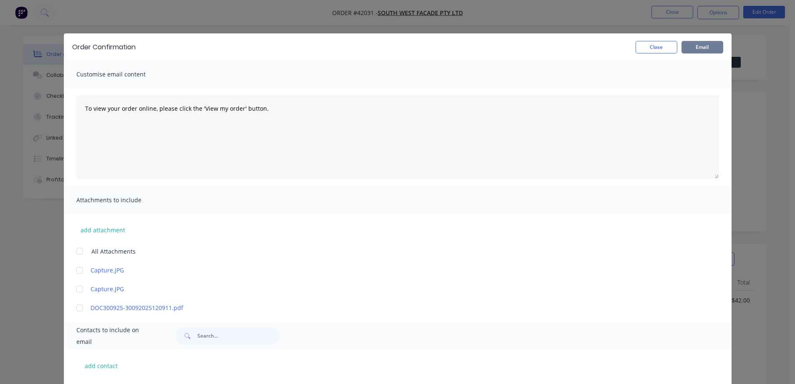
click at [712, 45] on button "Email" at bounding box center [703, 47] width 42 height 13
click at [669, 47] on button "Close" at bounding box center [657, 47] width 42 height 13
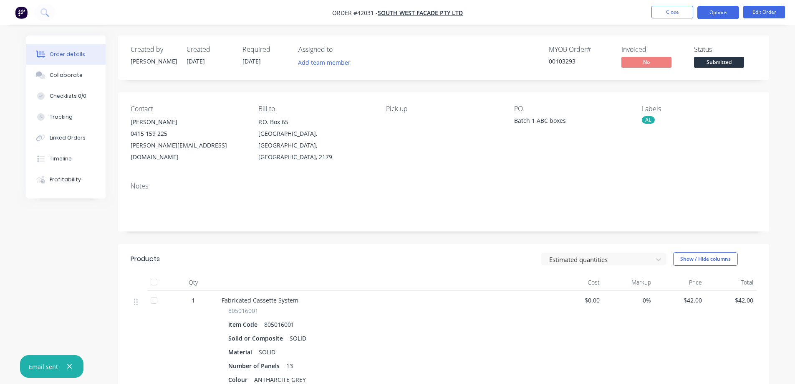
click at [708, 14] on button "Options" at bounding box center [719, 12] width 42 height 13
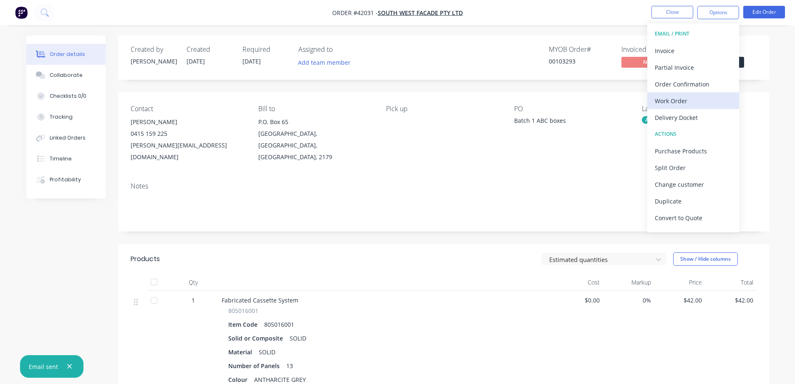
click at [676, 99] on div "Work Order" at bounding box center [693, 101] width 77 height 12
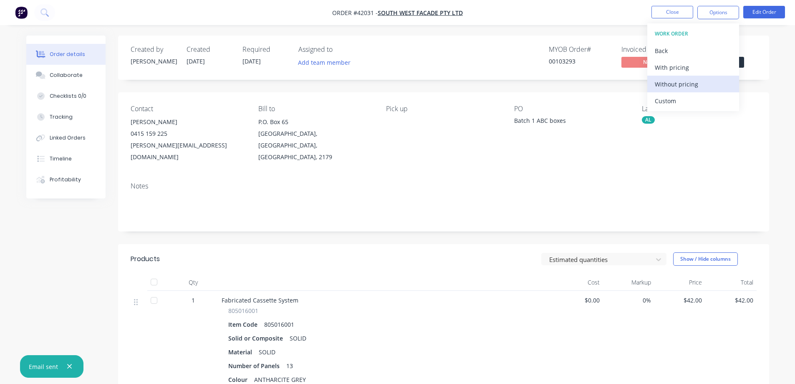
click at [695, 82] on div "Without pricing" at bounding box center [693, 84] width 77 height 12
